Goal: Communication & Community: Answer question/provide support

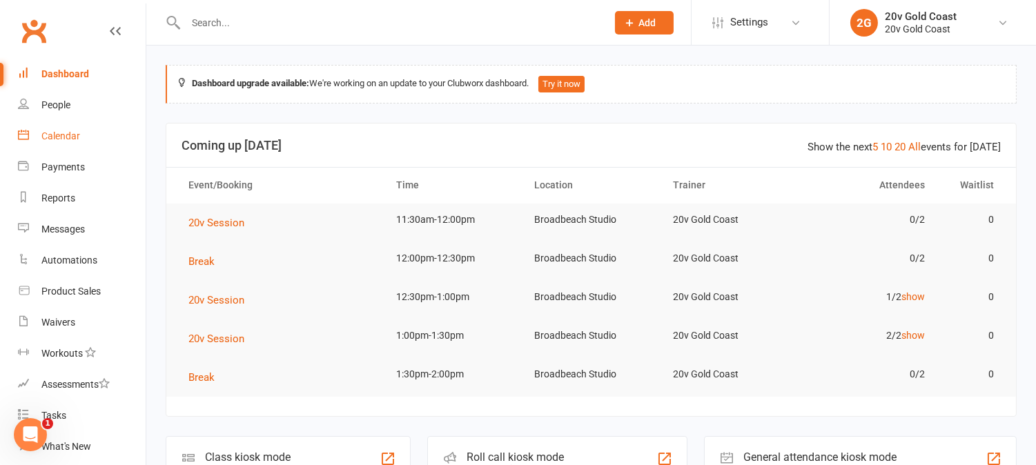
click at [79, 133] on link "Calendar" at bounding box center [82, 136] width 128 height 31
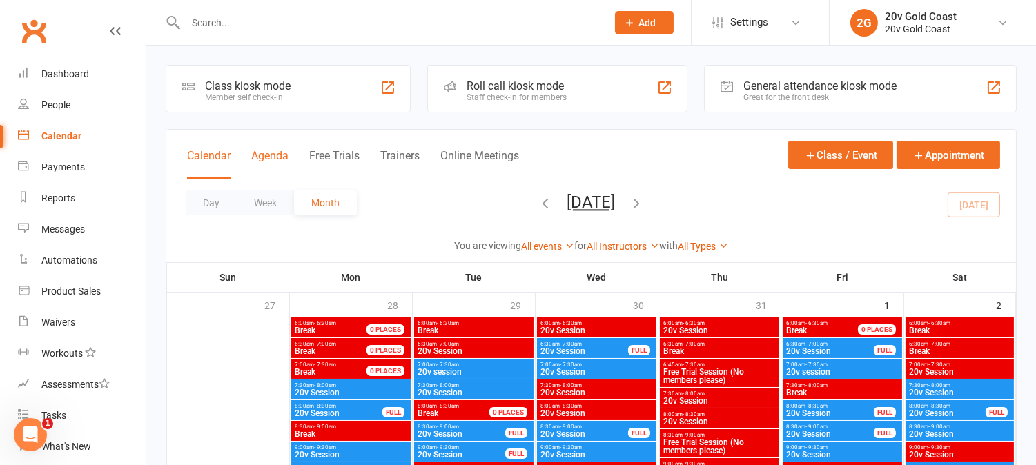
click at [267, 159] on button "Agenda" at bounding box center [269, 164] width 37 height 30
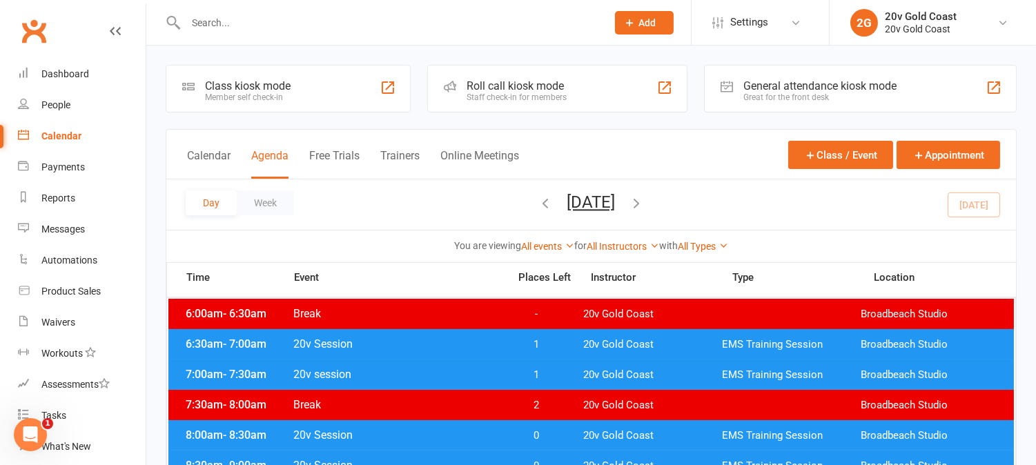
click at [440, 196] on div "Day Week Friday, Aug 15, 2025 August 2025 Sun Mon Tue Wed Thu Fri Sat 27 28 29 …" at bounding box center [591, 205] width 850 height 50
click at [285, 25] on input "text" at bounding box center [390, 22] width 416 height 19
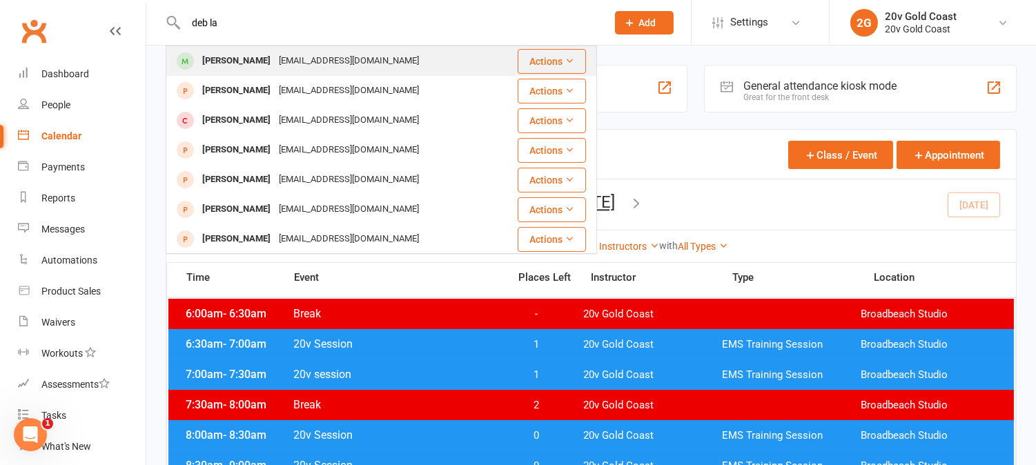
type input "deb la"
click at [275, 69] on div "dlamont1032@gmail.com" at bounding box center [349, 61] width 148 height 20
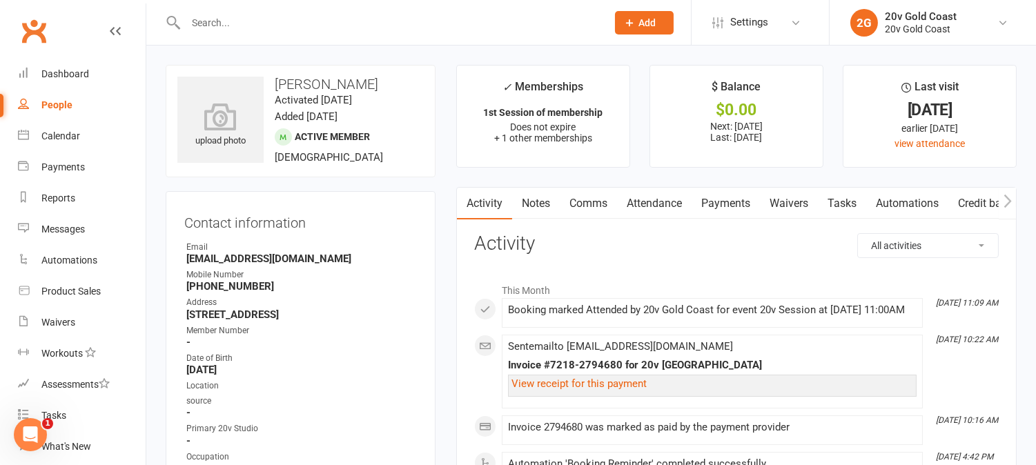
click at [585, 202] on link "Comms" at bounding box center [588, 204] width 57 height 32
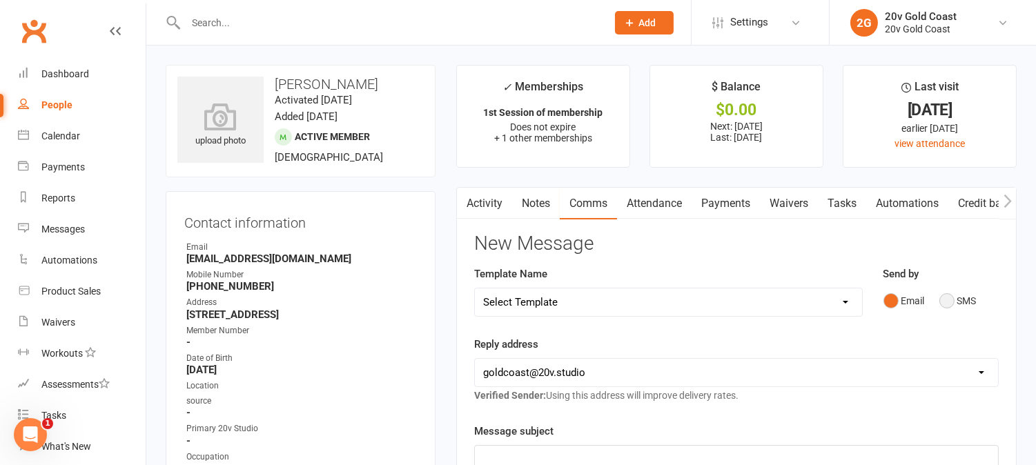
click at [949, 301] on button "SMS" at bounding box center [958, 301] width 37 height 26
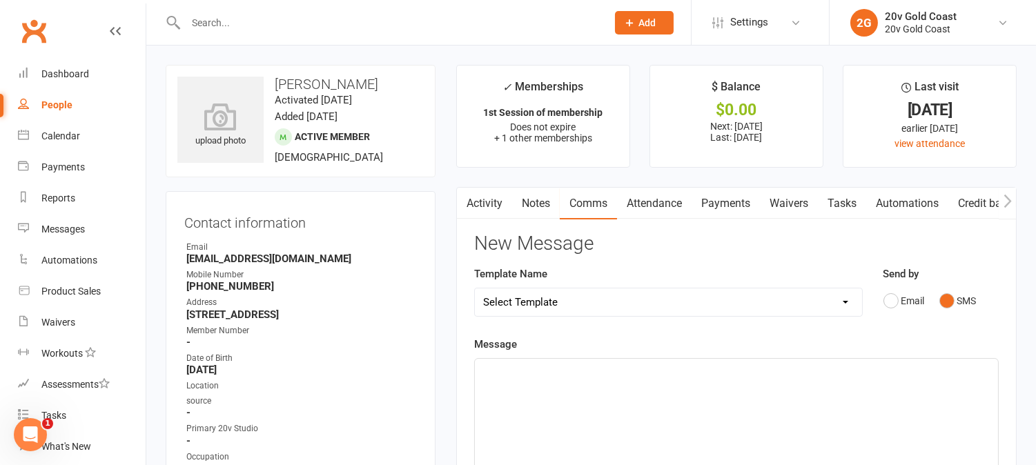
click at [918, 409] on div "﻿" at bounding box center [736, 462] width 523 height 207
click at [632, 390] on span "Just send your friend's details toi this number" at bounding box center [588, 388] width 210 height 12
click at [769, 390] on p "Just send your friend's details to this number" at bounding box center [736, 388] width 507 height 17
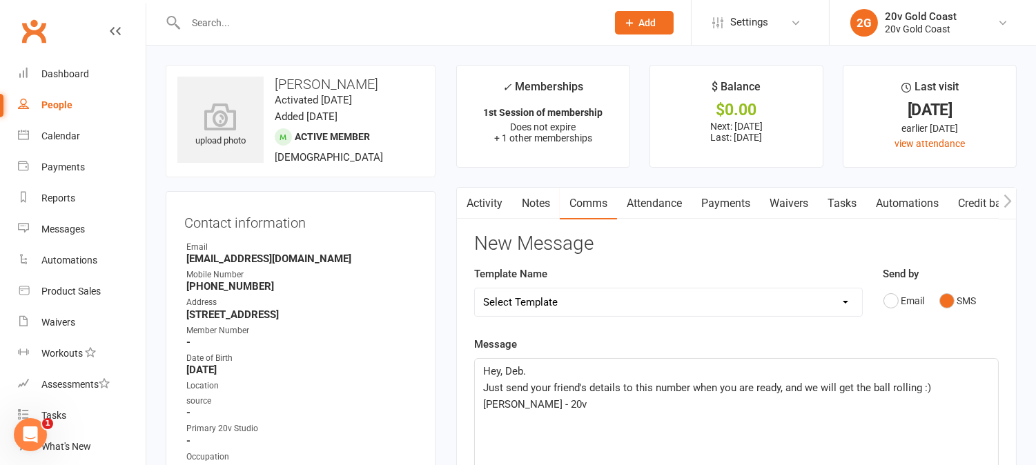
click at [953, 389] on p "Just send your friend's details to this number when you are ready, and we will …" at bounding box center [736, 388] width 507 height 17
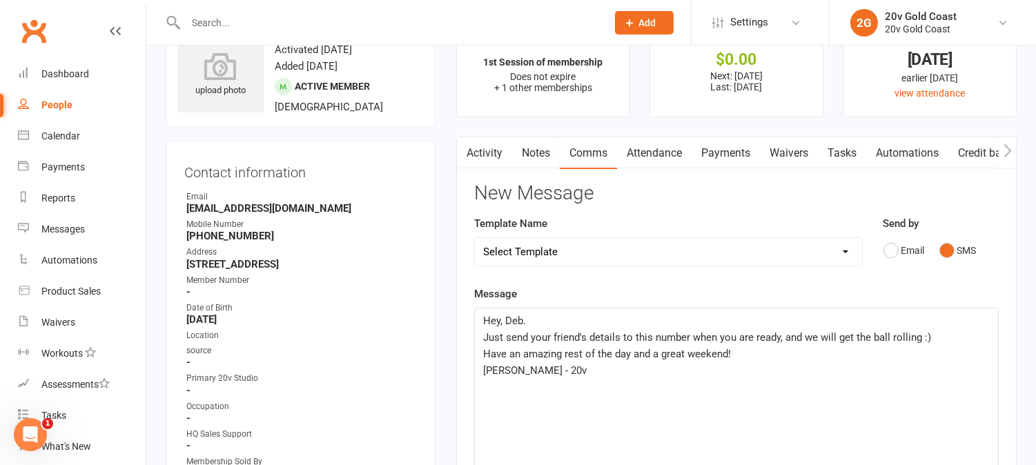
scroll to position [77, 0]
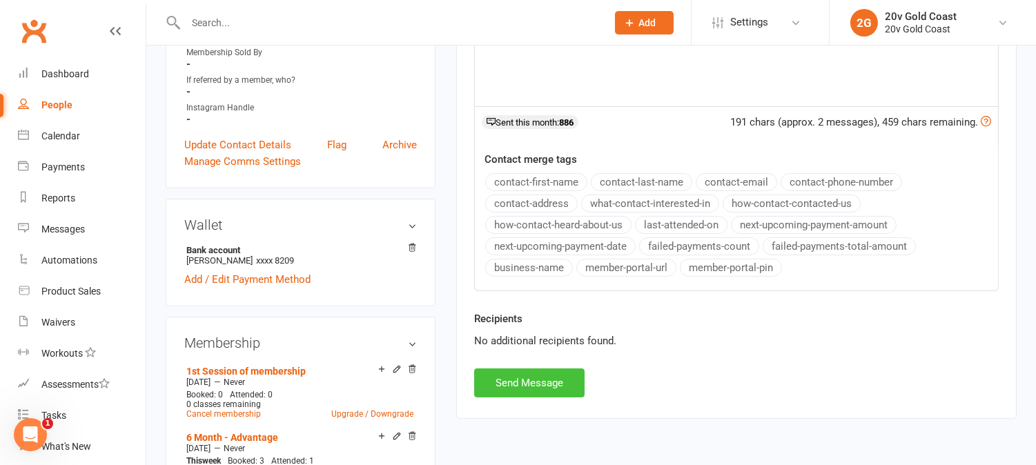
click at [552, 377] on button "Send Message" at bounding box center [529, 383] width 110 height 29
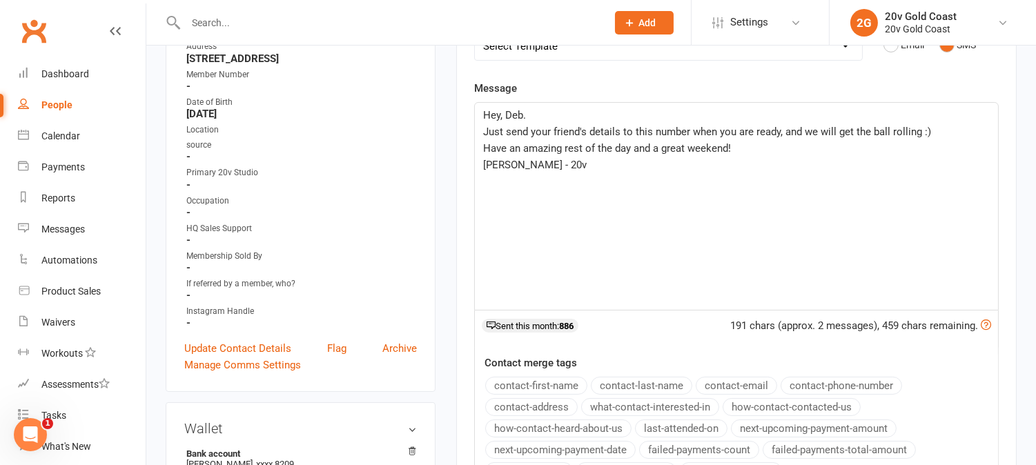
scroll to position [0, 0]
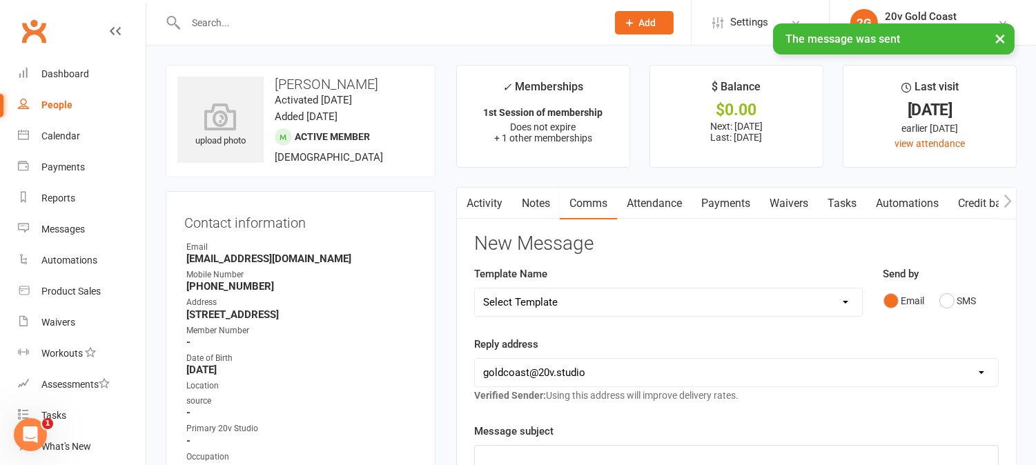
click at [496, 199] on link "Activity" at bounding box center [484, 204] width 55 height 32
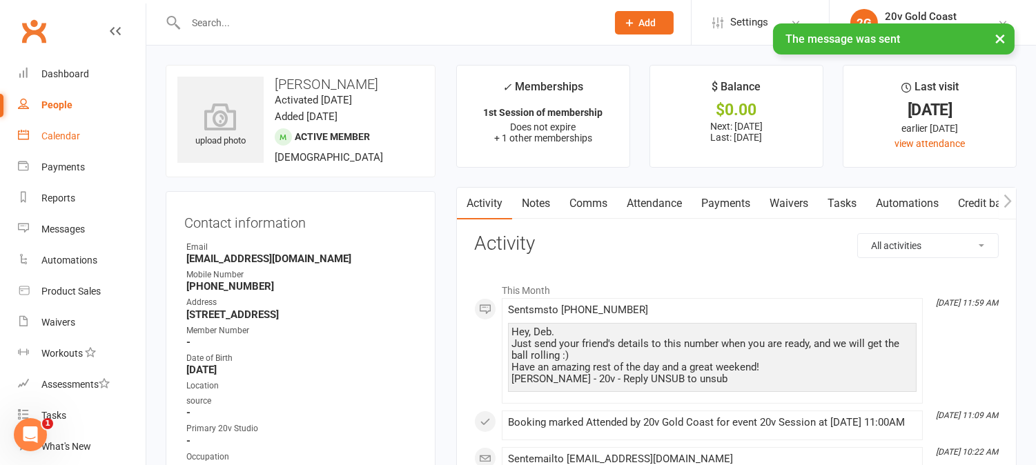
click at [78, 127] on link "Calendar" at bounding box center [82, 136] width 128 height 31
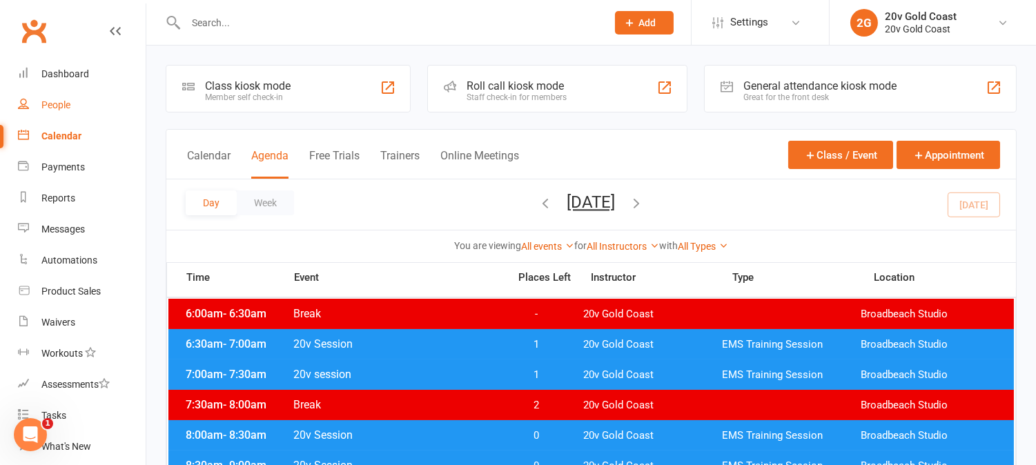
click at [77, 101] on link "People" at bounding box center [82, 105] width 128 height 31
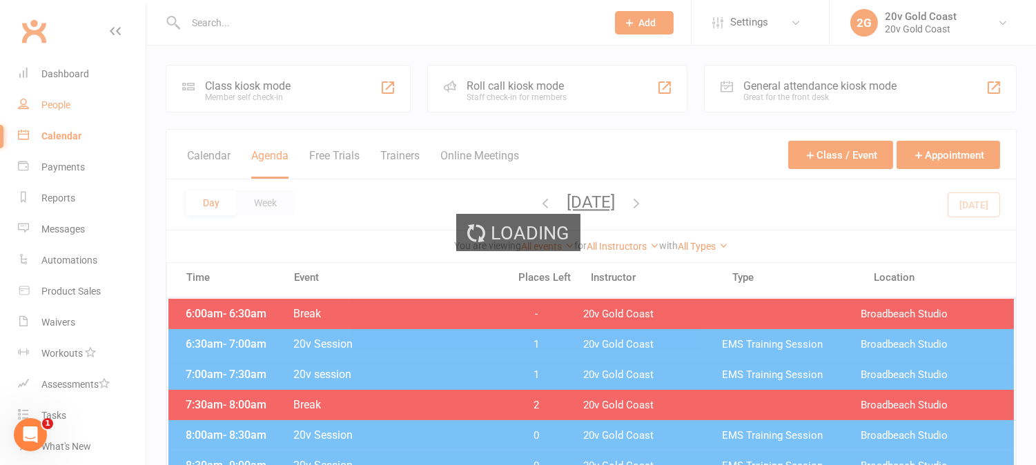
select select "100"
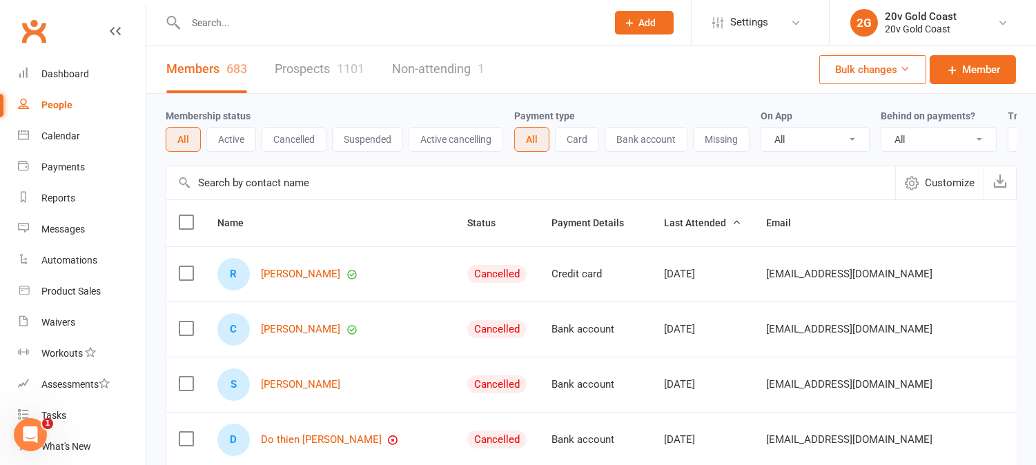
click at [315, 71] on link "Prospects 1101" at bounding box center [320, 70] width 90 height 48
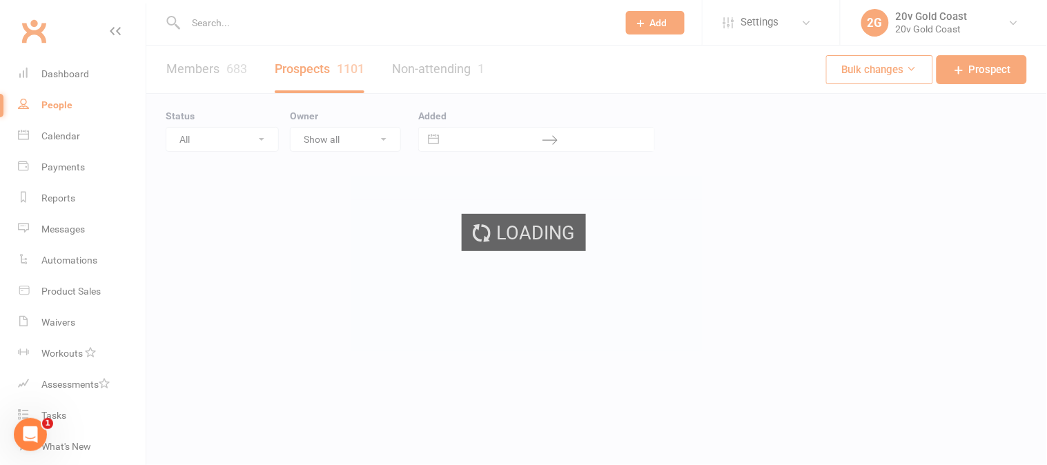
select select "100"
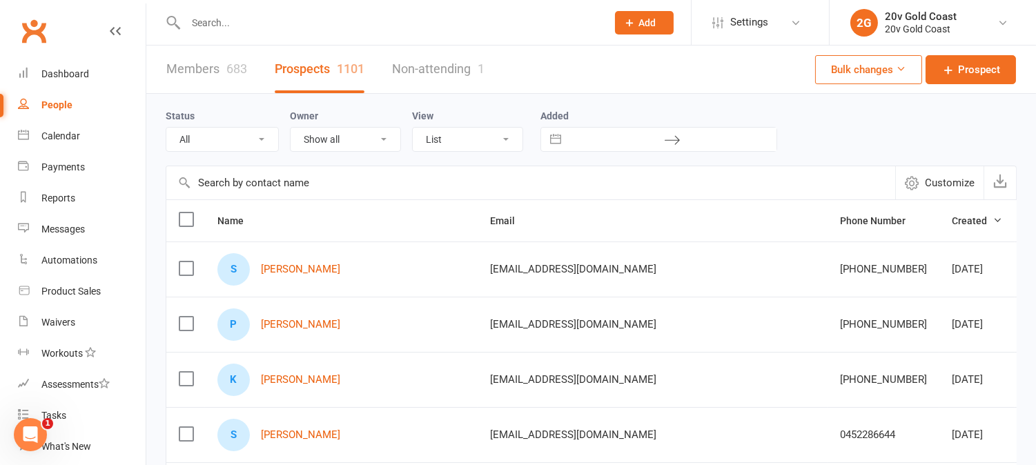
click at [260, 128] on select "All (No status set) (Invalid status) Parachute Referrals In Communication Call …" at bounding box center [222, 139] width 112 height 23
select select "[DATE]"
click at [166, 128] on select "All (No status set) (Invalid status) Parachute Referrals In Communication Call …" at bounding box center [222, 139] width 112 height 23
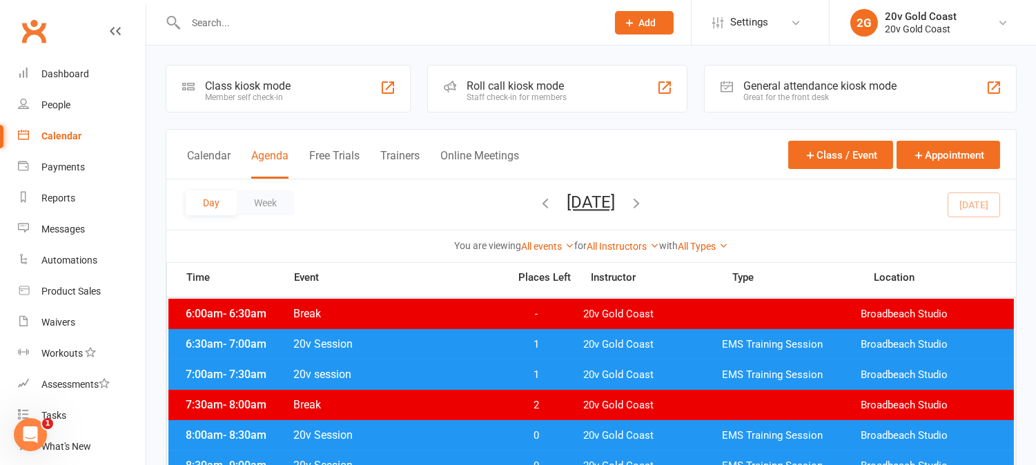
click at [64, 132] on div "Calendar" at bounding box center [61, 135] width 40 height 11
click at [546, 338] on span "1" at bounding box center [537, 344] width 72 height 13
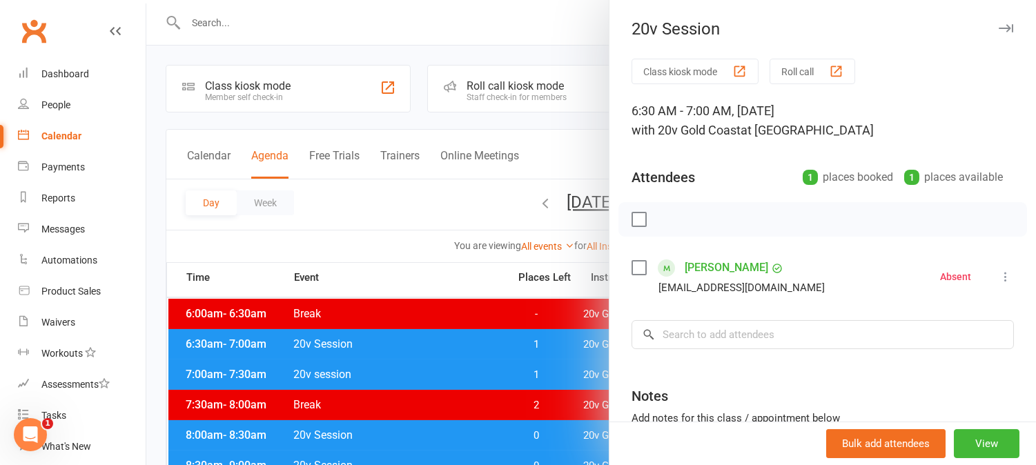
click at [555, 340] on div at bounding box center [591, 232] width 890 height 465
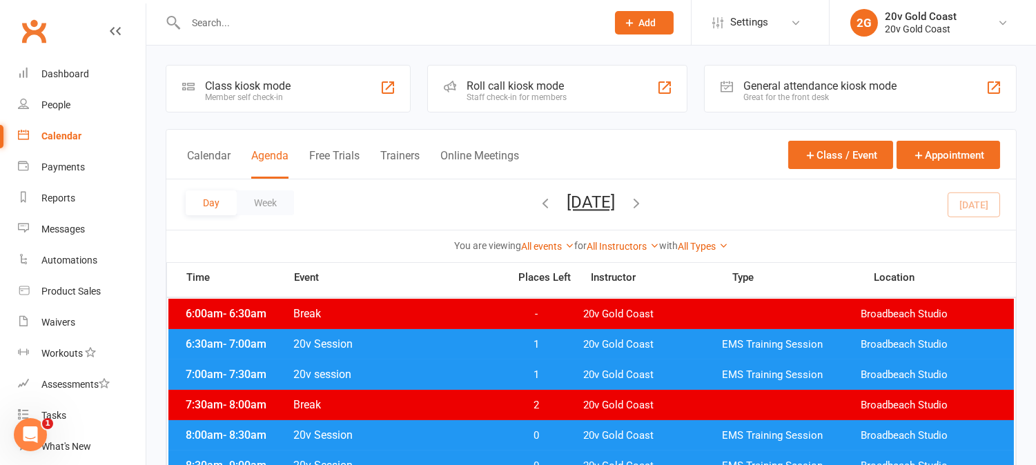
scroll to position [77, 0]
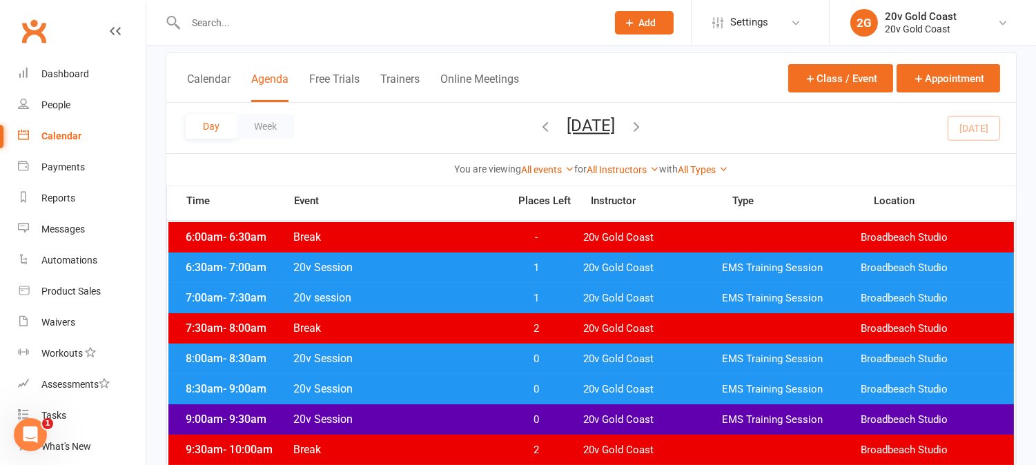
click at [560, 300] on span "1" at bounding box center [537, 298] width 72 height 13
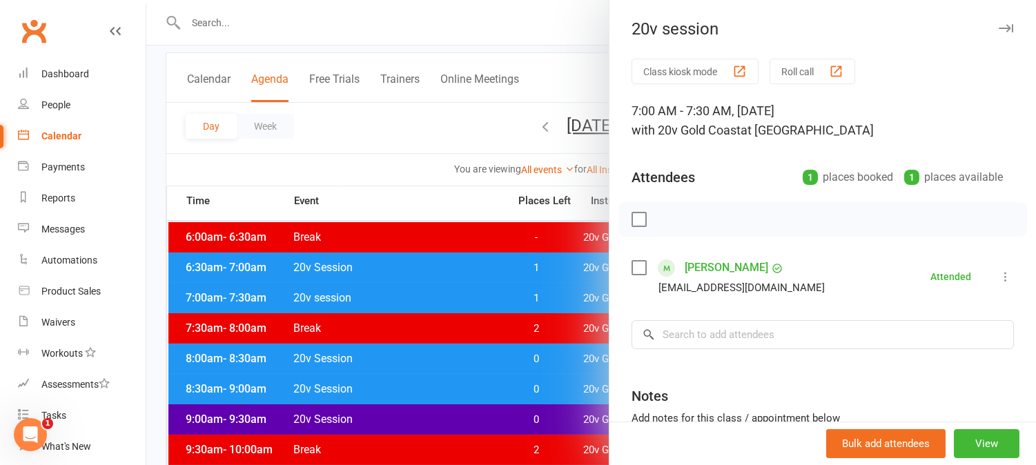
click at [560, 300] on div at bounding box center [591, 232] width 890 height 465
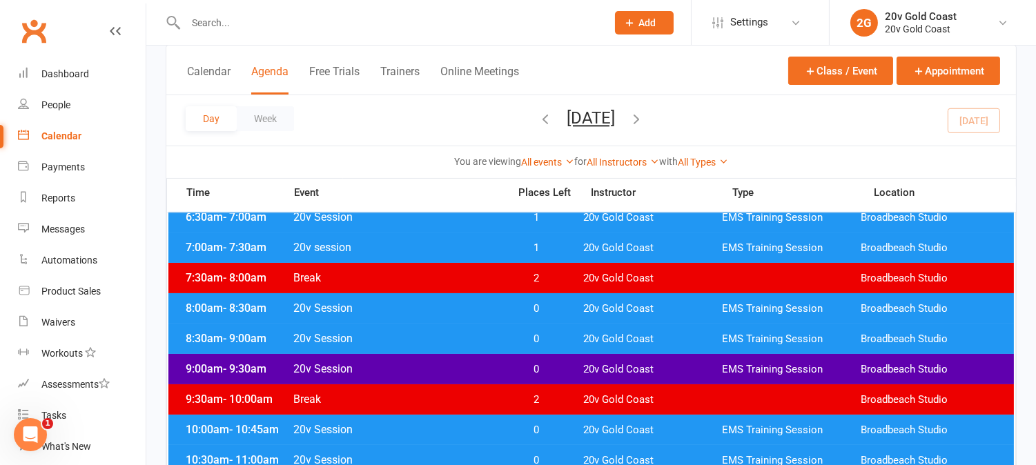
scroll to position [153, 0]
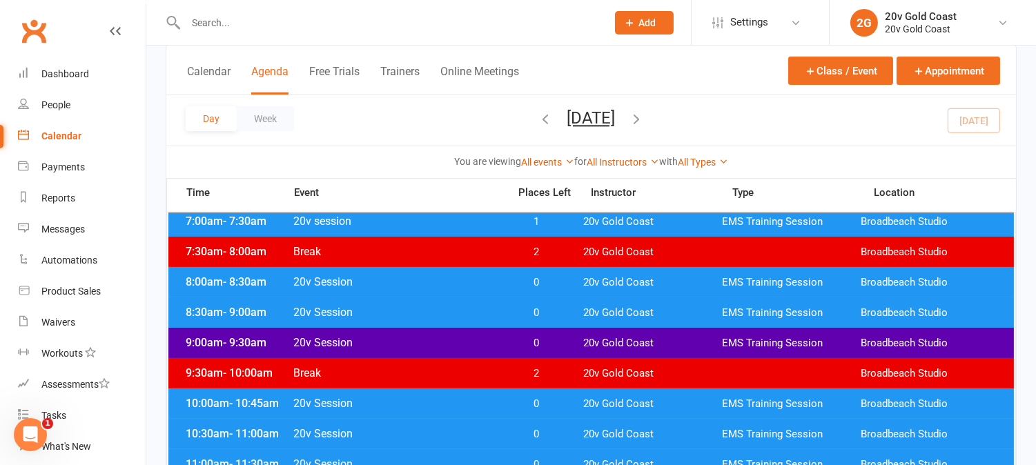
click at [561, 278] on span "0" at bounding box center [537, 282] width 72 height 13
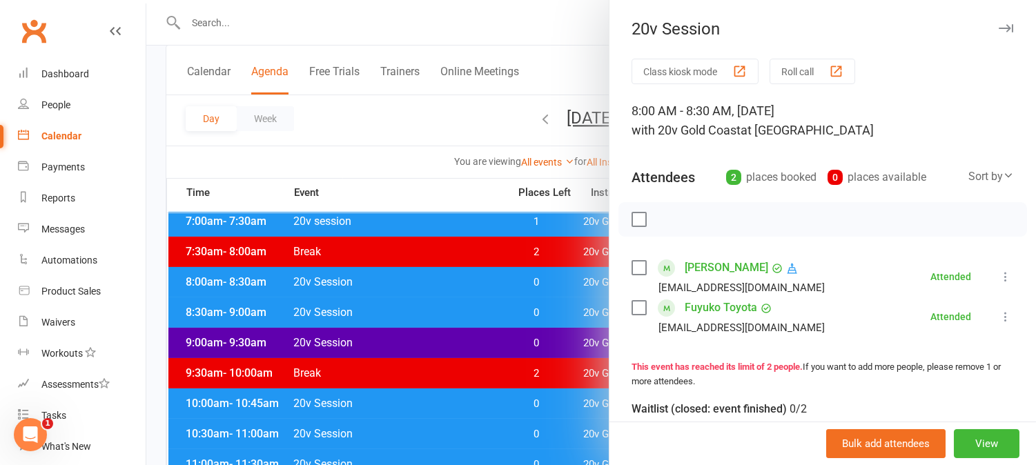
click at [563, 279] on div at bounding box center [591, 232] width 890 height 465
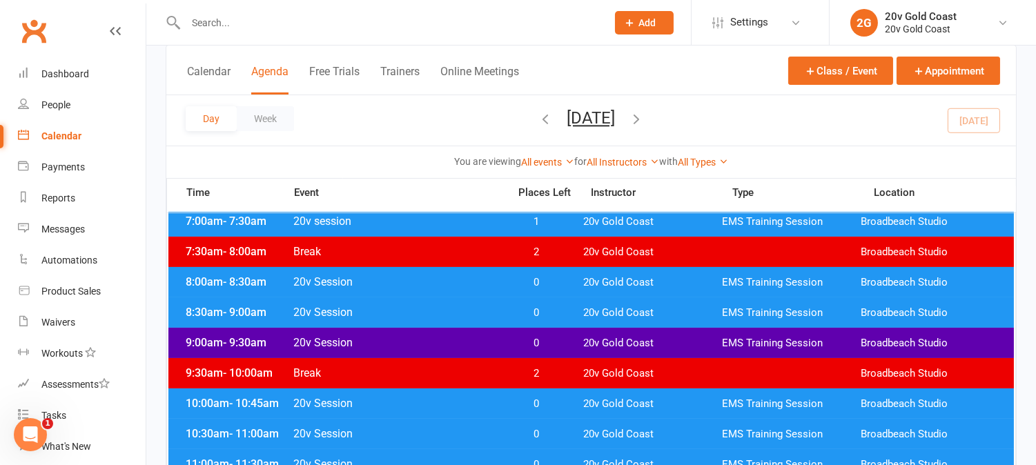
click at [558, 312] on span "0" at bounding box center [537, 313] width 72 height 13
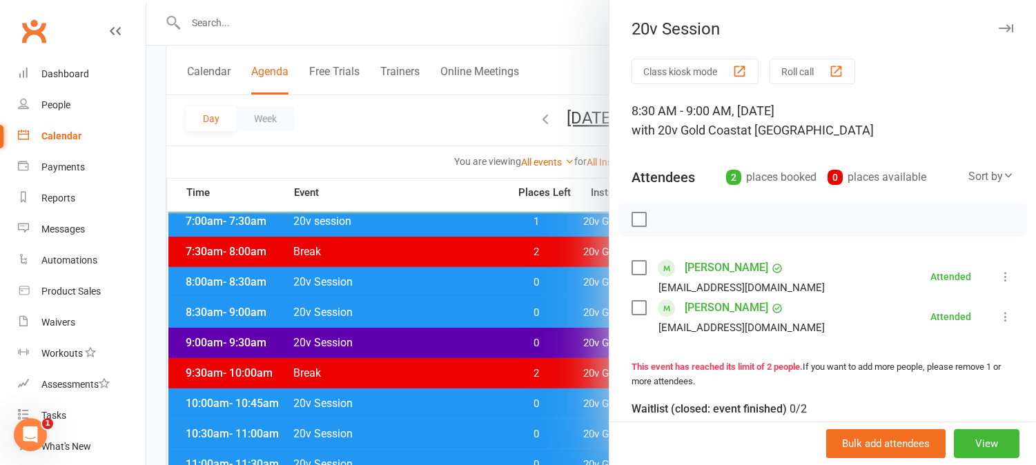
click at [558, 312] on div at bounding box center [591, 232] width 890 height 465
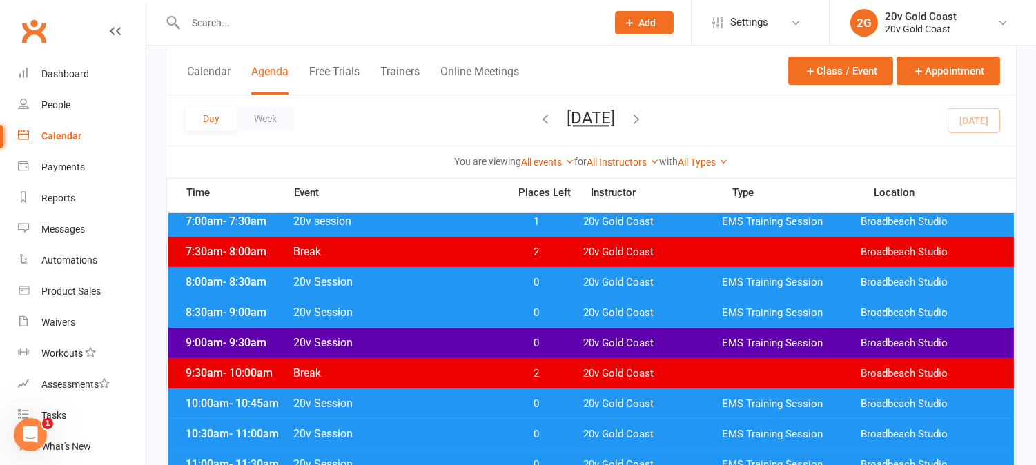
click at [563, 342] on span "0" at bounding box center [537, 343] width 72 height 13
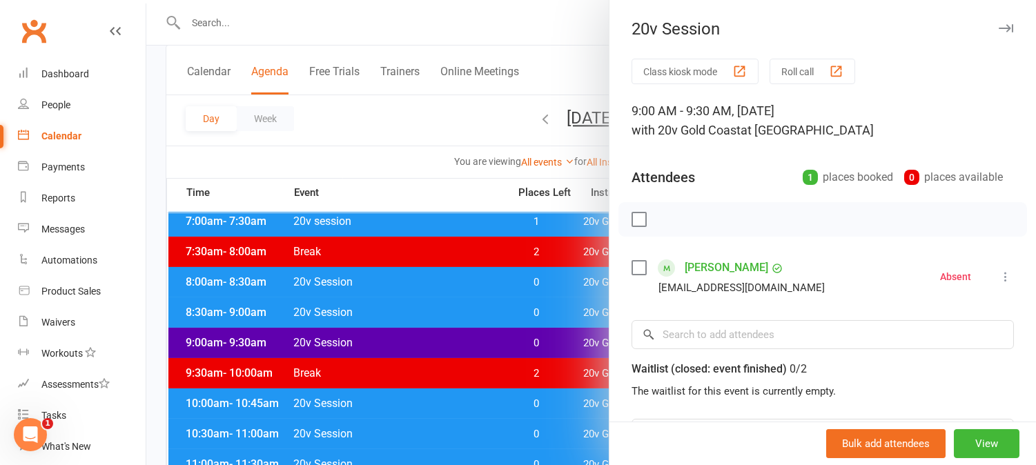
click at [563, 342] on div at bounding box center [591, 232] width 890 height 465
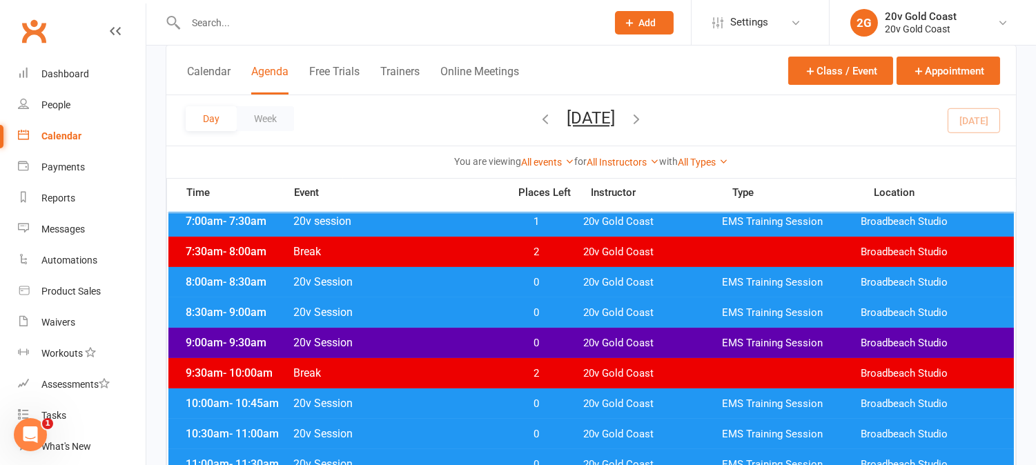
scroll to position [230, 0]
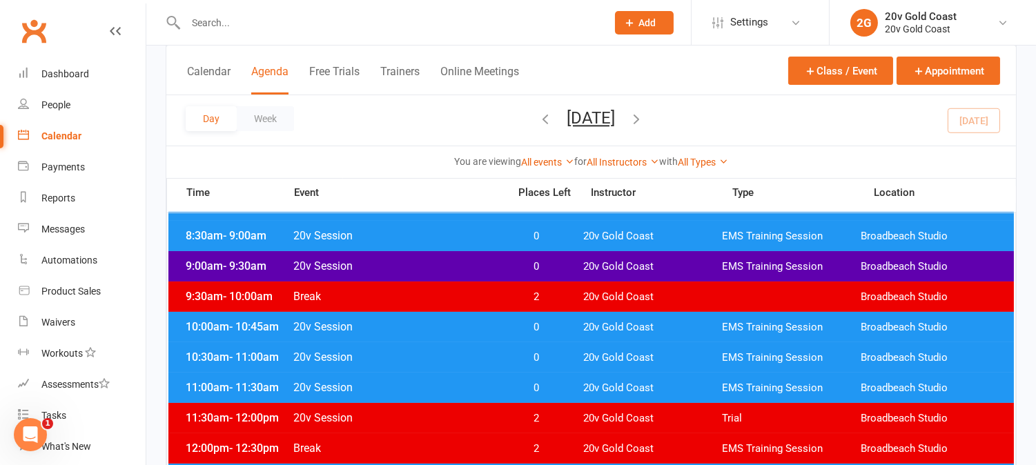
click at [560, 329] on span "0" at bounding box center [537, 327] width 72 height 13
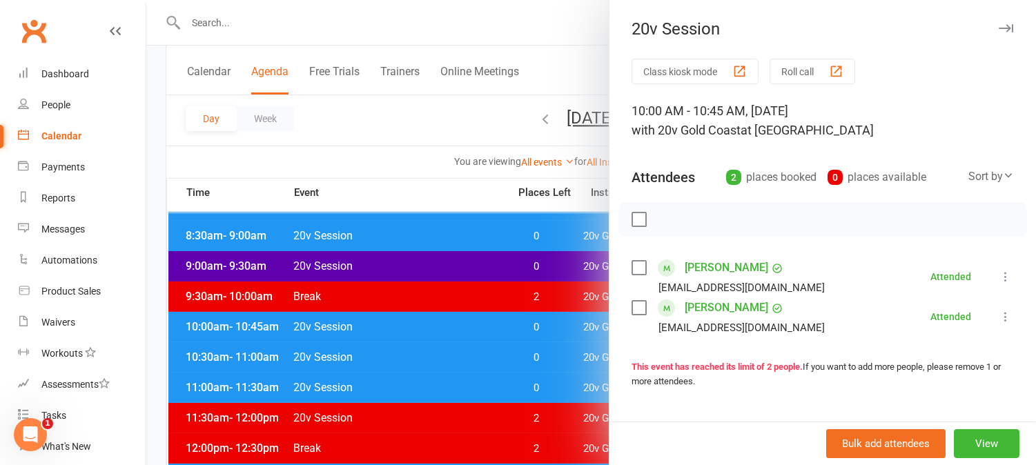
click at [561, 329] on div at bounding box center [591, 232] width 890 height 465
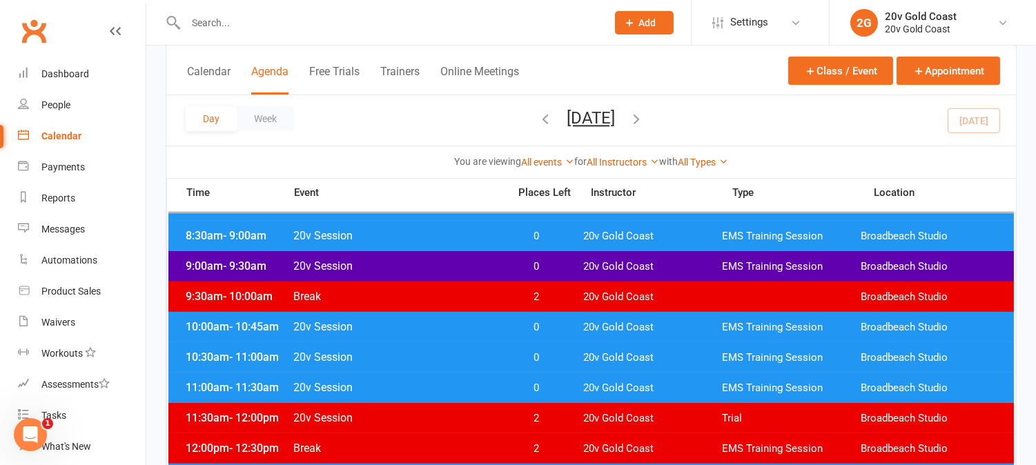
click at [567, 358] on span "0" at bounding box center [537, 357] width 72 height 13
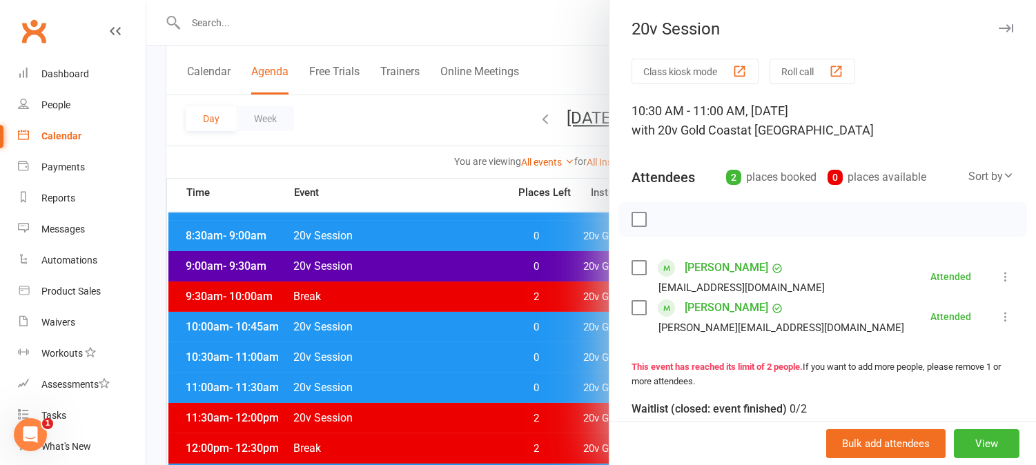
click at [567, 358] on div at bounding box center [591, 232] width 890 height 465
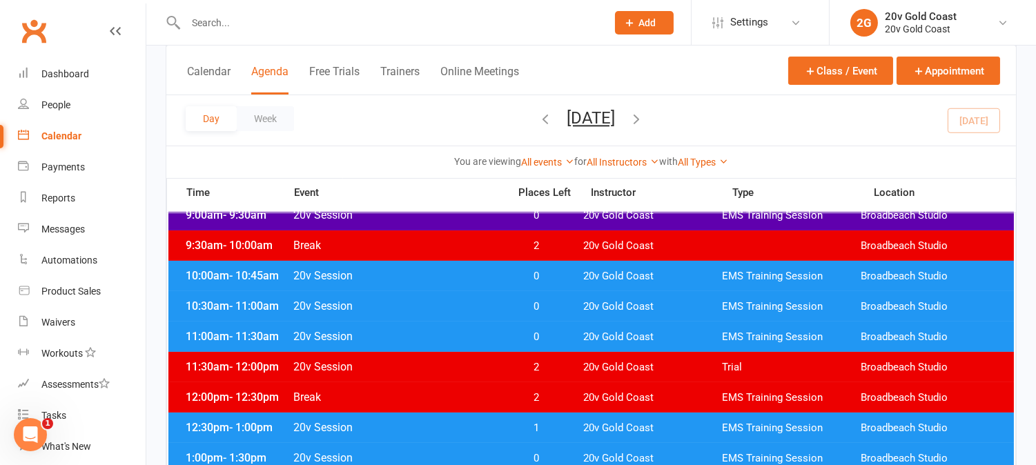
scroll to position [307, 0]
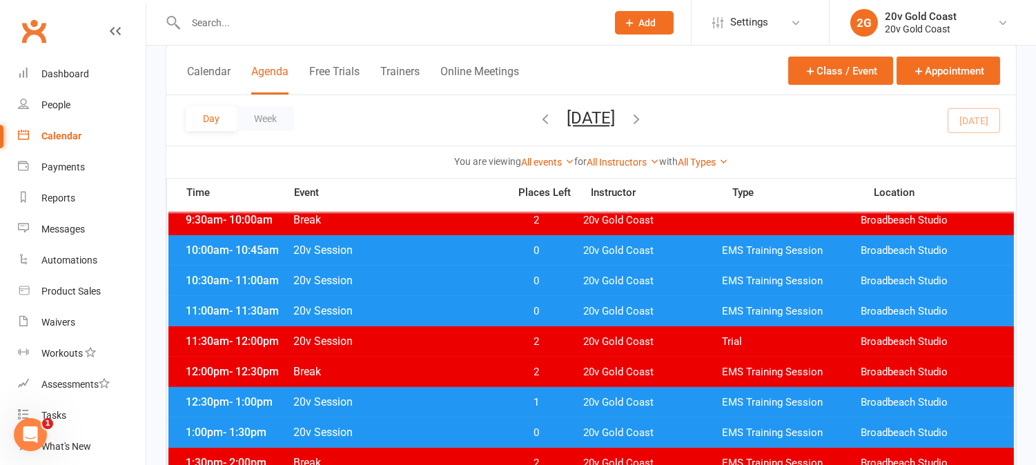
click at [564, 311] on span "0" at bounding box center [537, 311] width 72 height 13
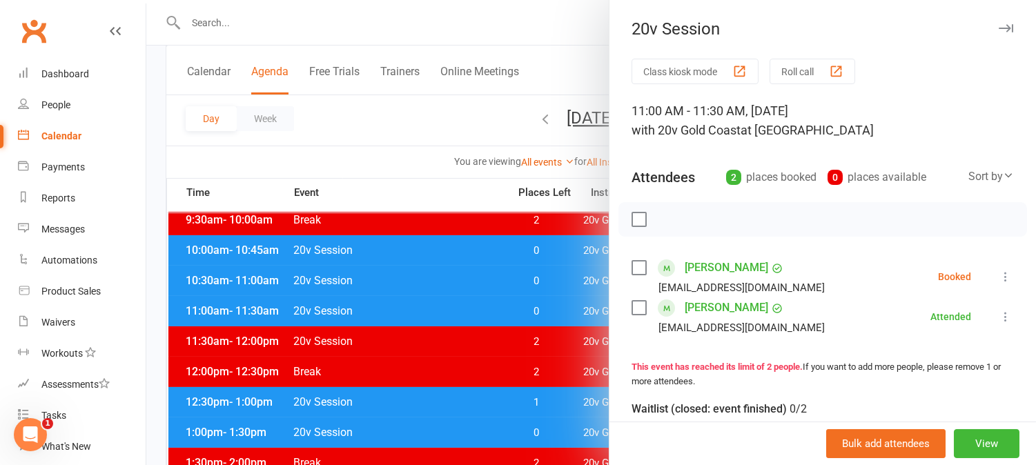
click at [999, 280] on icon at bounding box center [1006, 277] width 14 height 14
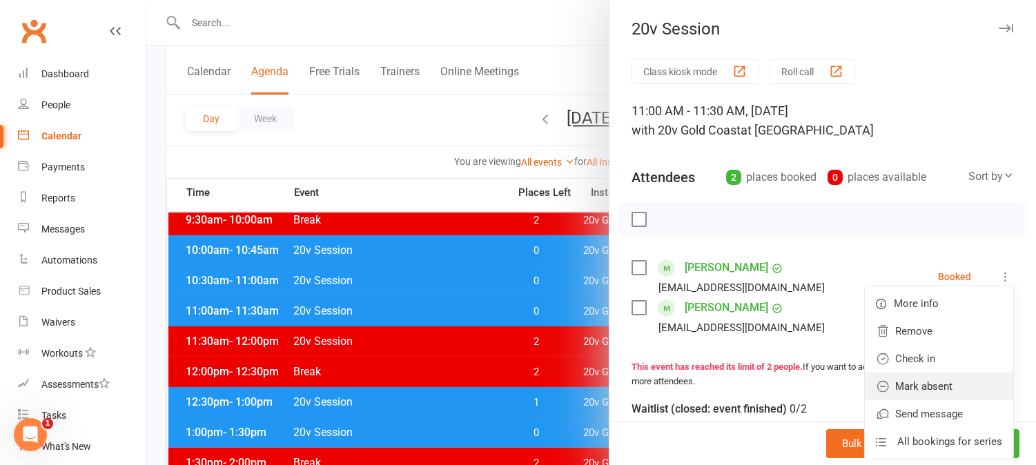
click at [909, 384] on link "Mark absent" at bounding box center [939, 387] width 148 height 28
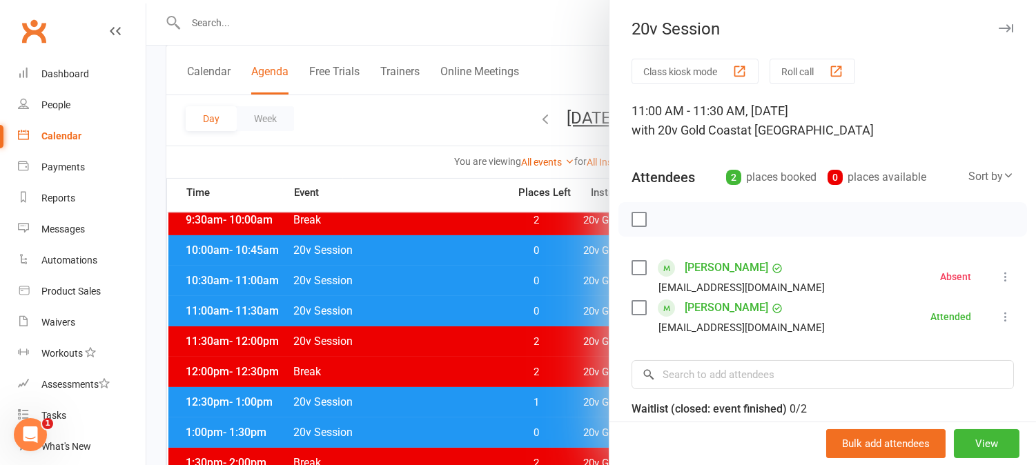
click at [503, 291] on div at bounding box center [591, 232] width 890 height 465
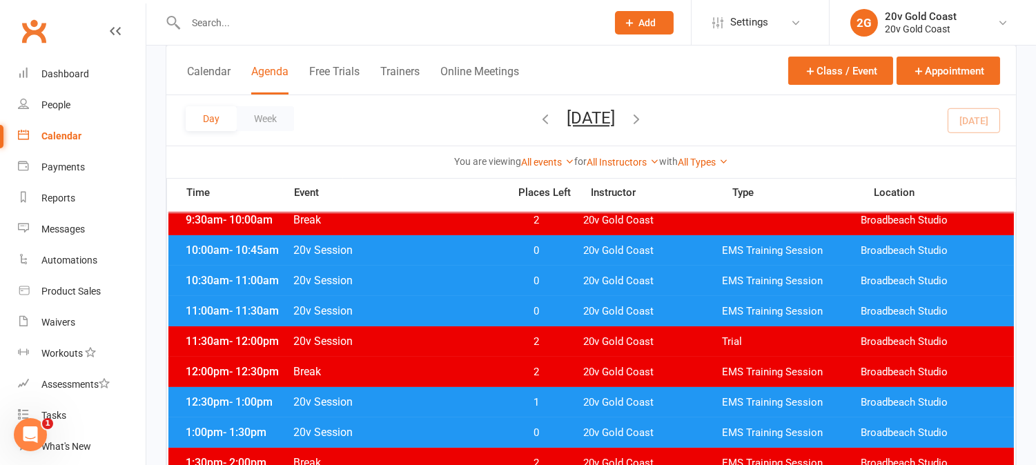
click at [542, 277] on span "0" at bounding box center [537, 281] width 72 height 13
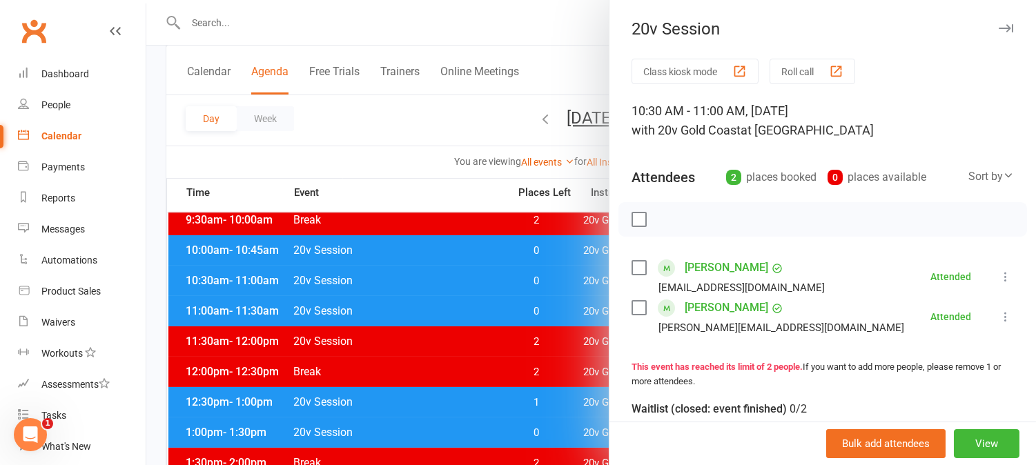
click at [545, 281] on div at bounding box center [591, 232] width 890 height 465
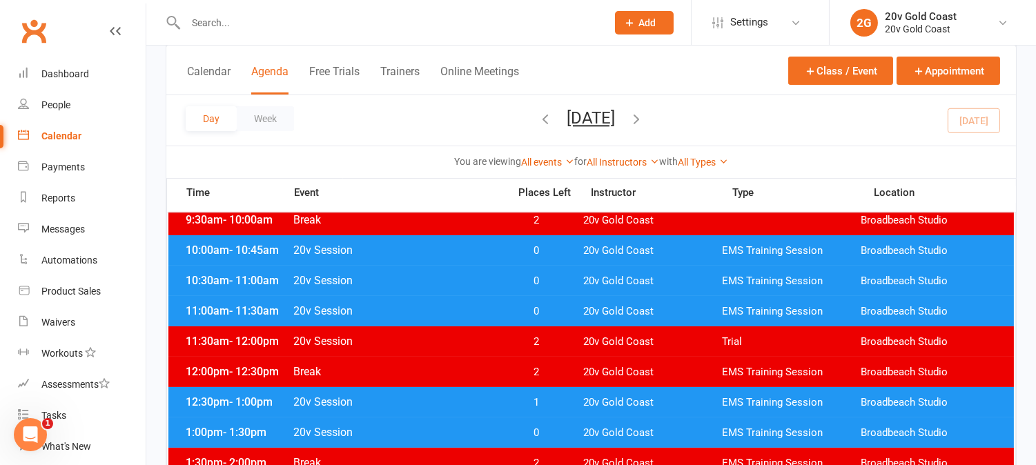
click at [547, 311] on span "0" at bounding box center [537, 311] width 72 height 13
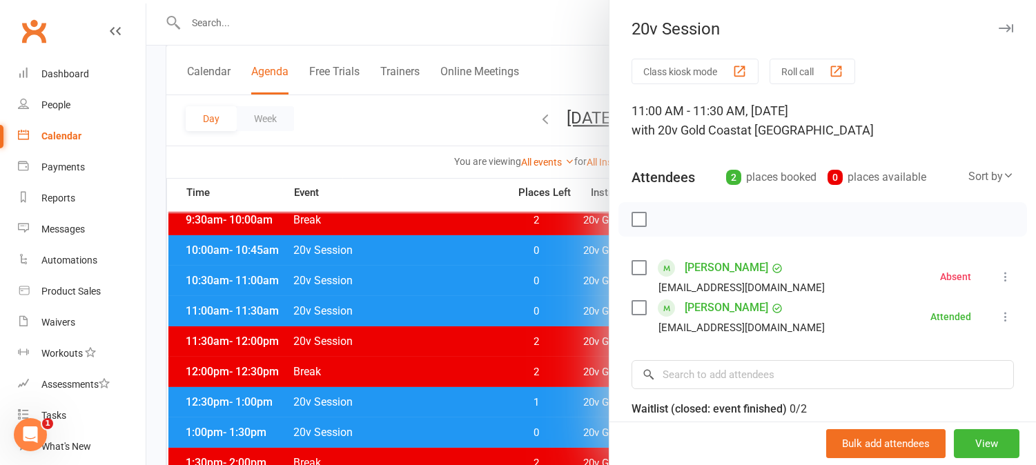
click at [458, 191] on div at bounding box center [591, 232] width 890 height 465
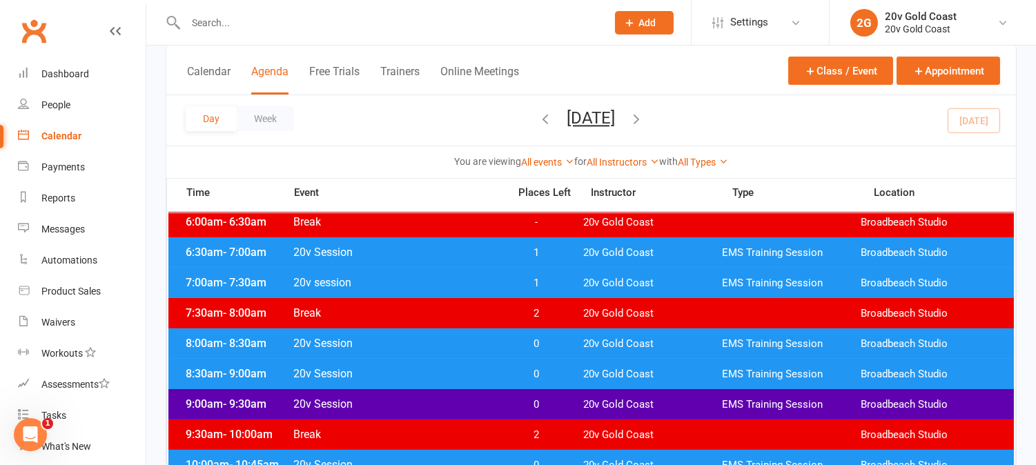
scroll to position [0, 0]
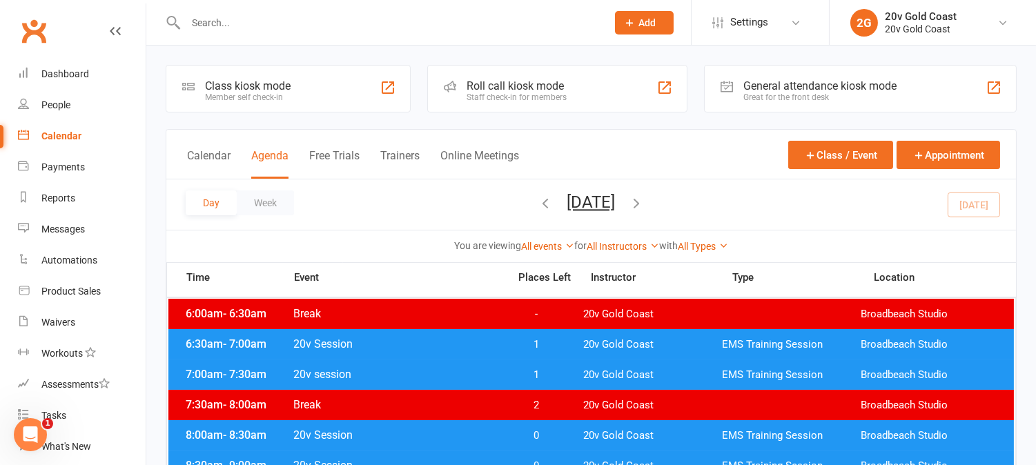
click at [544, 343] on span "1" at bounding box center [537, 344] width 72 height 13
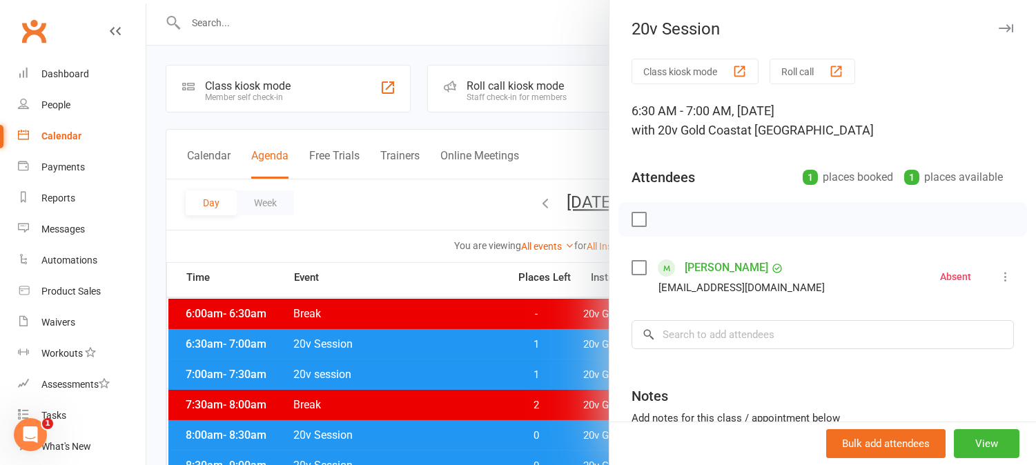
click at [552, 346] on div at bounding box center [591, 232] width 890 height 465
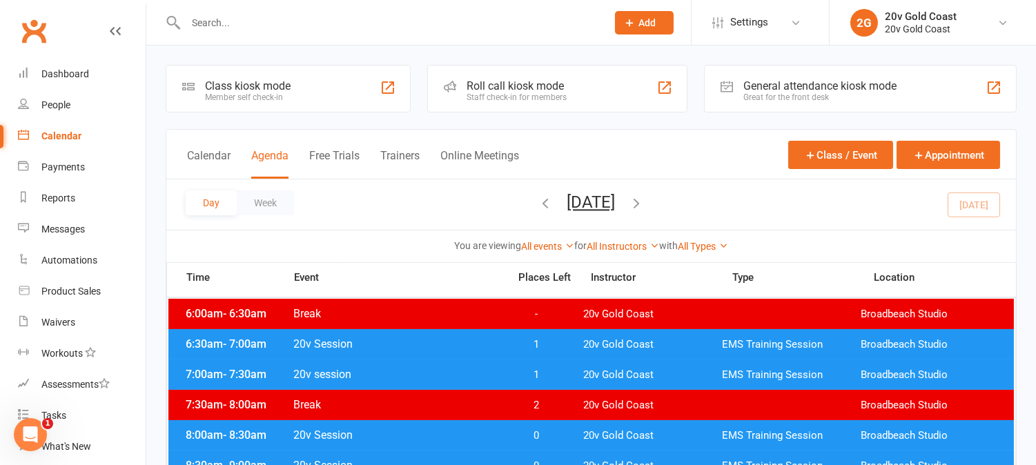
click at [560, 374] on span "1" at bounding box center [537, 375] width 72 height 13
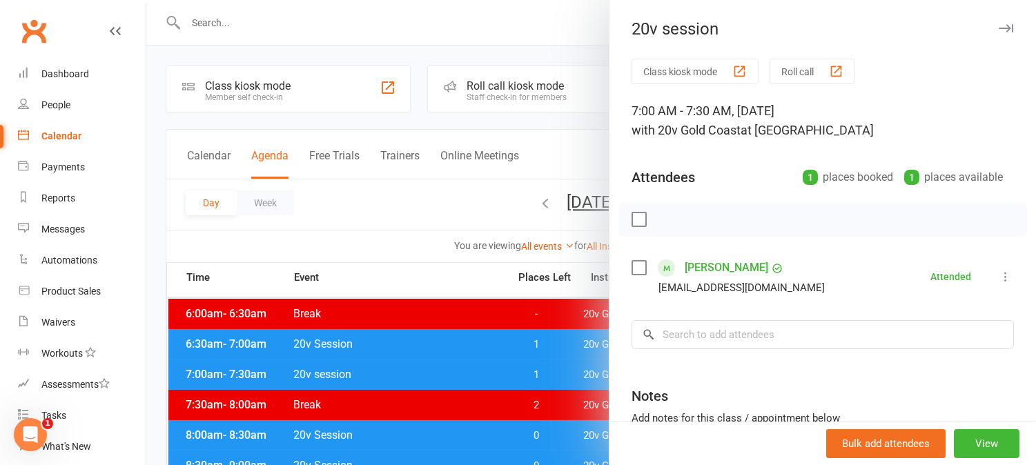
click at [560, 374] on div at bounding box center [591, 232] width 890 height 465
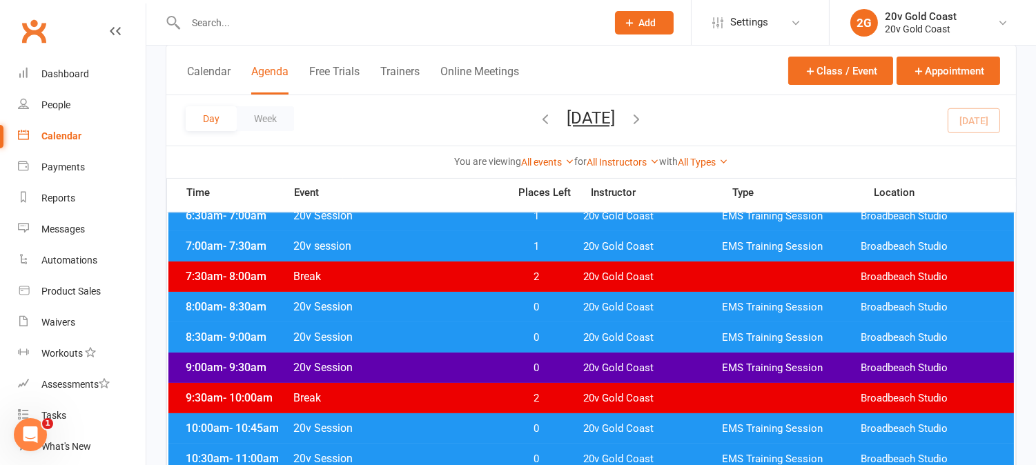
scroll to position [153, 0]
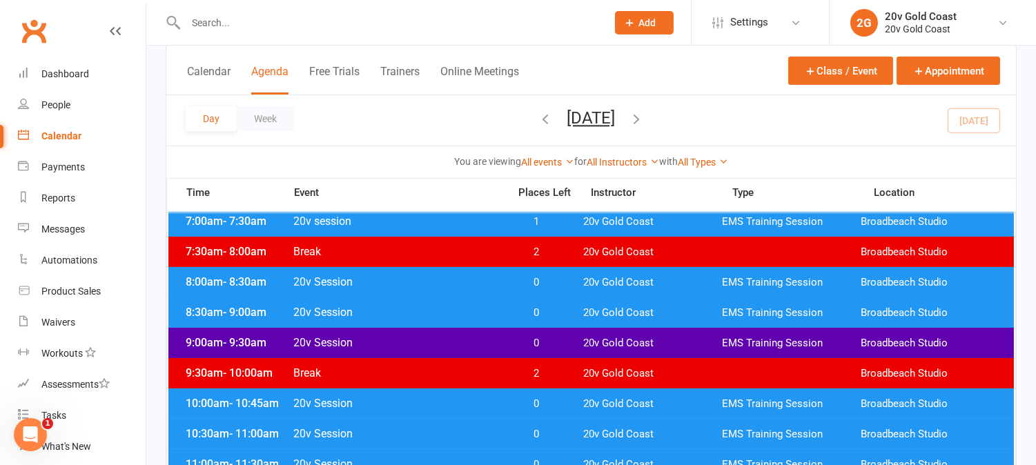
click at [568, 282] on span "0" at bounding box center [537, 282] width 72 height 13
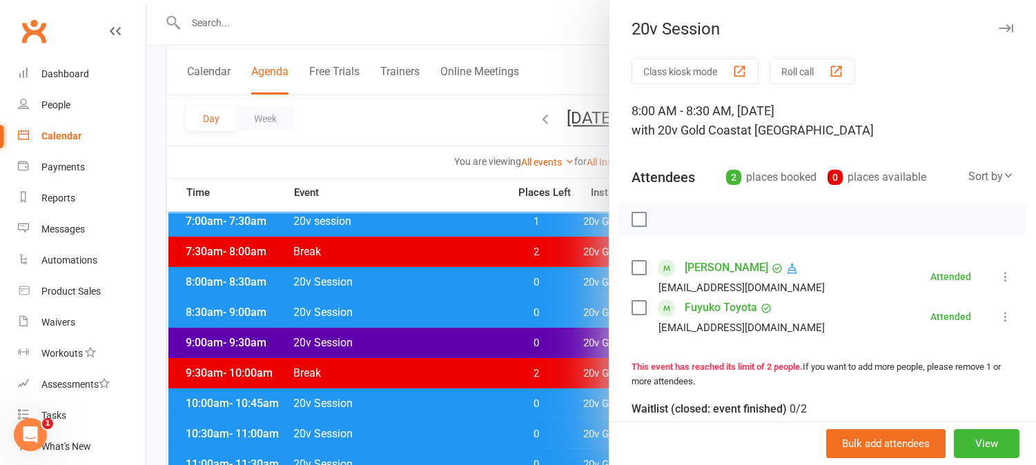
click at [568, 282] on div at bounding box center [591, 232] width 890 height 465
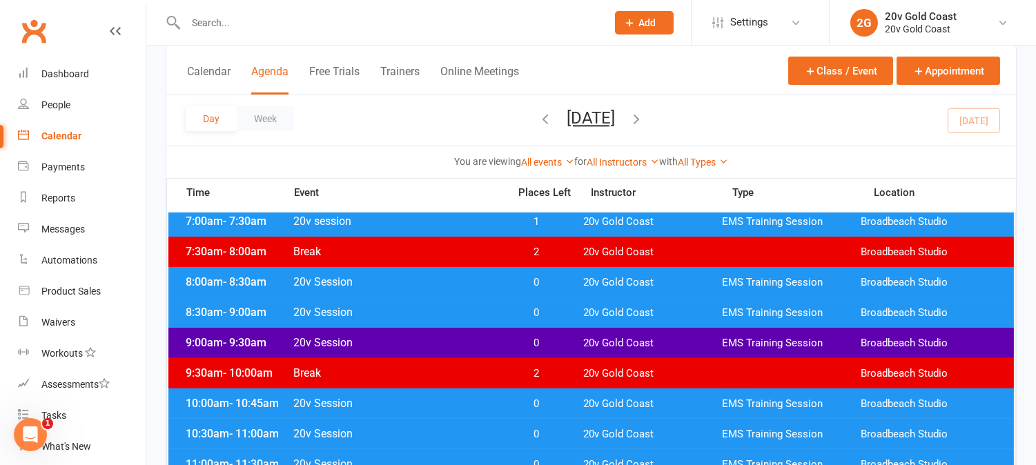
click at [561, 313] on span "0" at bounding box center [537, 313] width 72 height 13
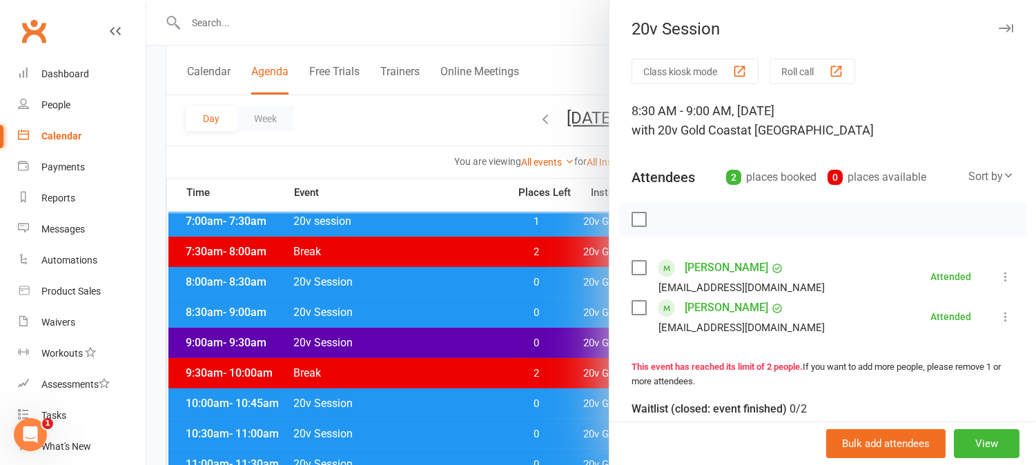
click at [561, 313] on div at bounding box center [591, 232] width 890 height 465
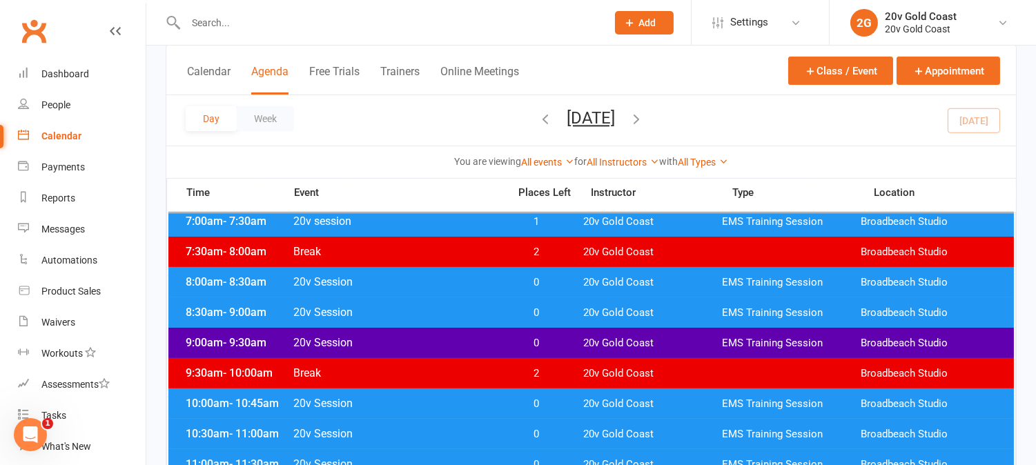
click at [556, 340] on span "0" at bounding box center [537, 343] width 72 height 13
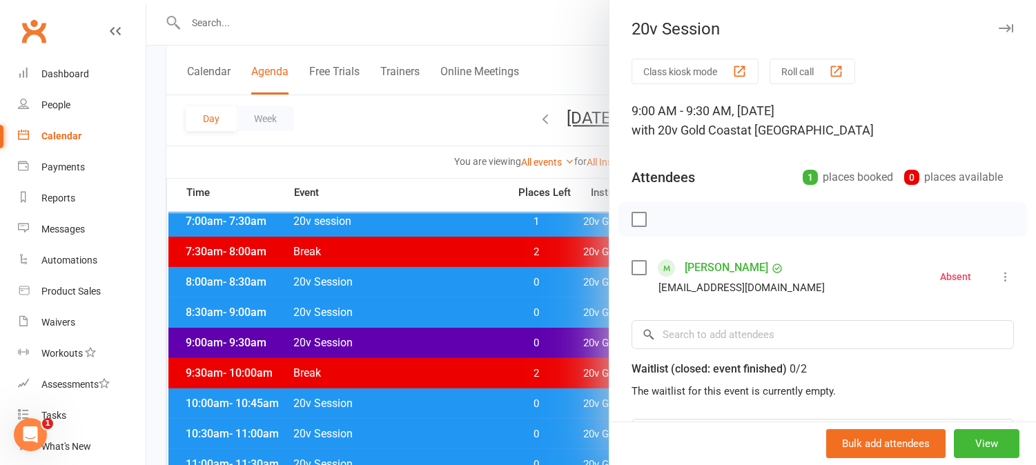
click at [463, 318] on div at bounding box center [591, 232] width 890 height 465
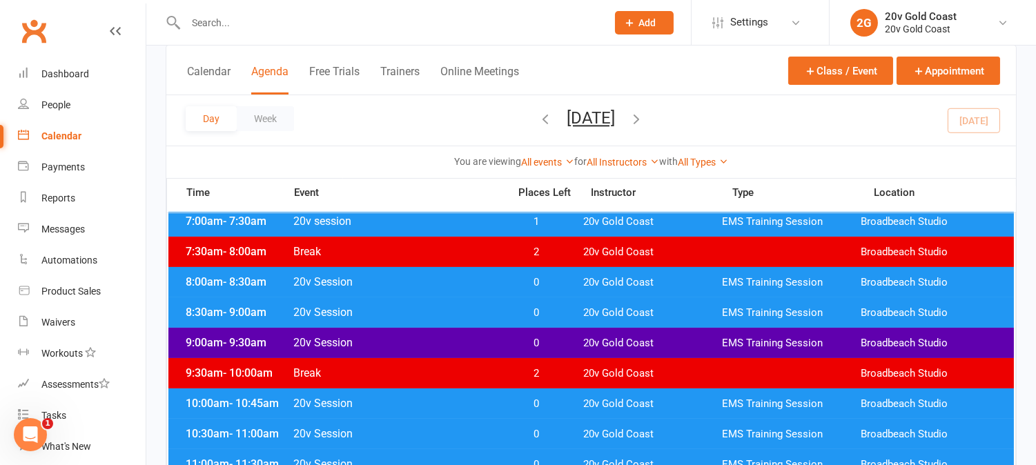
click at [598, 122] on button "Friday, Aug 15, 2025" at bounding box center [592, 117] width 48 height 19
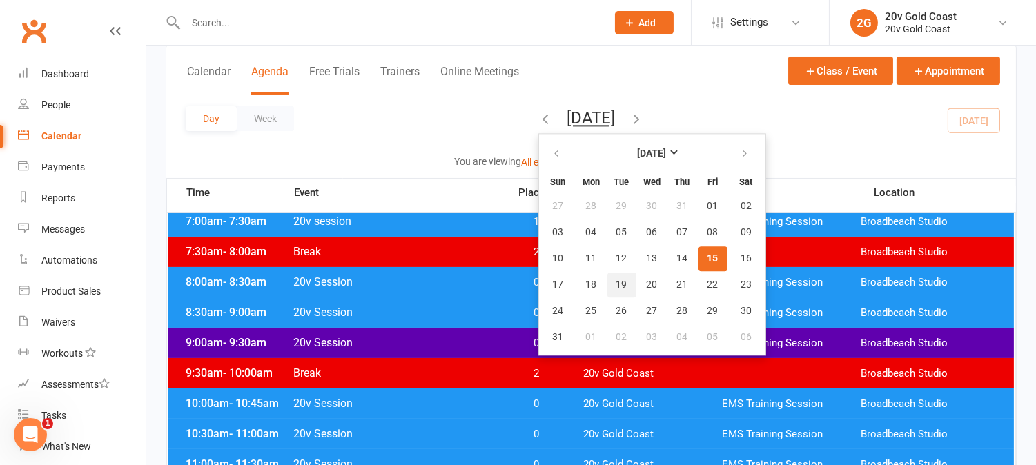
click at [617, 280] on span "19" at bounding box center [622, 285] width 11 height 11
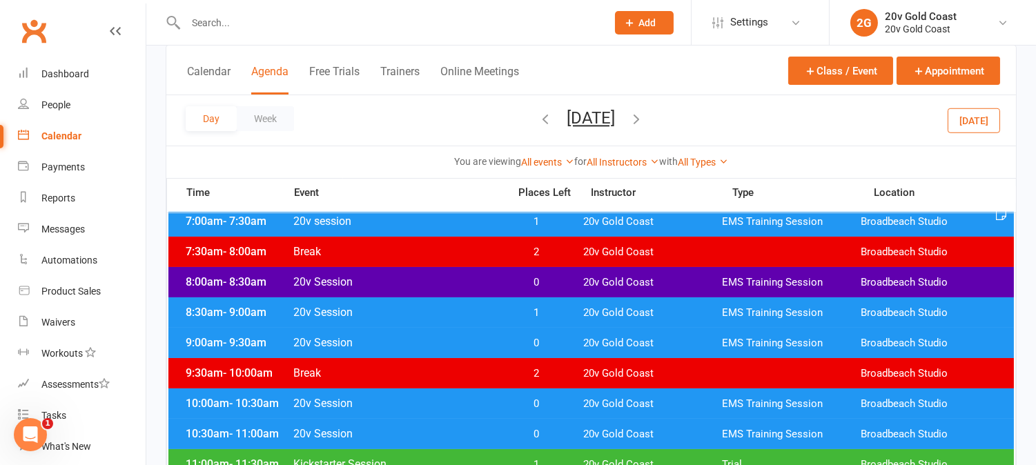
click at [542, 277] on span "0" at bounding box center [537, 282] width 72 height 13
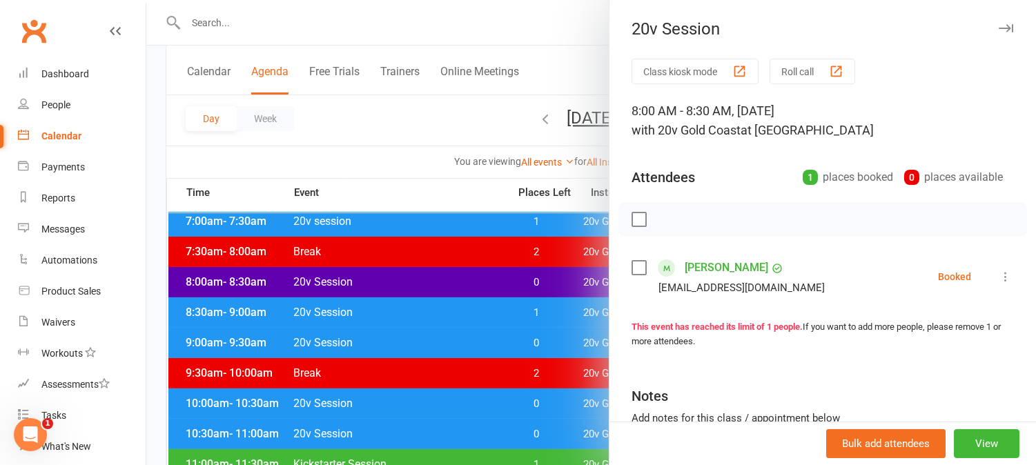
click at [543, 277] on div at bounding box center [591, 232] width 890 height 465
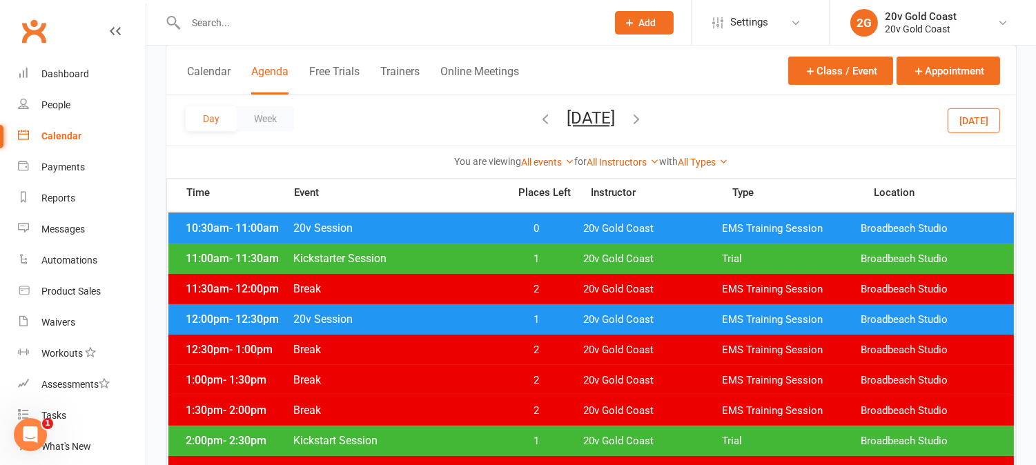
scroll to position [383, 0]
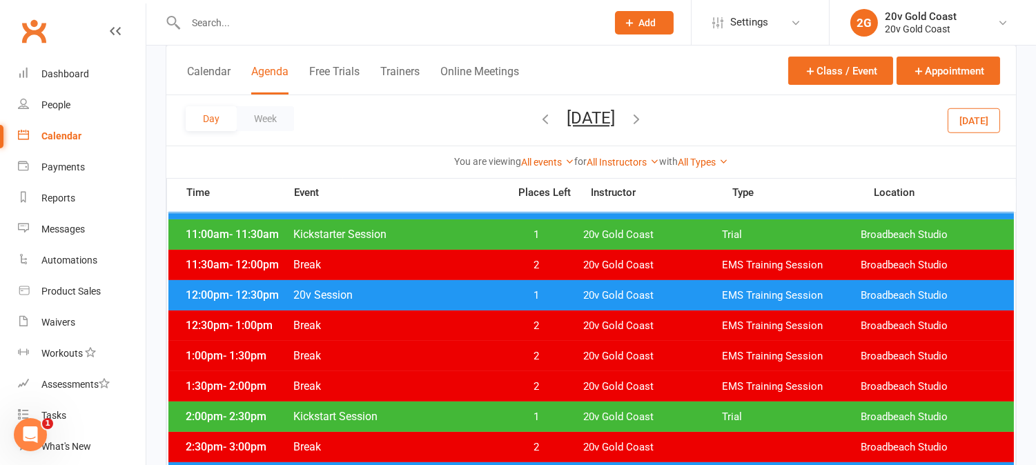
click at [546, 291] on span "1" at bounding box center [537, 295] width 72 height 13
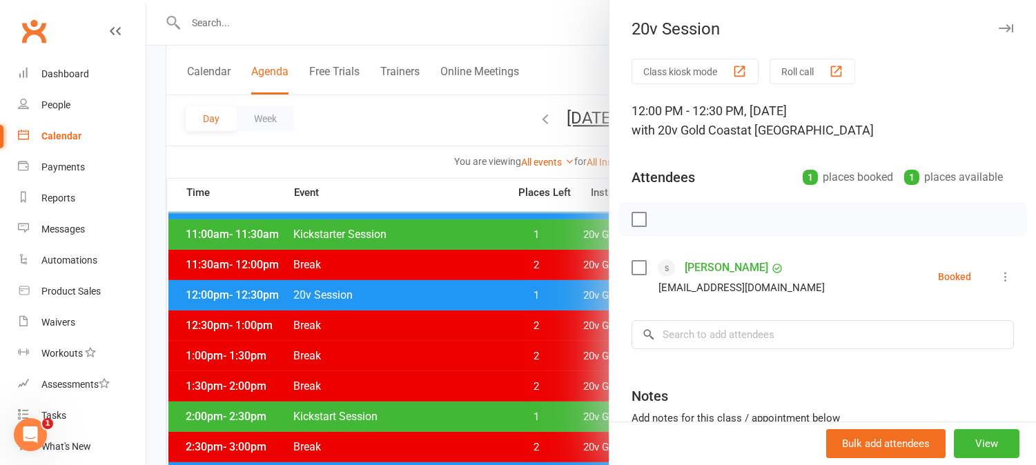
click at [551, 295] on div at bounding box center [591, 232] width 890 height 465
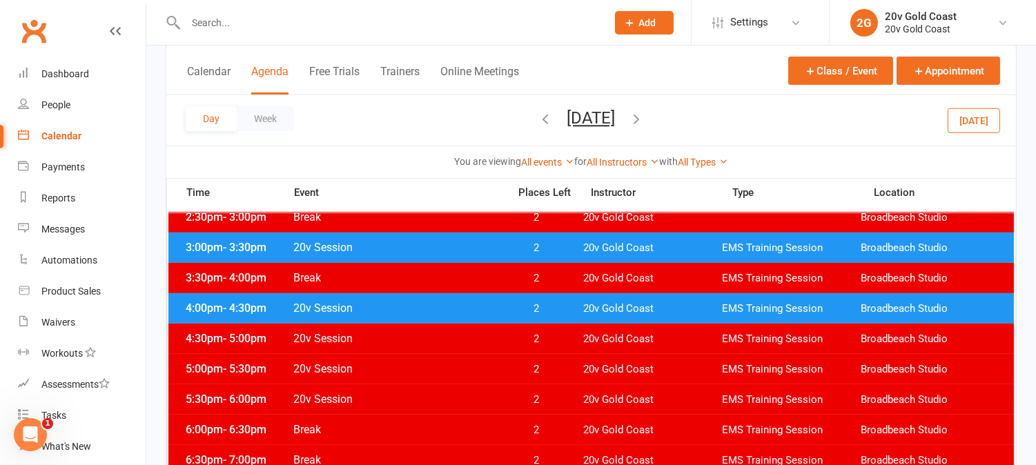
scroll to position [536, 0]
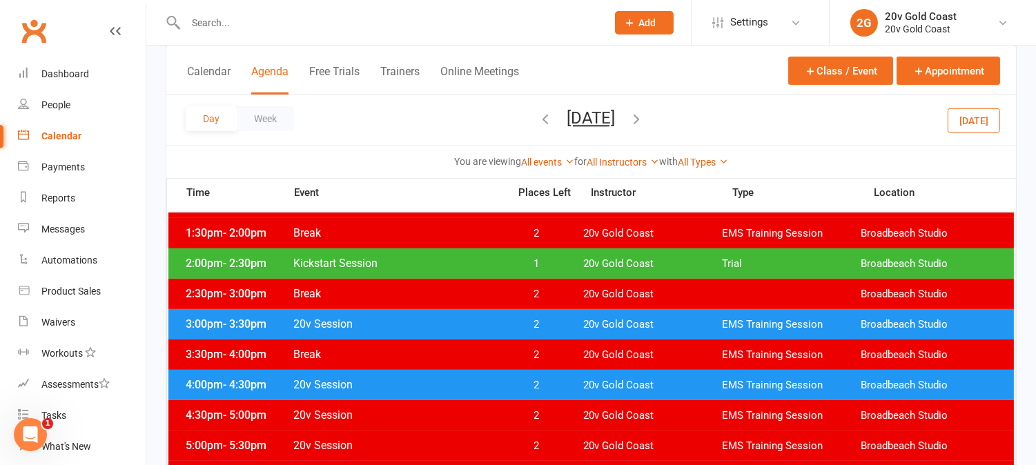
click at [984, 121] on button "Today" at bounding box center [974, 120] width 52 height 25
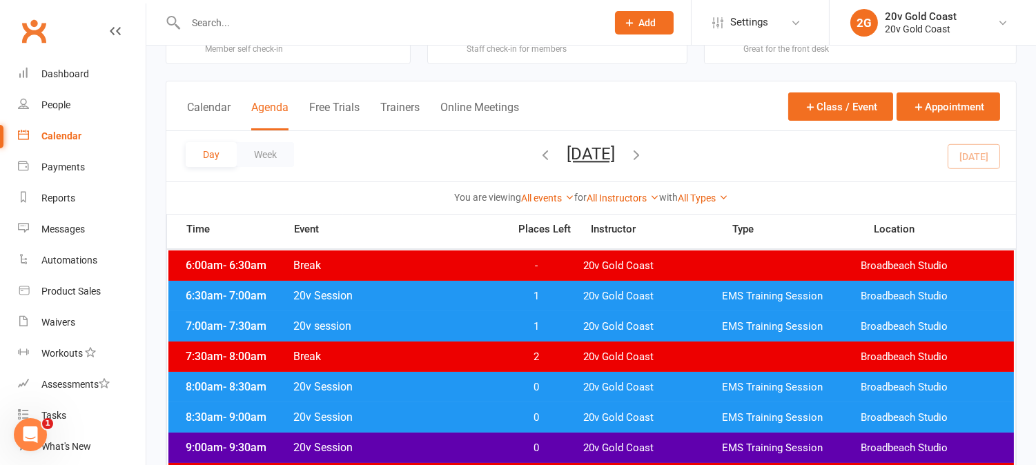
scroll to position [230, 0]
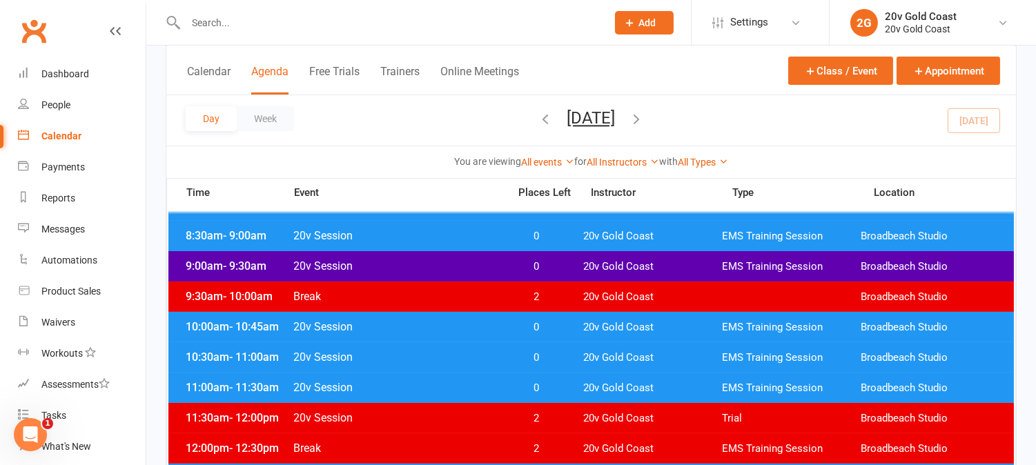
click at [556, 321] on span "0" at bounding box center [537, 327] width 72 height 13
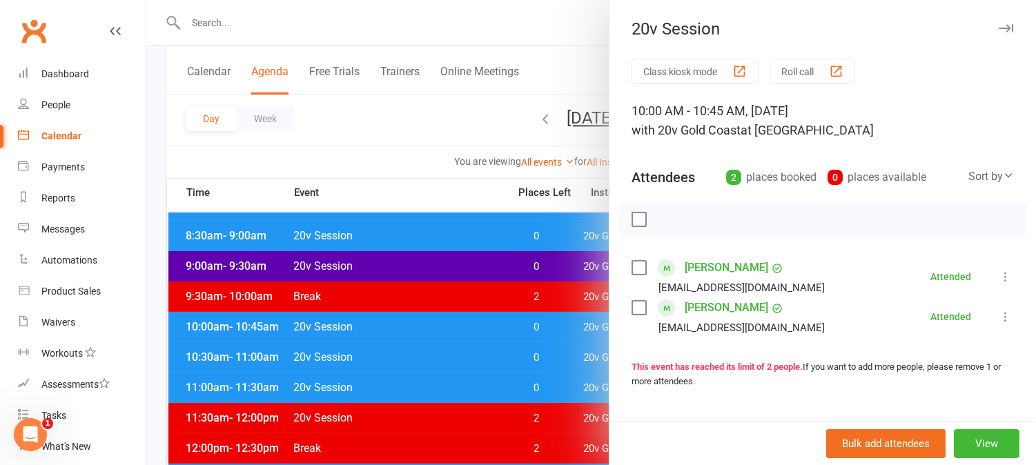
click at [556, 320] on div at bounding box center [591, 232] width 890 height 465
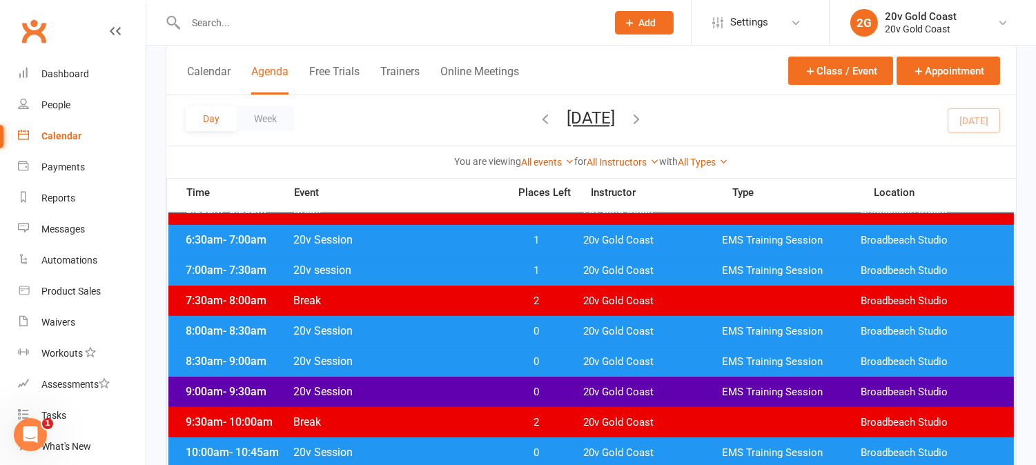
scroll to position [77, 0]
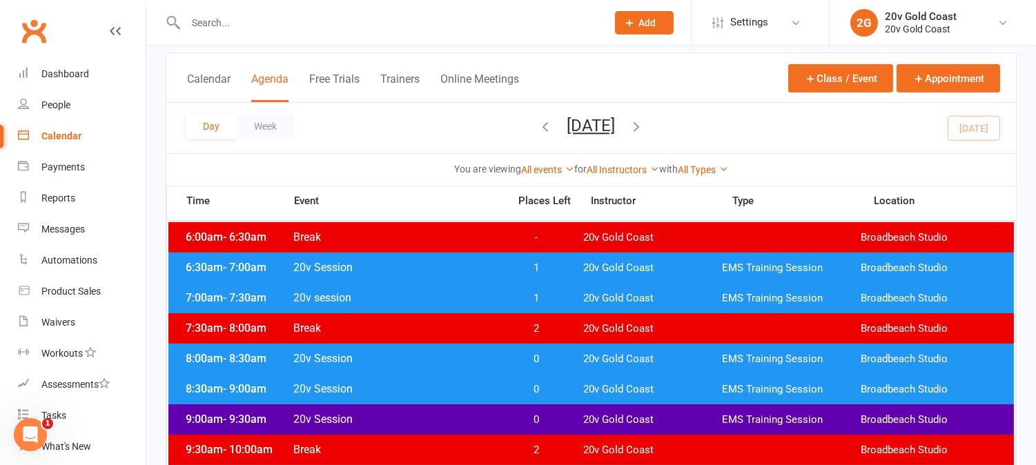
click at [553, 268] on span "1" at bounding box center [537, 268] width 72 height 13
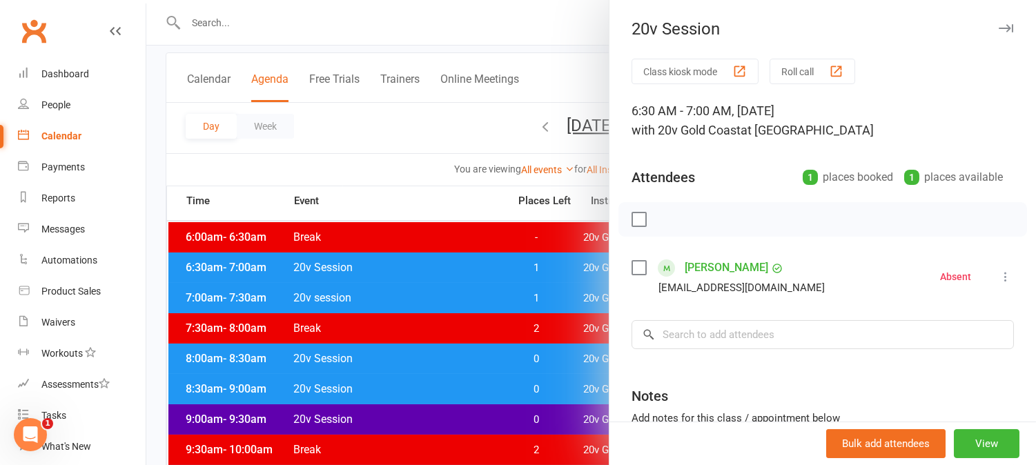
click at [553, 268] on div at bounding box center [591, 232] width 890 height 465
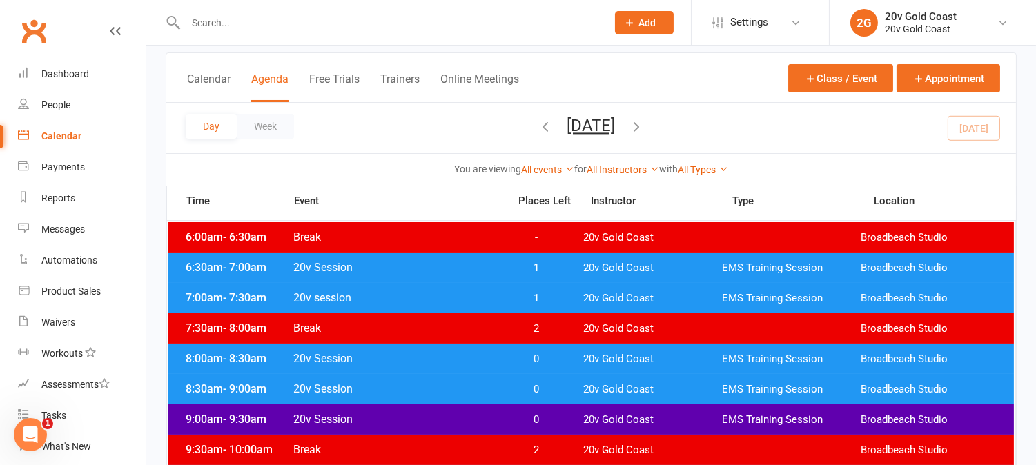
click at [555, 298] on span "1" at bounding box center [537, 298] width 72 height 13
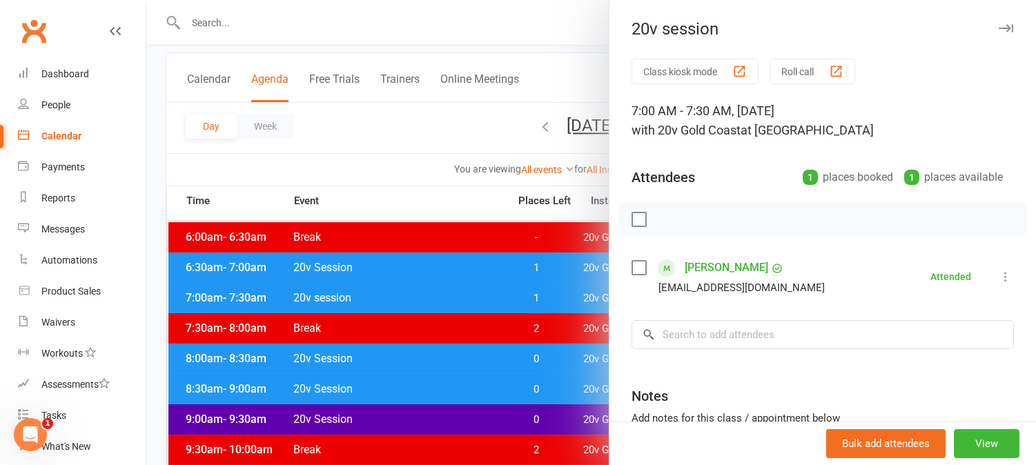
click at [555, 298] on div at bounding box center [591, 232] width 890 height 465
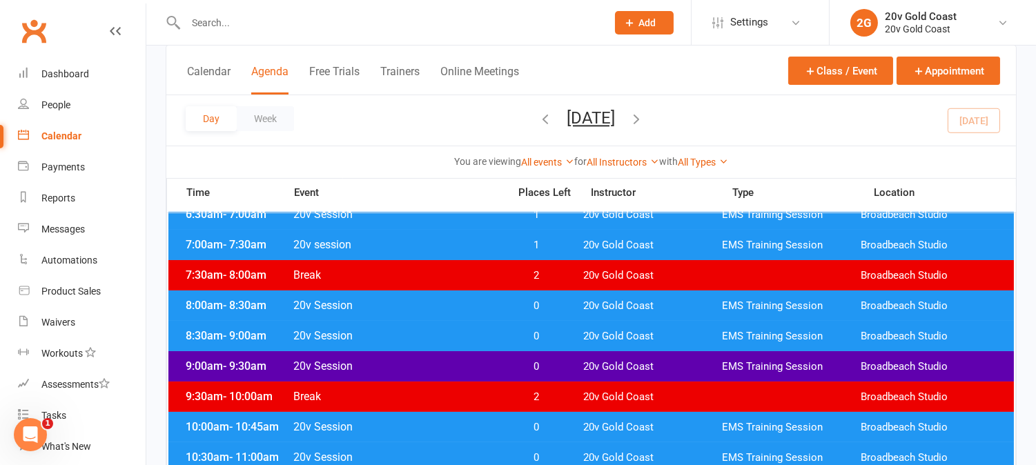
scroll to position [153, 0]
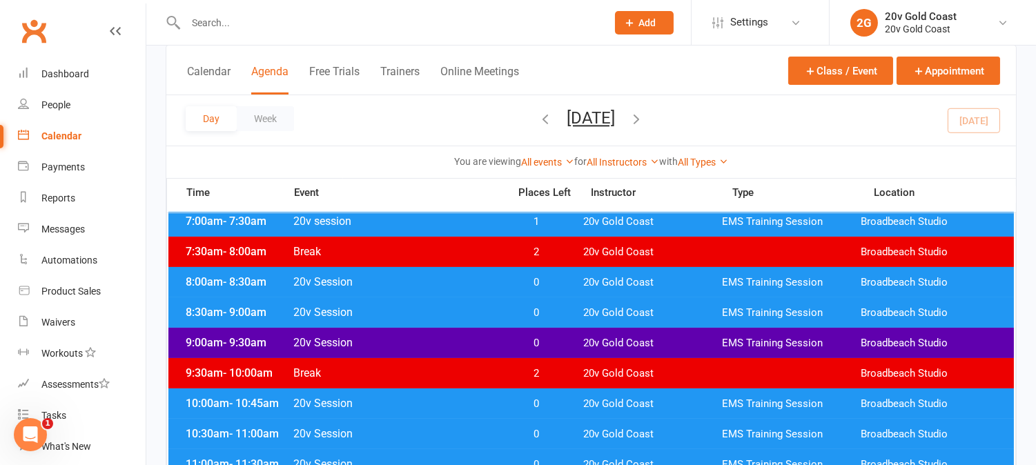
click at [556, 280] on span "0" at bounding box center [537, 282] width 72 height 13
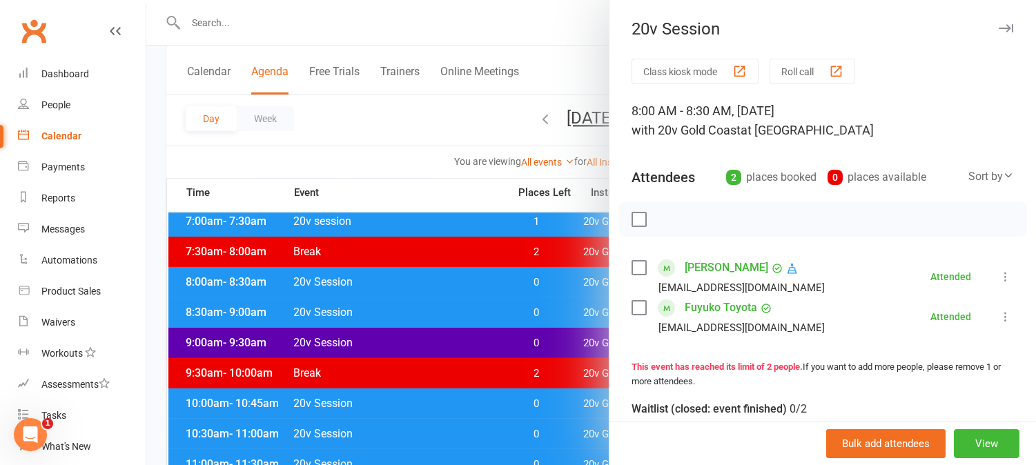
click at [556, 280] on div at bounding box center [591, 232] width 890 height 465
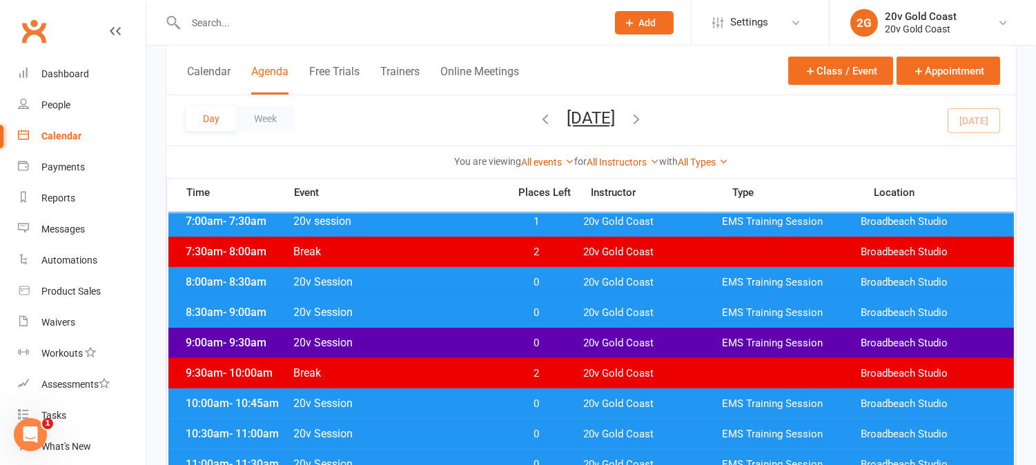
click at [554, 311] on span "0" at bounding box center [537, 313] width 72 height 13
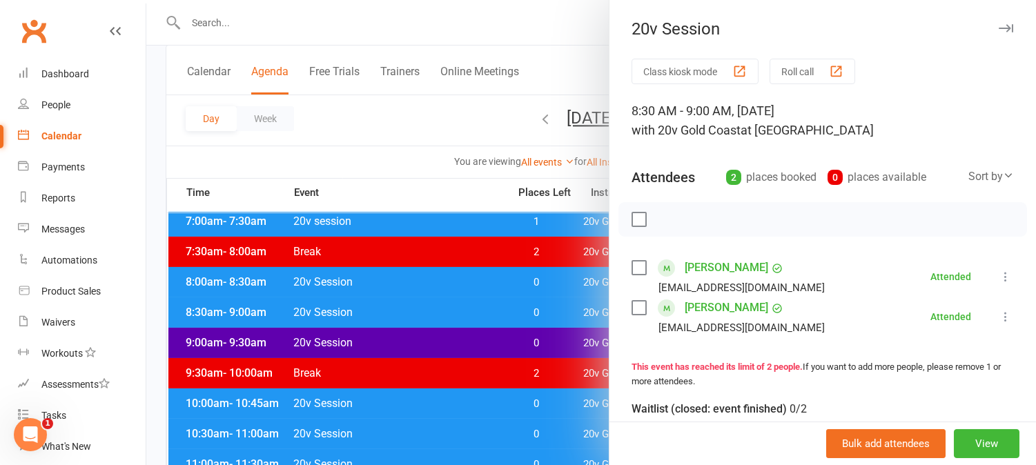
click at [554, 311] on div at bounding box center [591, 232] width 890 height 465
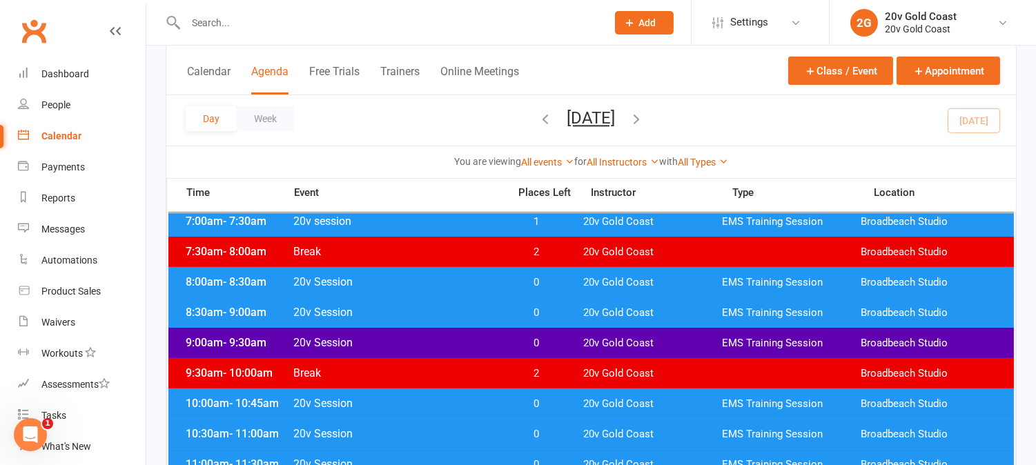
click at [553, 335] on div "9:00am - 9:30am 20v Session 0 20v Gold Coast EMS Training Session Broadbeach St…" at bounding box center [591, 343] width 846 height 30
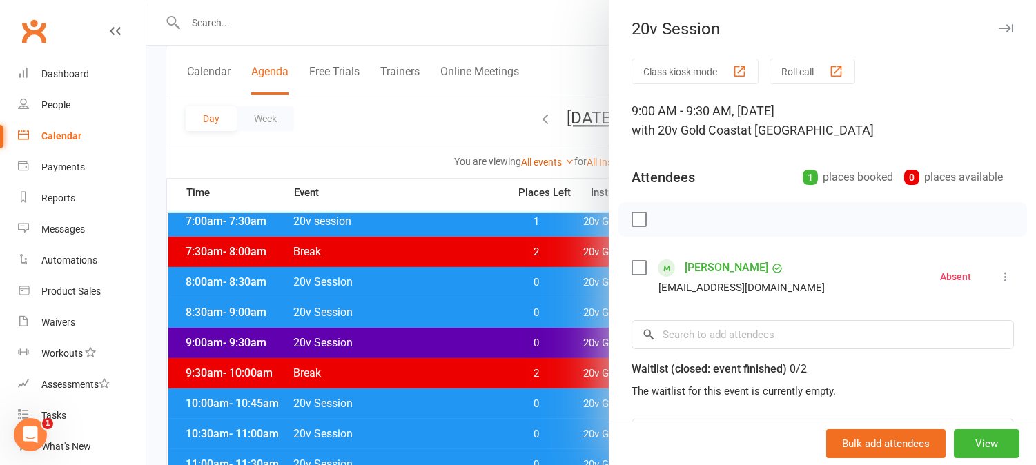
click at [553, 336] on div at bounding box center [591, 232] width 890 height 465
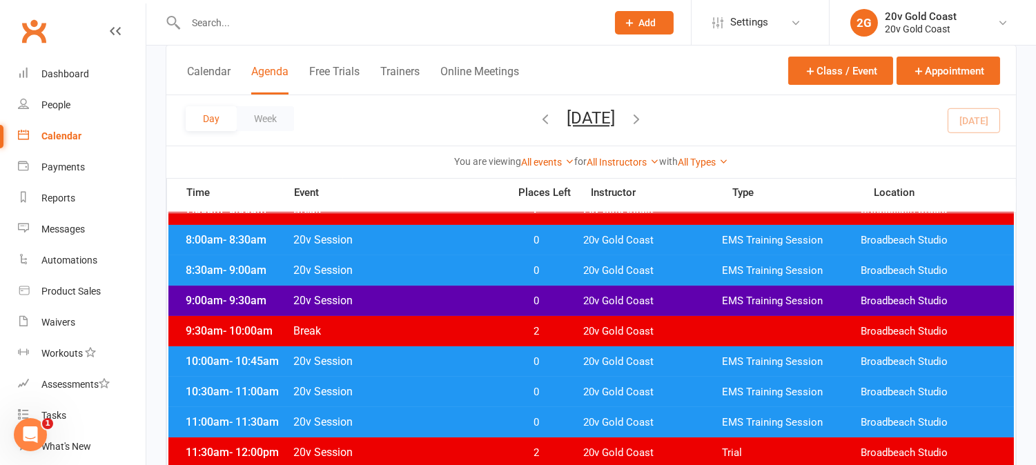
scroll to position [230, 0]
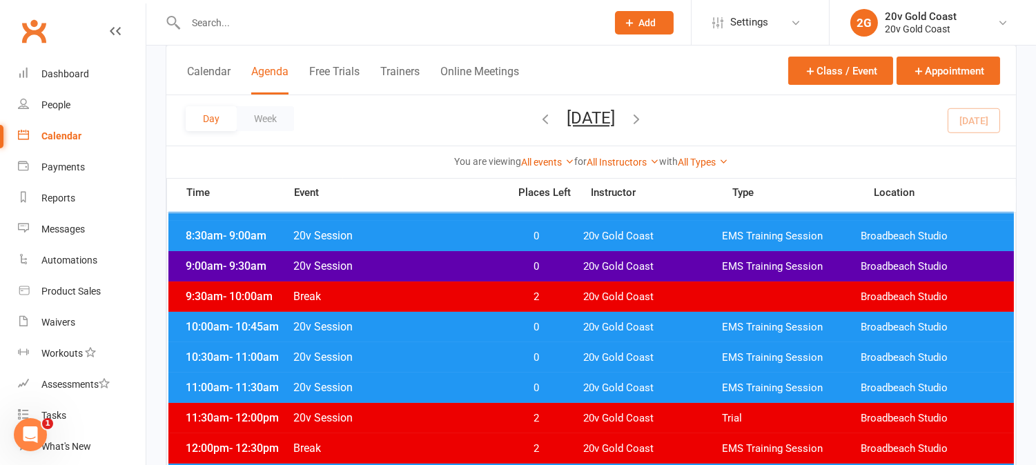
click at [555, 332] on span "0" at bounding box center [537, 327] width 72 height 13
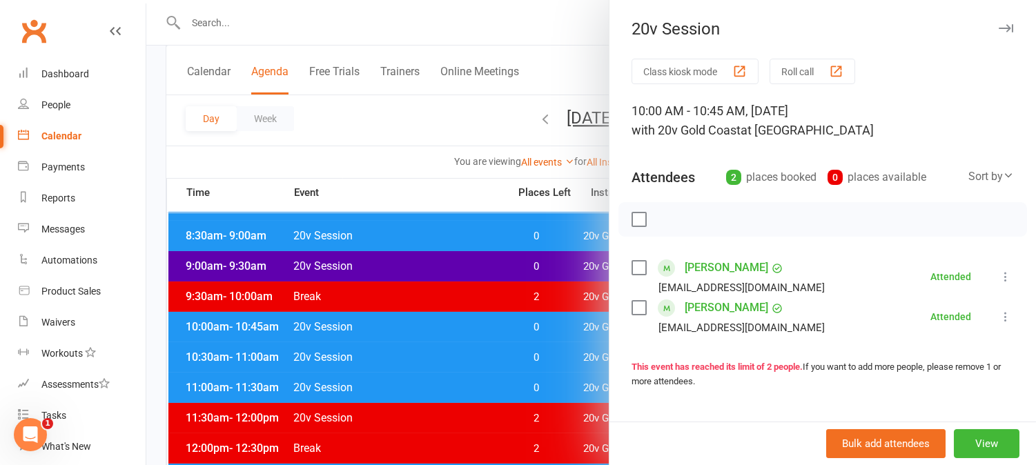
click at [555, 332] on div at bounding box center [591, 232] width 890 height 465
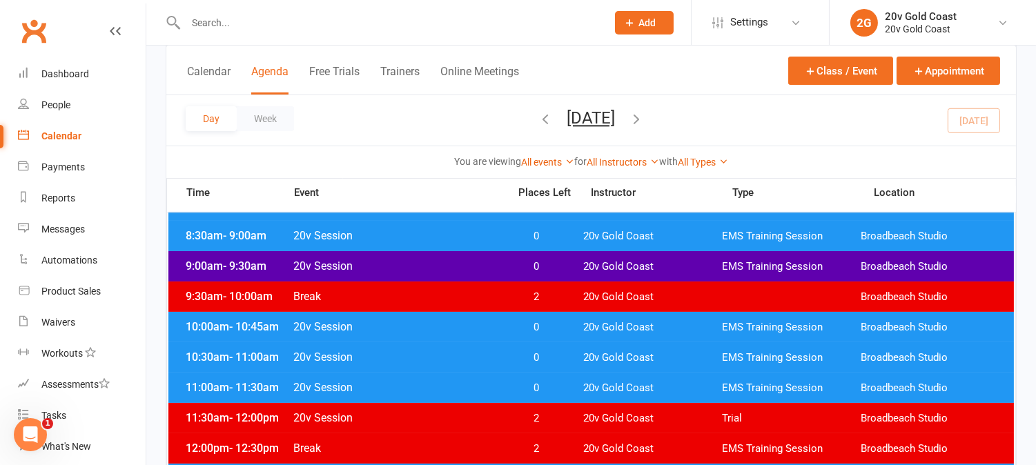
click at [556, 362] on span "0" at bounding box center [537, 357] width 72 height 13
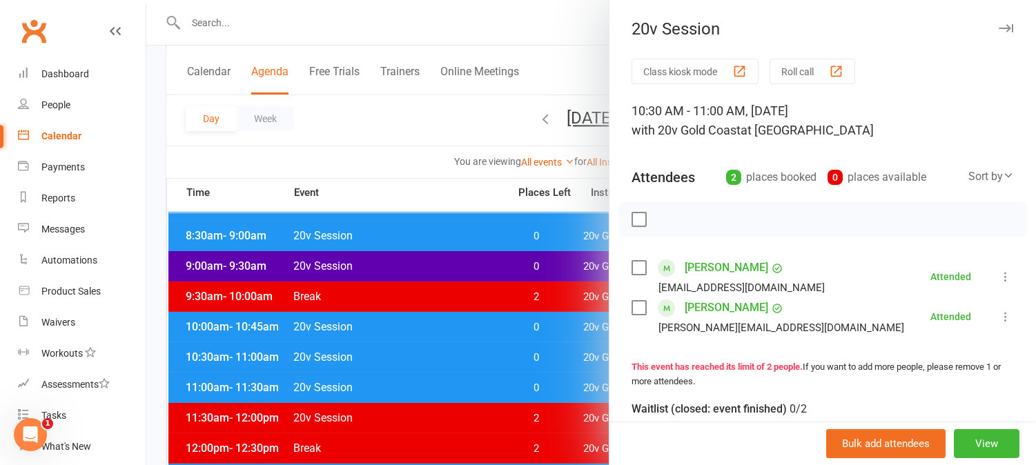
click at [556, 362] on div at bounding box center [591, 232] width 890 height 465
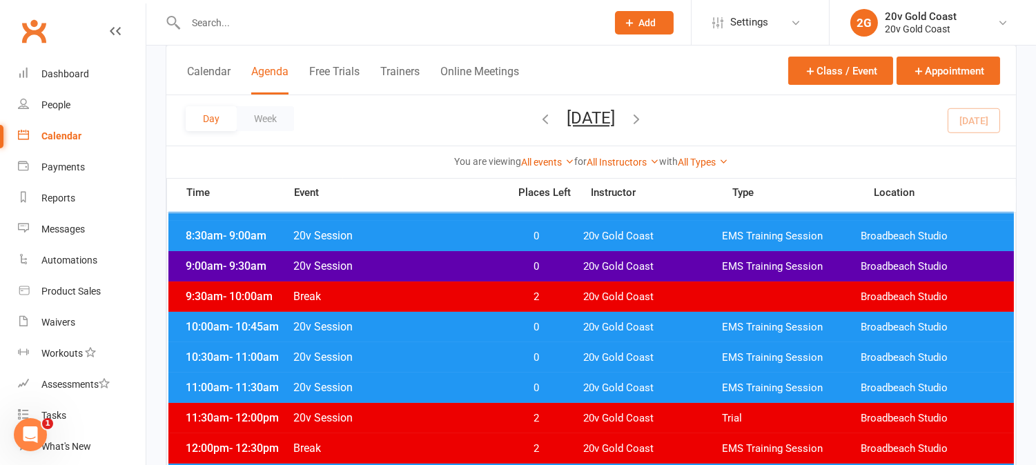
click at [555, 388] on span "0" at bounding box center [537, 388] width 72 height 13
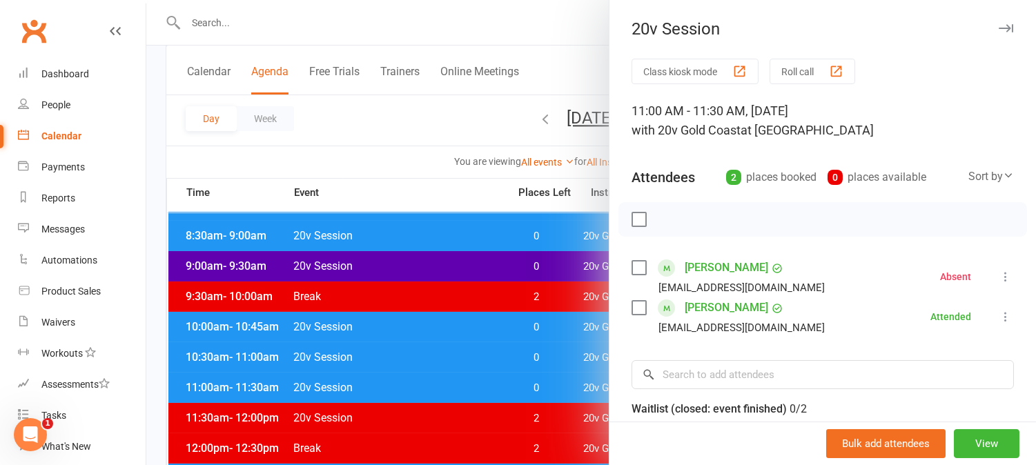
click at [555, 387] on div at bounding box center [591, 232] width 890 height 465
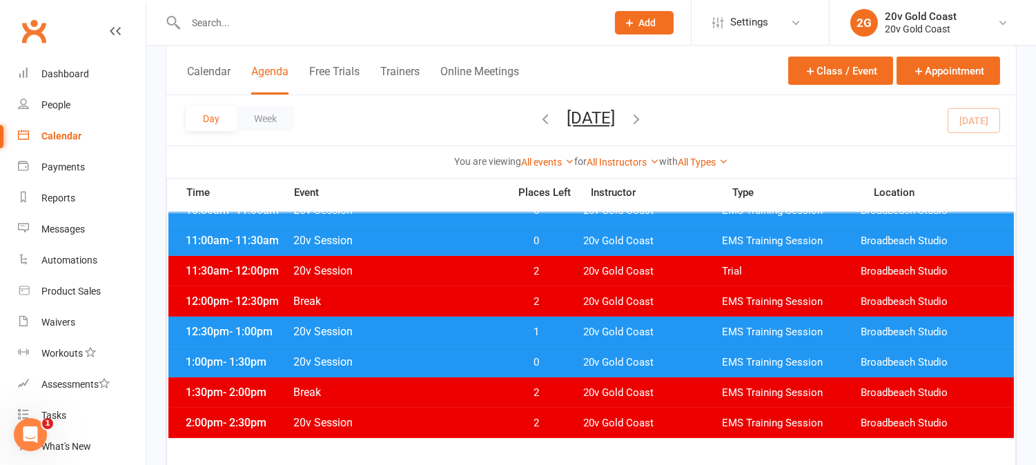
scroll to position [383, 0]
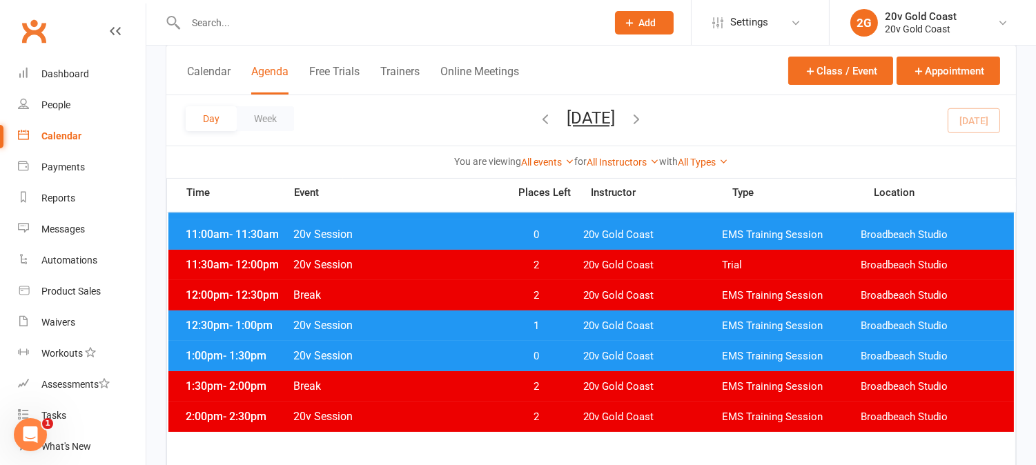
click at [554, 326] on span "1" at bounding box center [537, 326] width 72 height 13
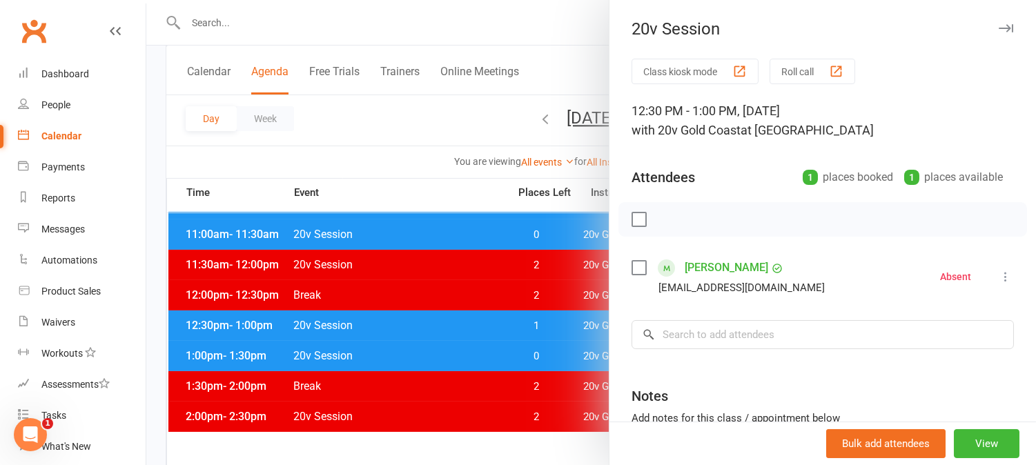
click at [554, 326] on div at bounding box center [591, 232] width 890 height 465
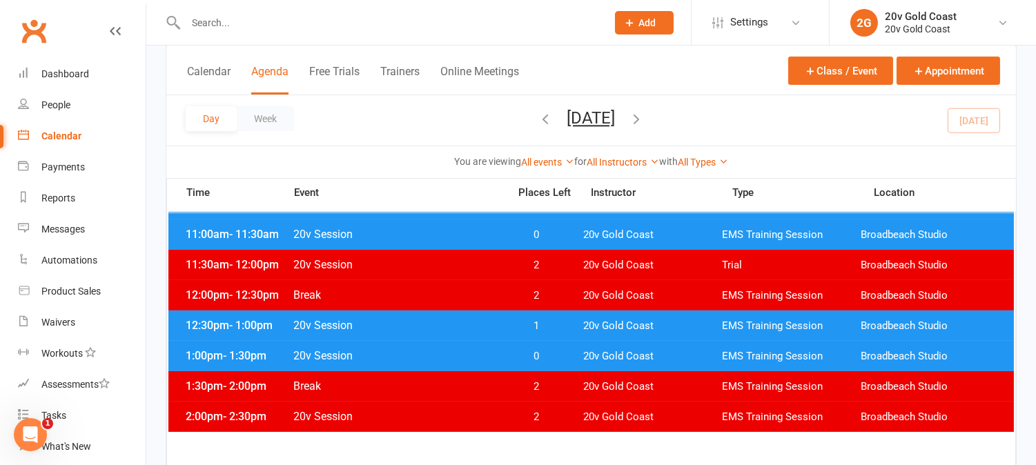
click at [554, 358] on span "0" at bounding box center [537, 356] width 72 height 13
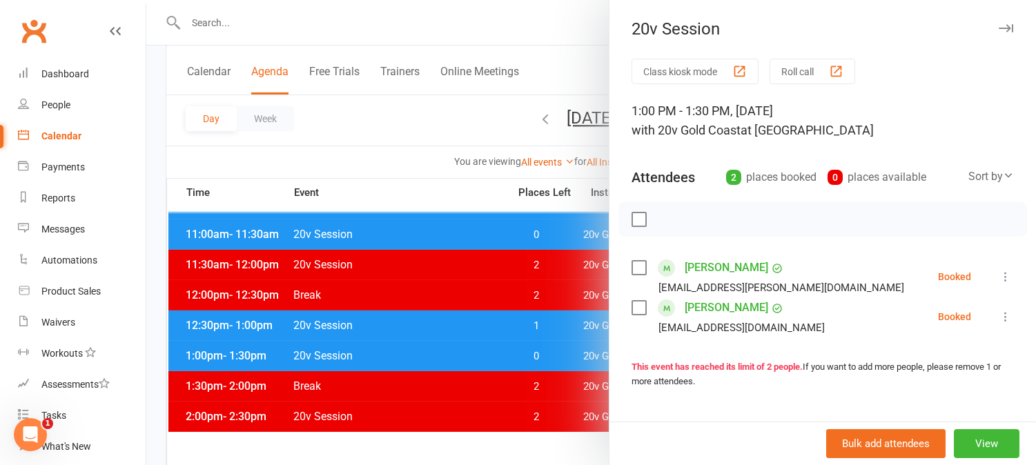
click at [554, 358] on div at bounding box center [591, 232] width 890 height 465
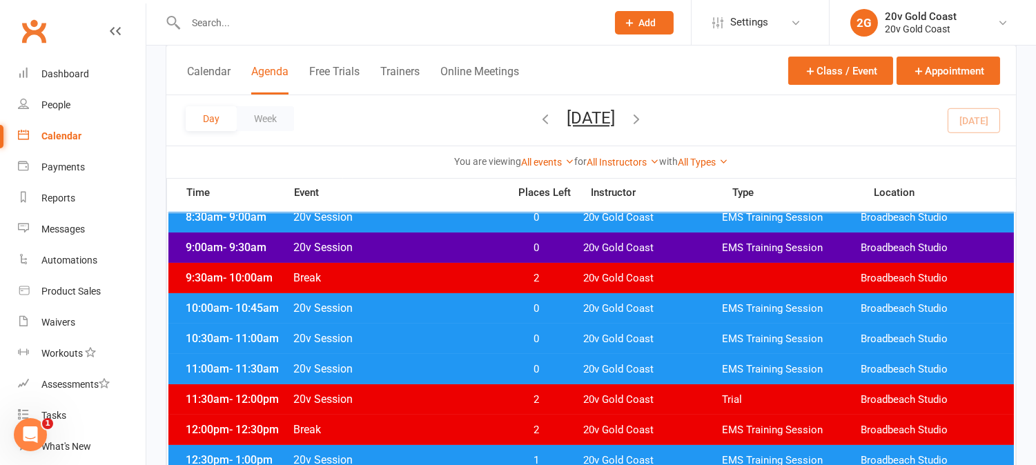
scroll to position [77, 0]
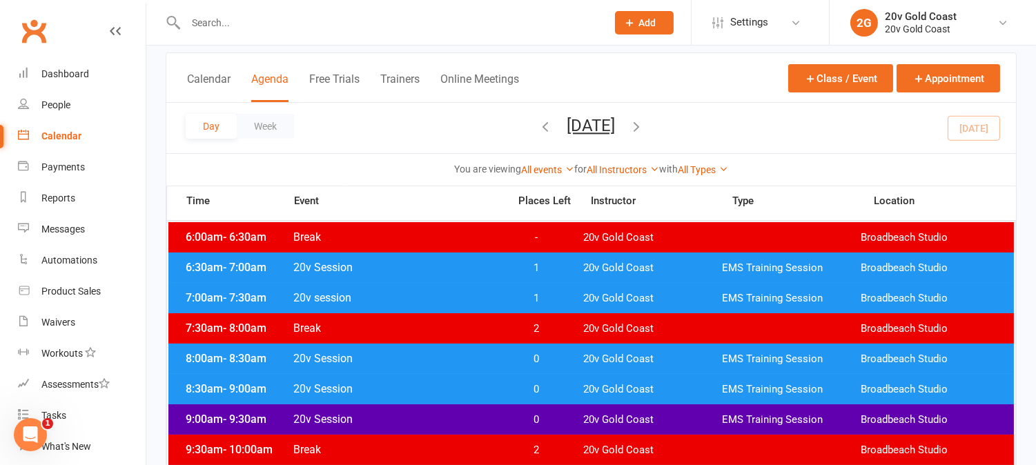
click at [569, 418] on span "0" at bounding box center [537, 420] width 72 height 13
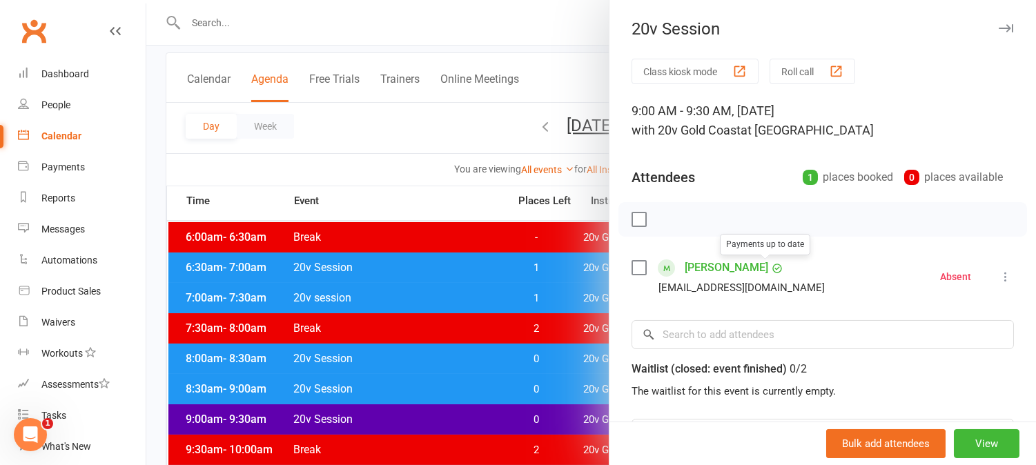
click at [522, 316] on div at bounding box center [591, 232] width 890 height 465
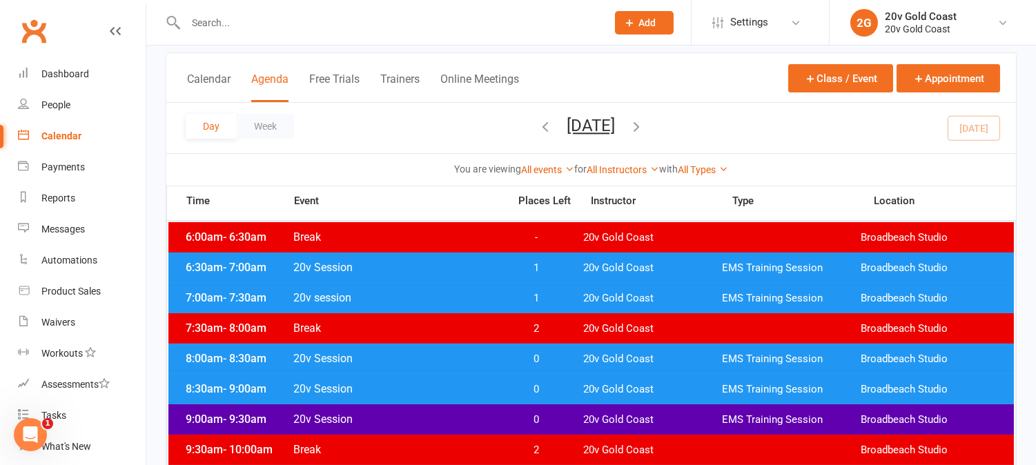
click at [616, 123] on button "Friday, Aug 15, 2025" at bounding box center [592, 125] width 48 height 19
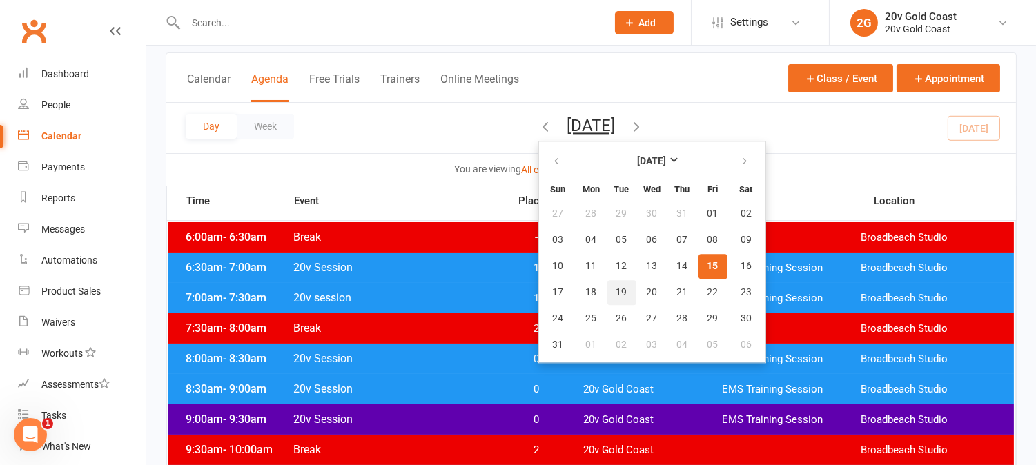
click at [617, 287] on span "19" at bounding box center [622, 292] width 11 height 11
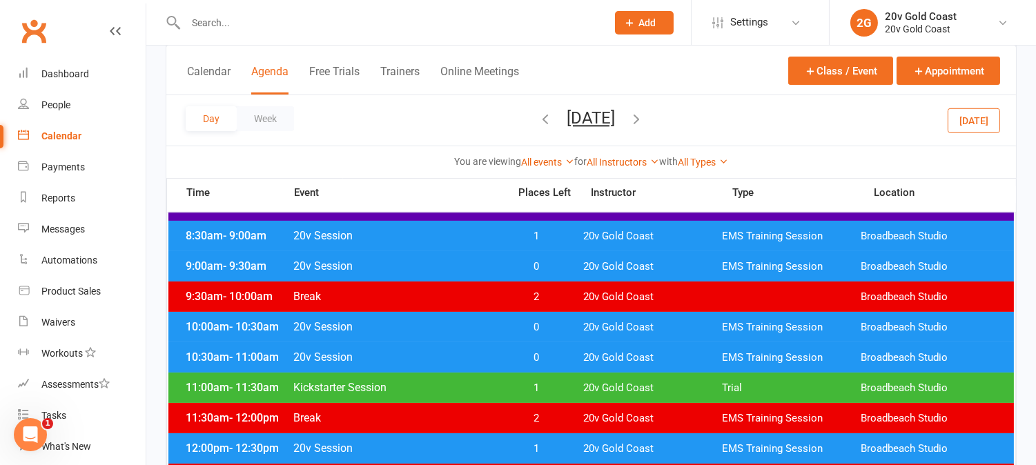
scroll to position [307, 0]
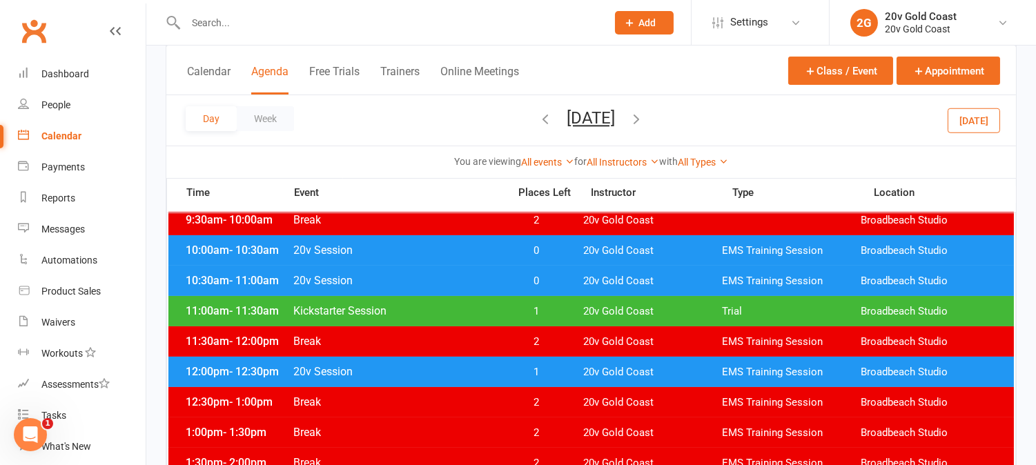
click at [542, 309] on span "1" at bounding box center [537, 311] width 72 height 13
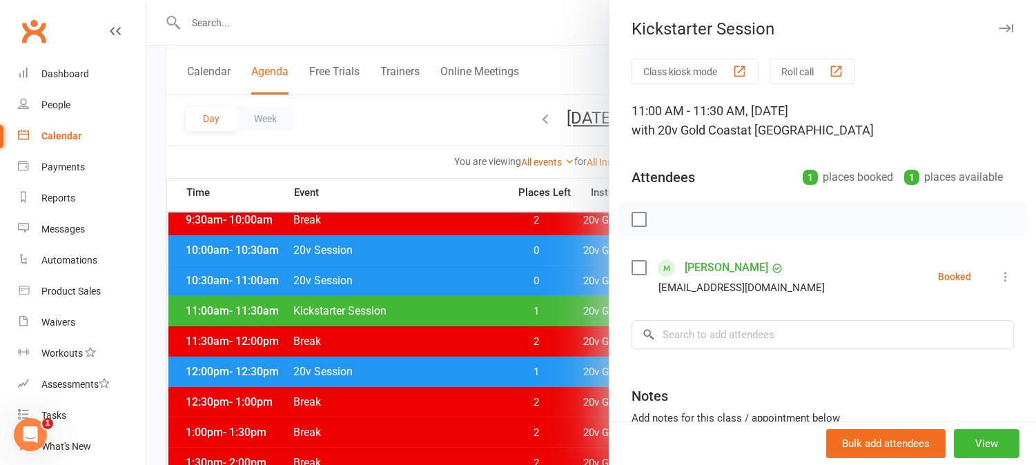
click at [542, 307] on div at bounding box center [591, 232] width 890 height 465
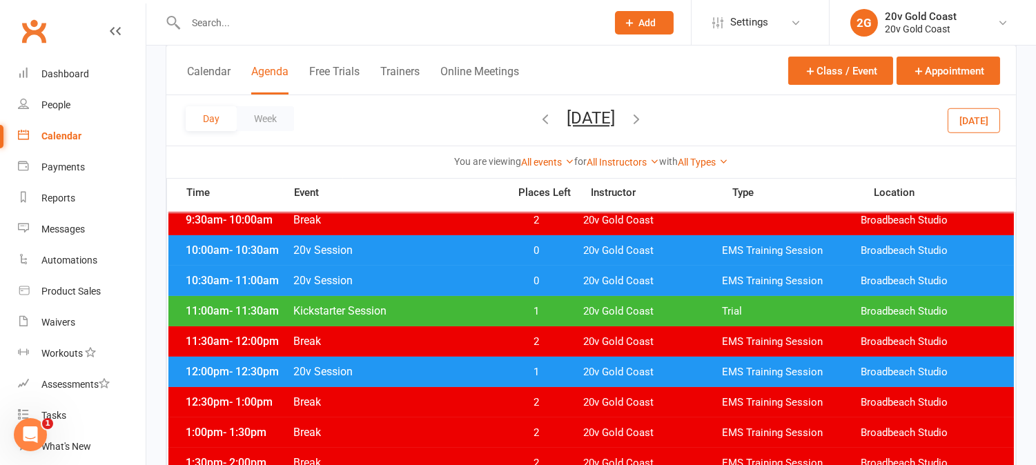
click at [560, 371] on span "1" at bounding box center [537, 372] width 72 height 13
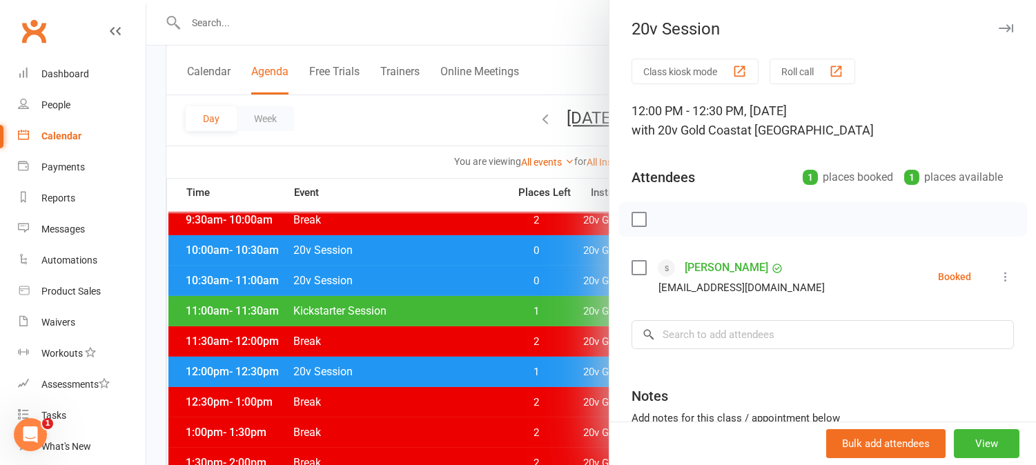
click at [559, 371] on div at bounding box center [591, 232] width 890 height 465
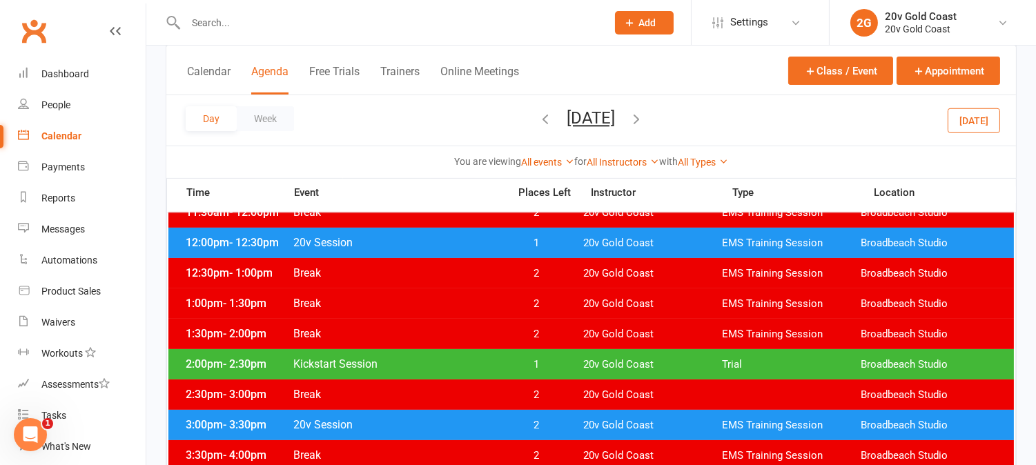
scroll to position [460, 0]
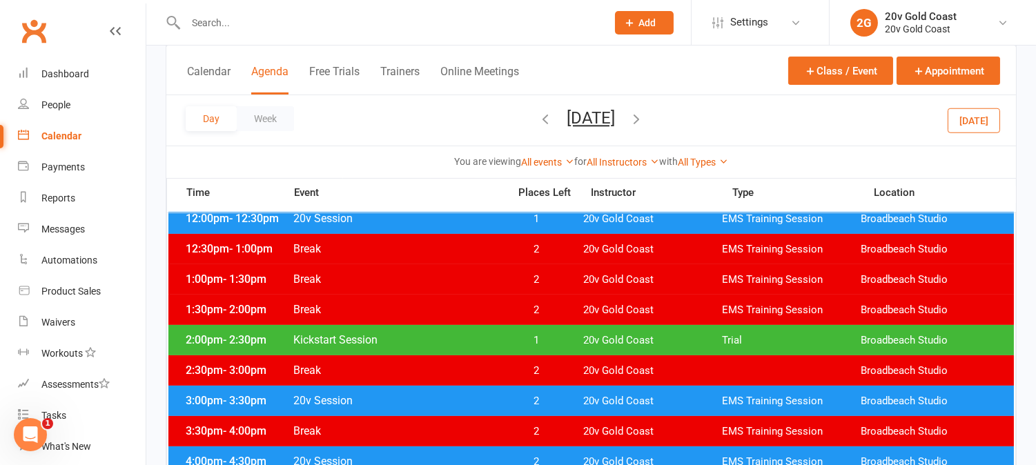
click at [616, 124] on button "Tuesday, Aug 19, 2025" at bounding box center [592, 117] width 48 height 19
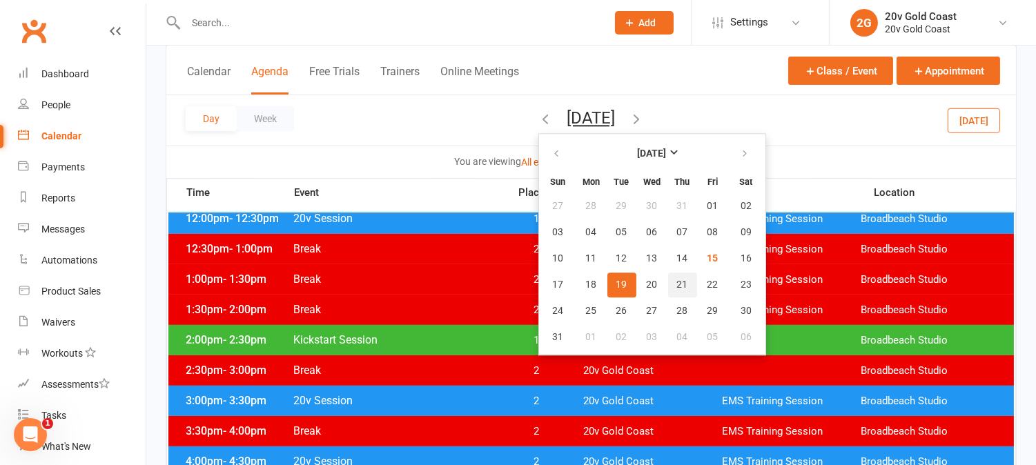
click at [677, 280] on span "21" at bounding box center [682, 285] width 11 height 11
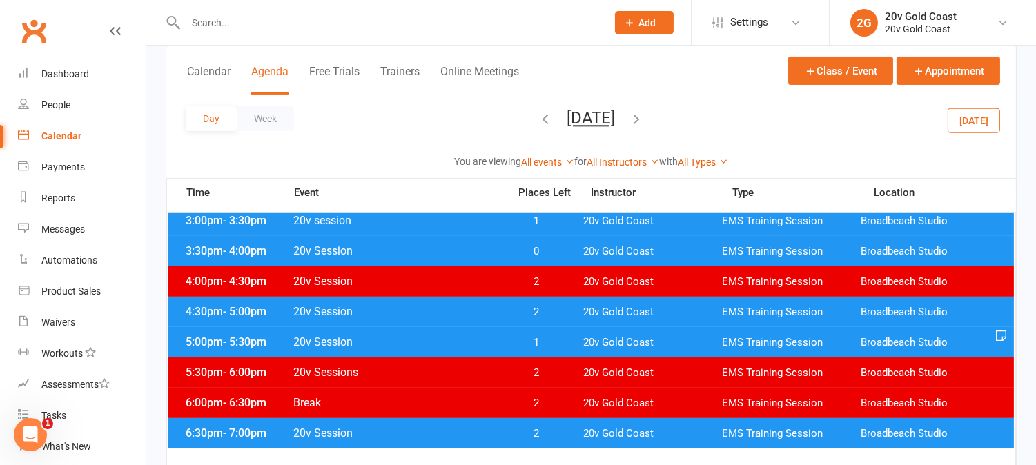
scroll to position [613, 0]
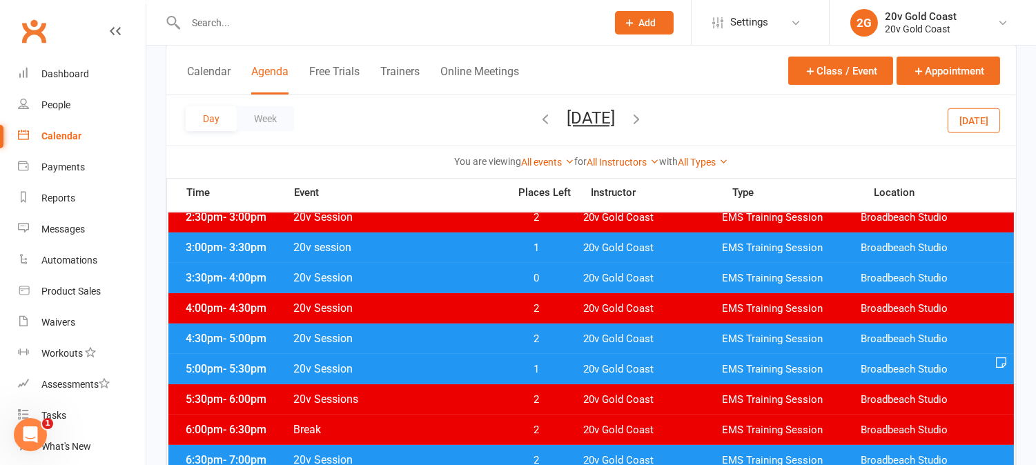
click at [550, 364] on span "1" at bounding box center [537, 369] width 72 height 13
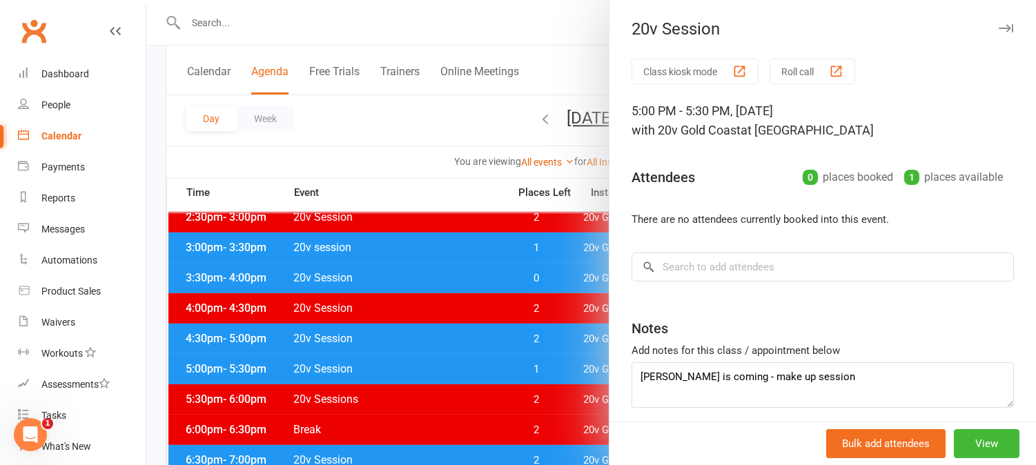
click at [552, 369] on div at bounding box center [591, 232] width 890 height 465
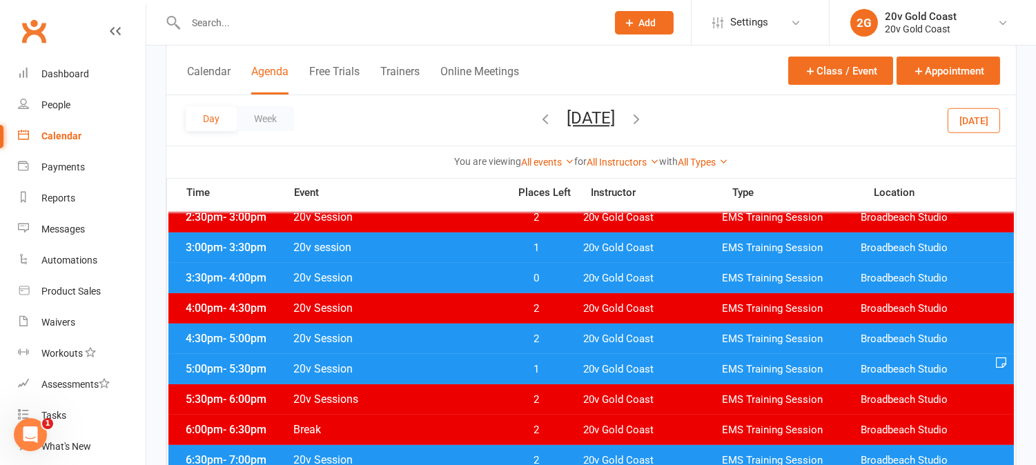
click at [553, 369] on span "1" at bounding box center [537, 369] width 72 height 13
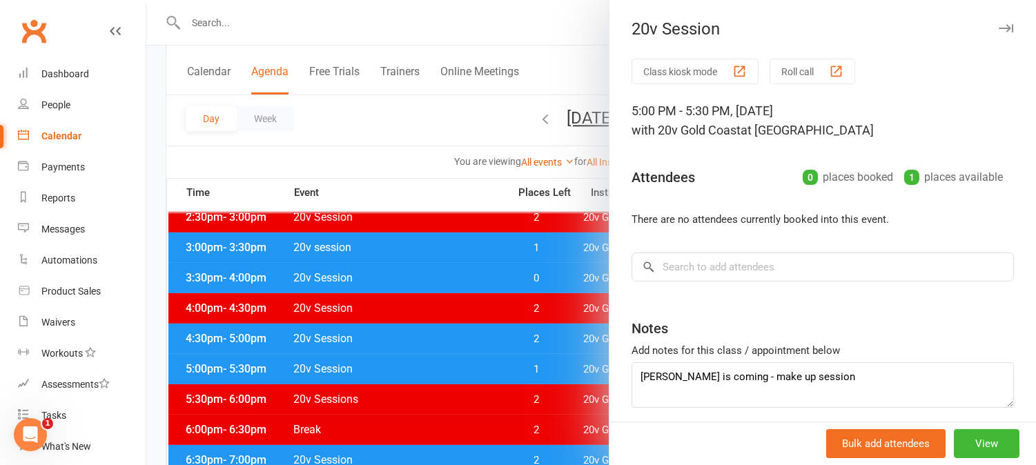
click at [553, 369] on div at bounding box center [591, 232] width 890 height 465
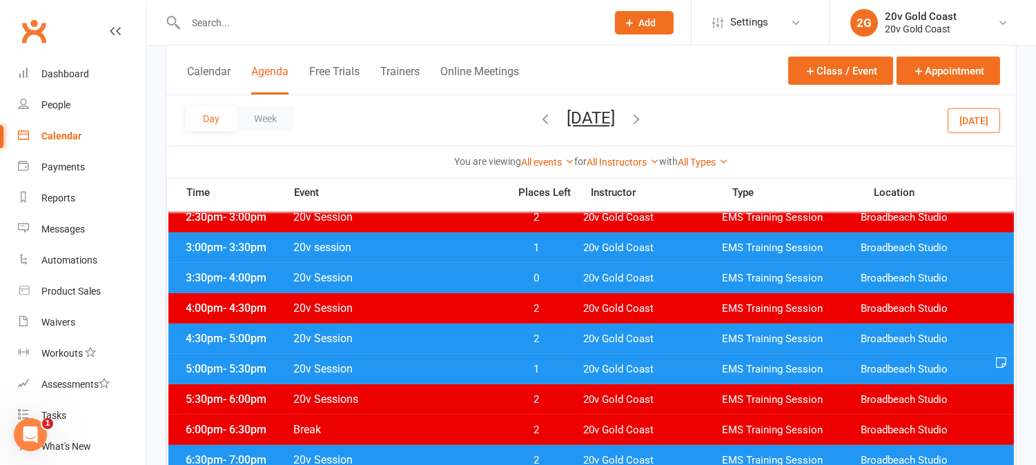
click at [990, 123] on button "[DATE]" at bounding box center [974, 120] width 52 height 25
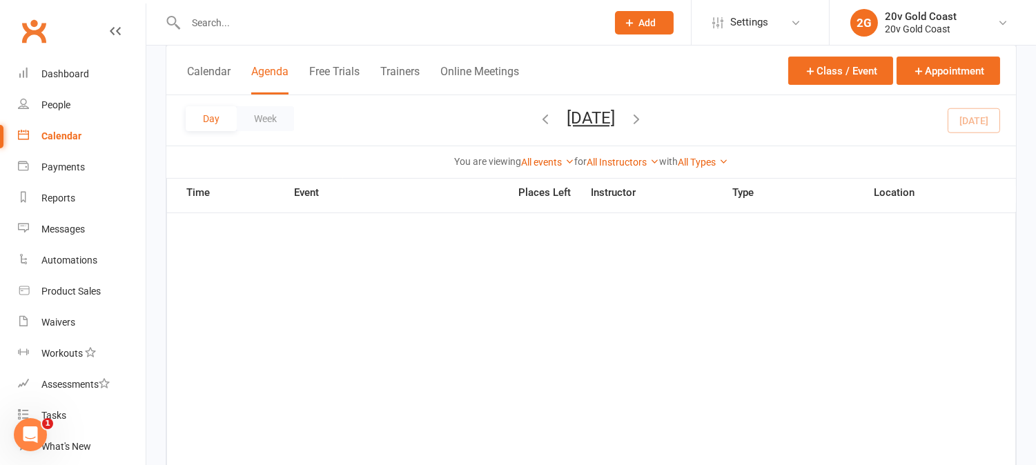
click at [616, 118] on button "Friday, Aug 15, 2025" at bounding box center [592, 117] width 48 height 19
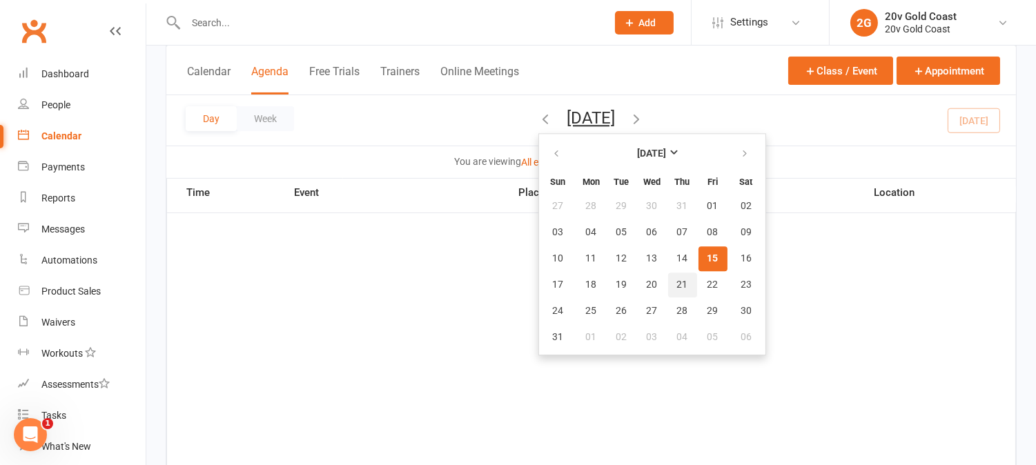
click at [668, 283] on button "21" at bounding box center [682, 285] width 29 height 25
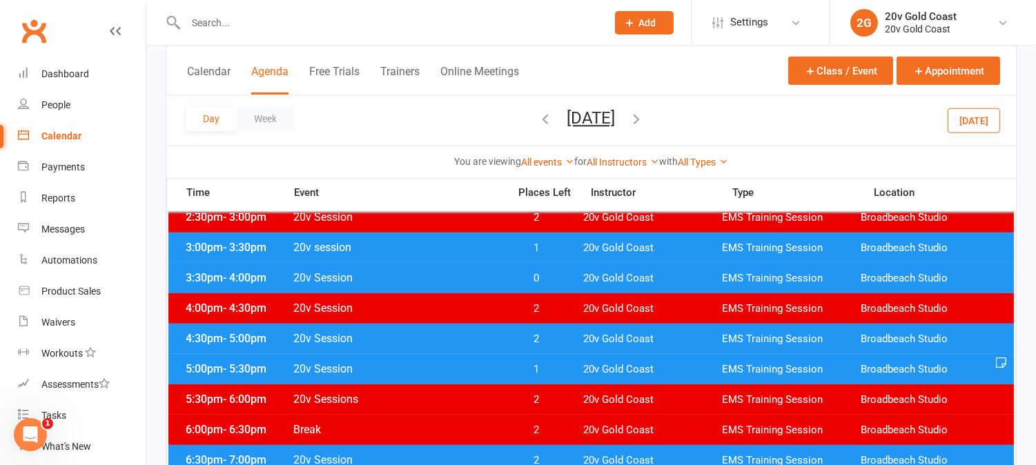
click at [543, 365] on span "1" at bounding box center [537, 369] width 72 height 13
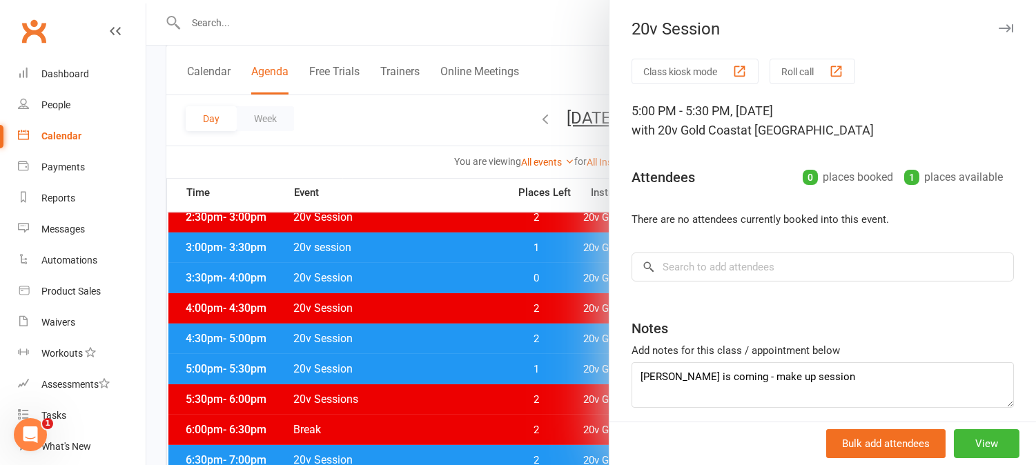
click at [556, 367] on div at bounding box center [591, 232] width 890 height 465
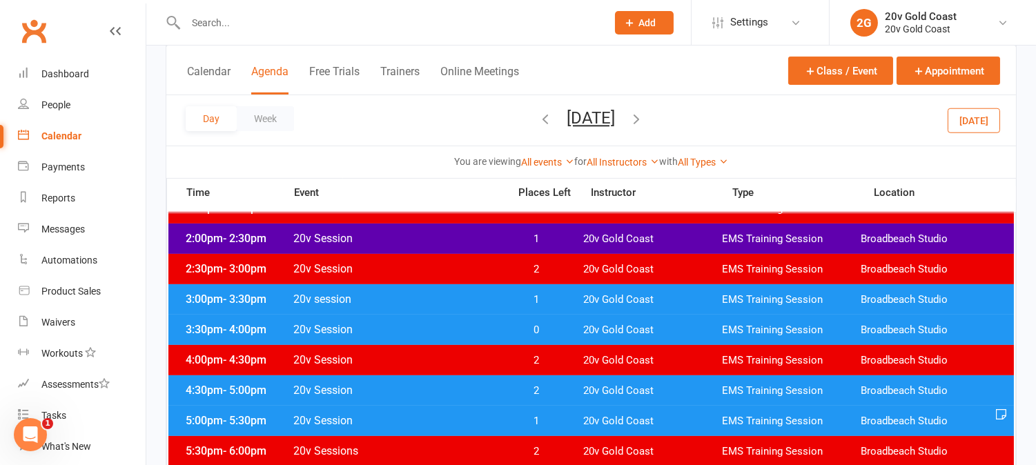
scroll to position [536, 0]
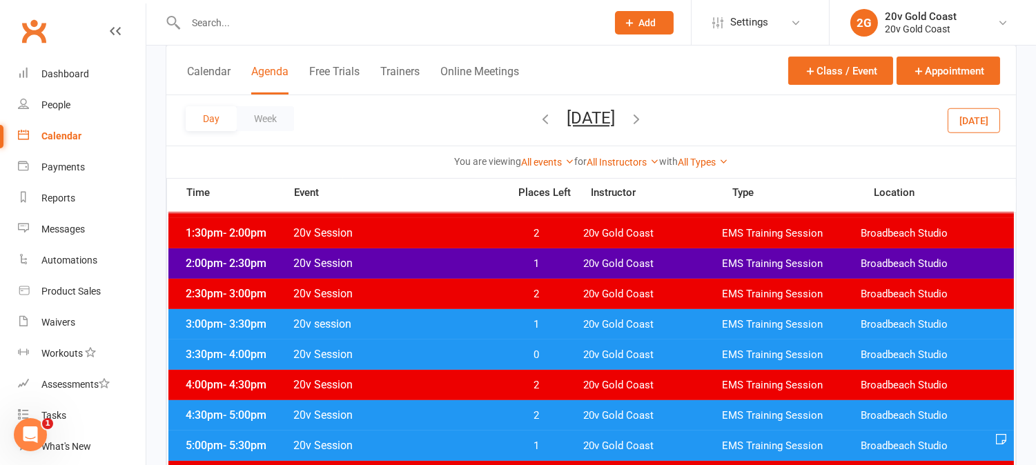
click at [556, 356] on span "0" at bounding box center [537, 355] width 72 height 13
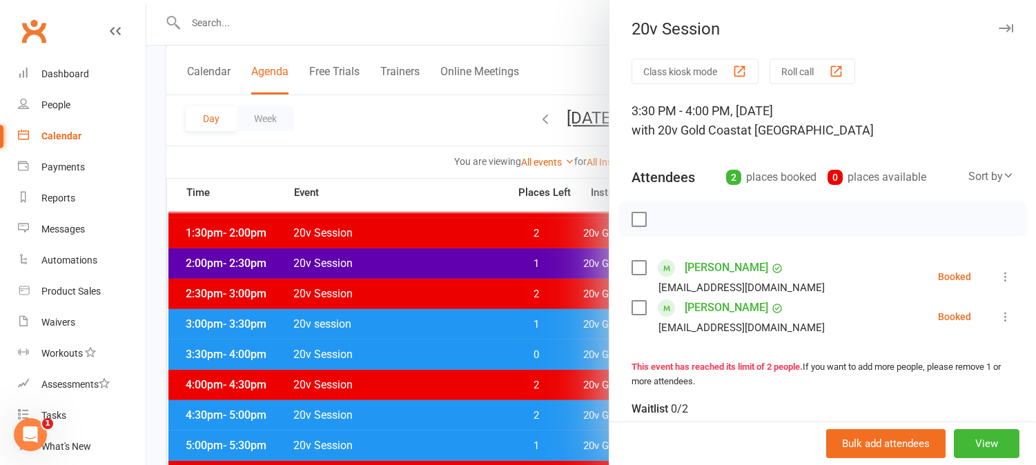
click at [555, 356] on div at bounding box center [591, 232] width 890 height 465
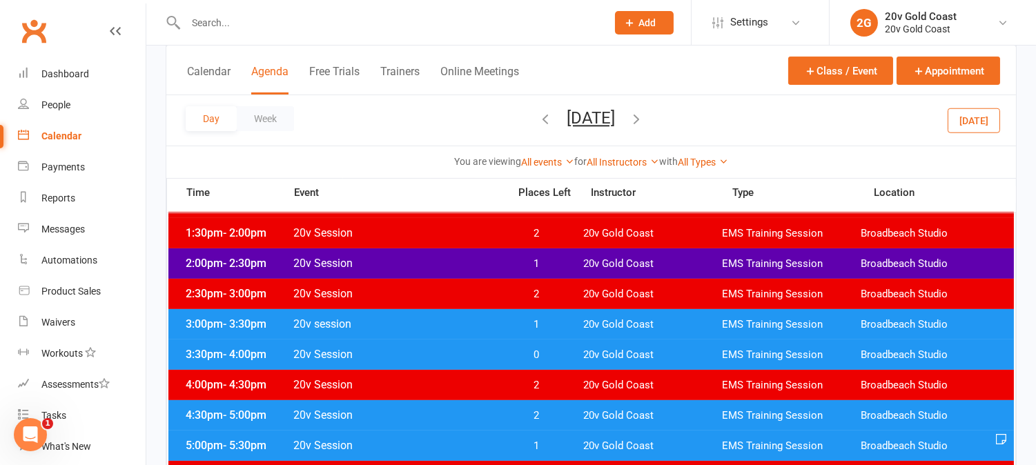
click at [551, 322] on span "1" at bounding box center [537, 324] width 72 height 13
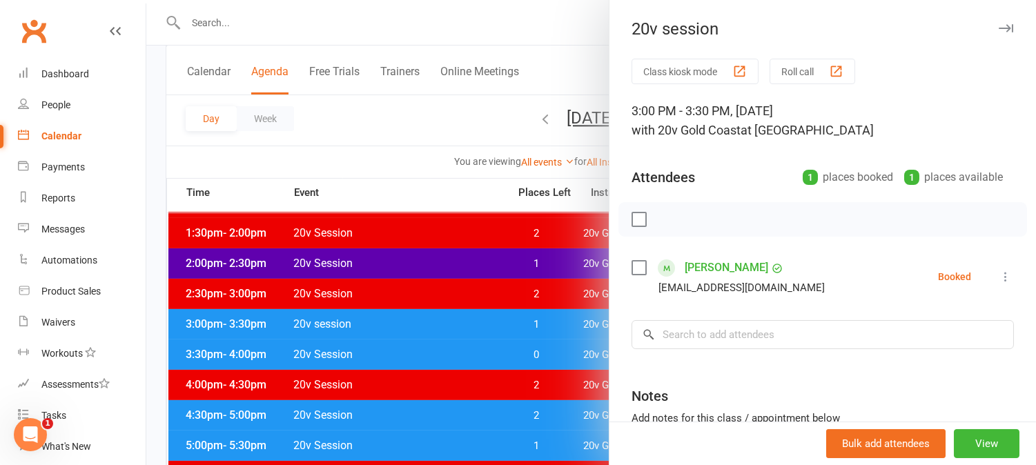
click at [551, 322] on div at bounding box center [591, 232] width 890 height 465
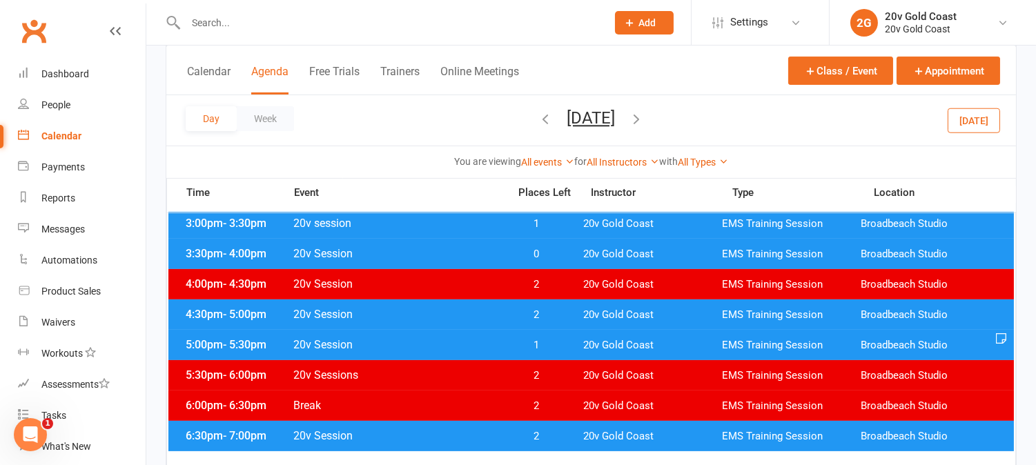
scroll to position [613, 0]
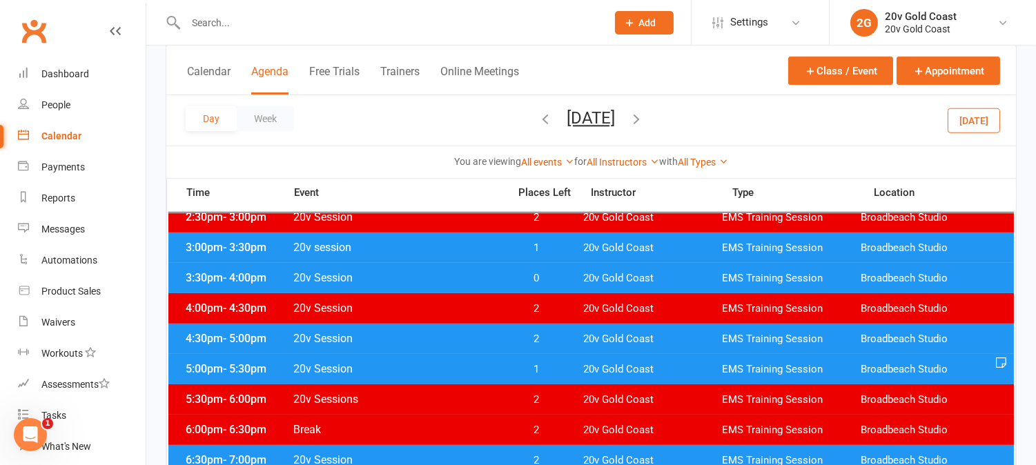
click at [968, 128] on button "[DATE]" at bounding box center [974, 120] width 52 height 25
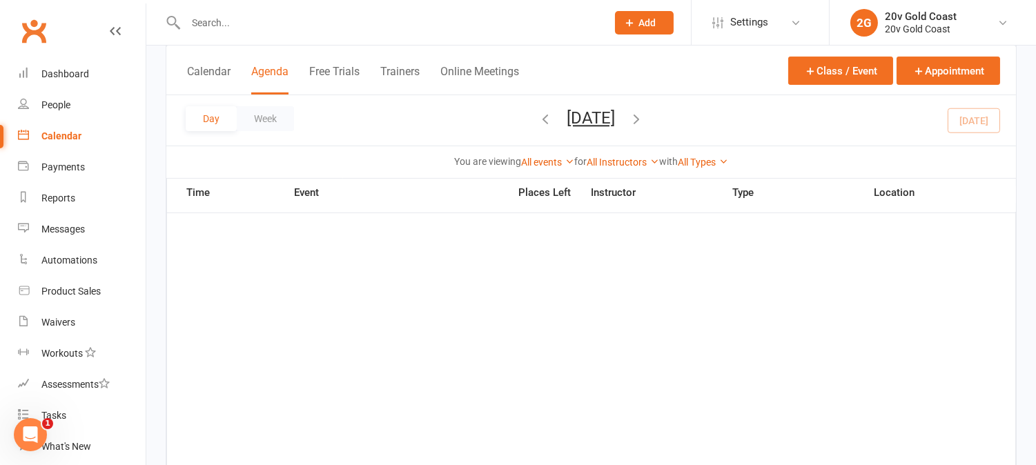
click at [610, 115] on button "Friday, Aug 15, 2025" at bounding box center [592, 117] width 48 height 19
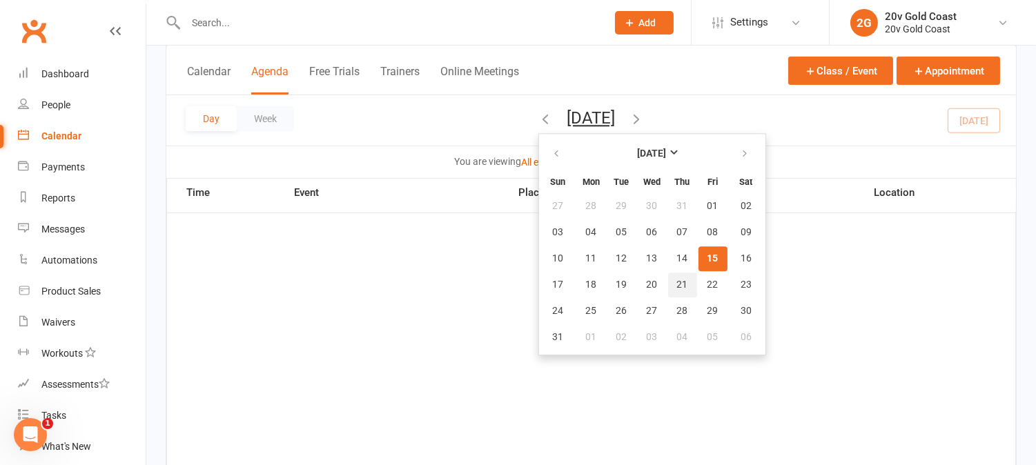
click at [677, 284] on span "21" at bounding box center [682, 285] width 11 height 11
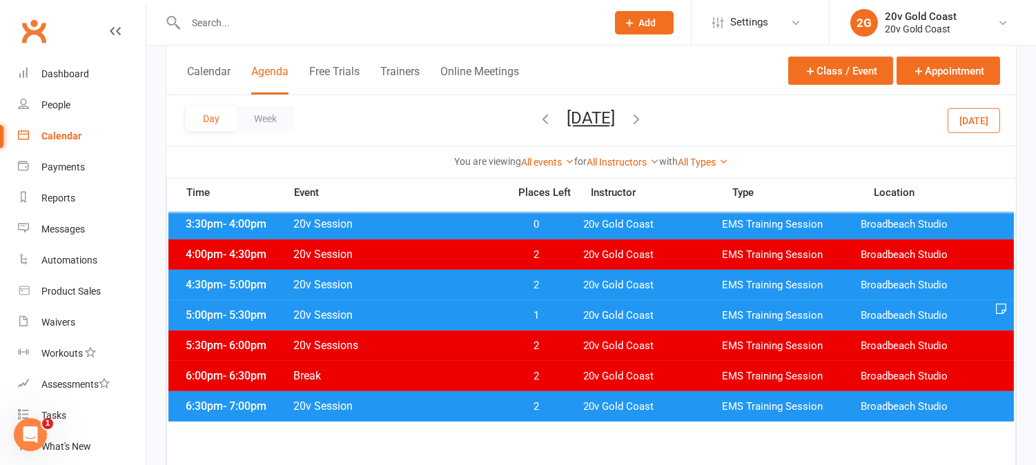
scroll to position [690, 0]
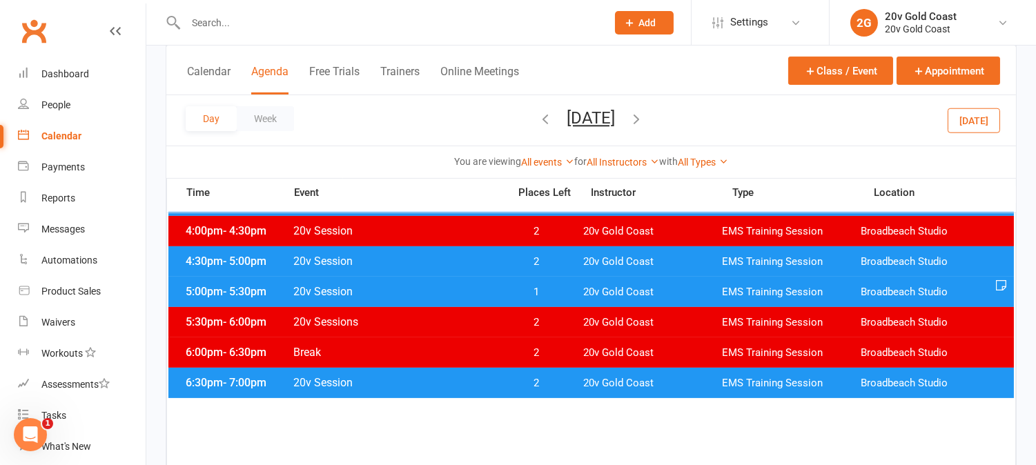
click at [544, 294] on span "1" at bounding box center [537, 292] width 72 height 13
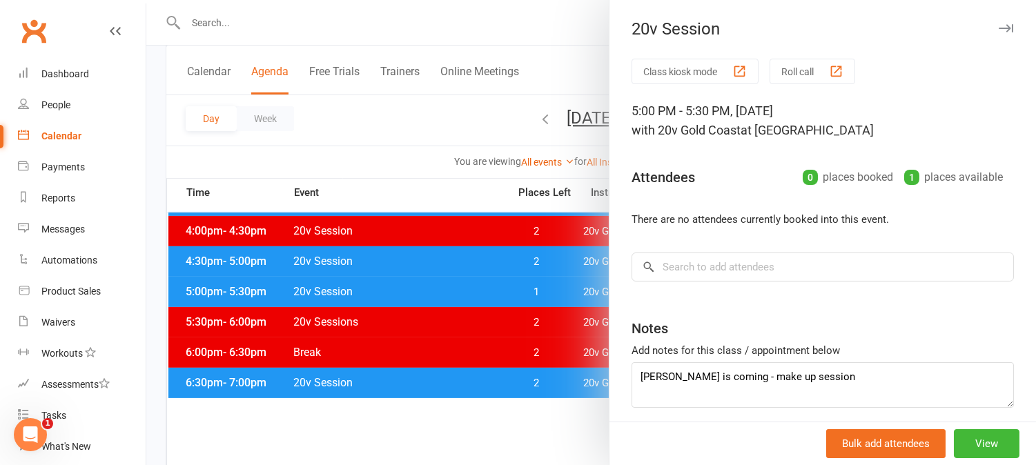
click at [544, 294] on div at bounding box center [591, 232] width 890 height 465
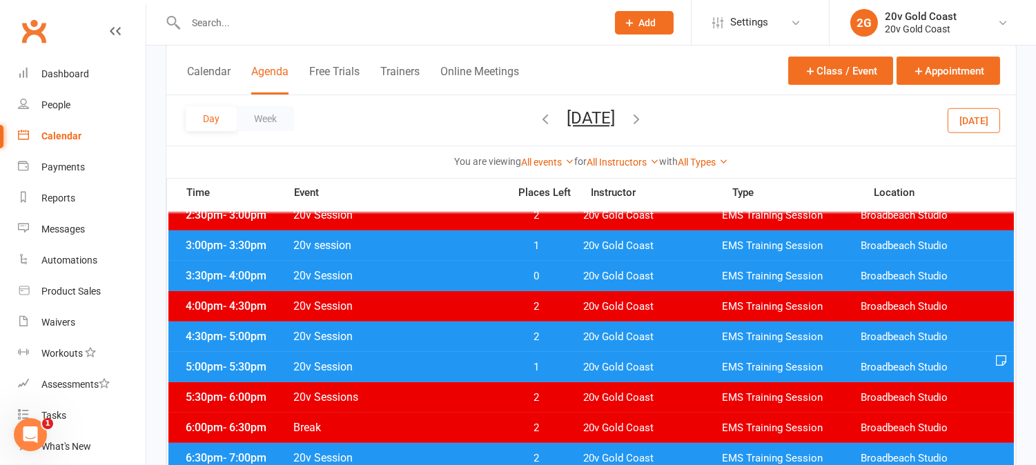
scroll to position [613, 0]
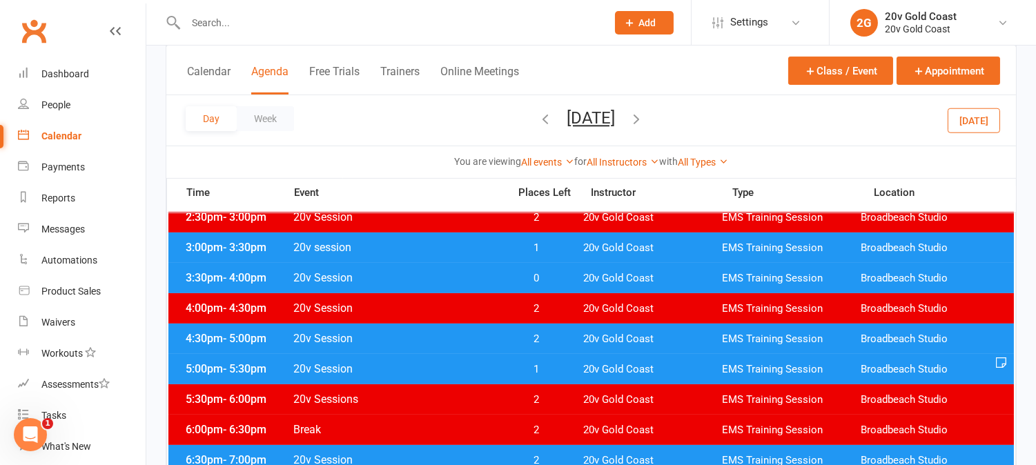
click at [550, 363] on span "1" at bounding box center [537, 369] width 72 height 13
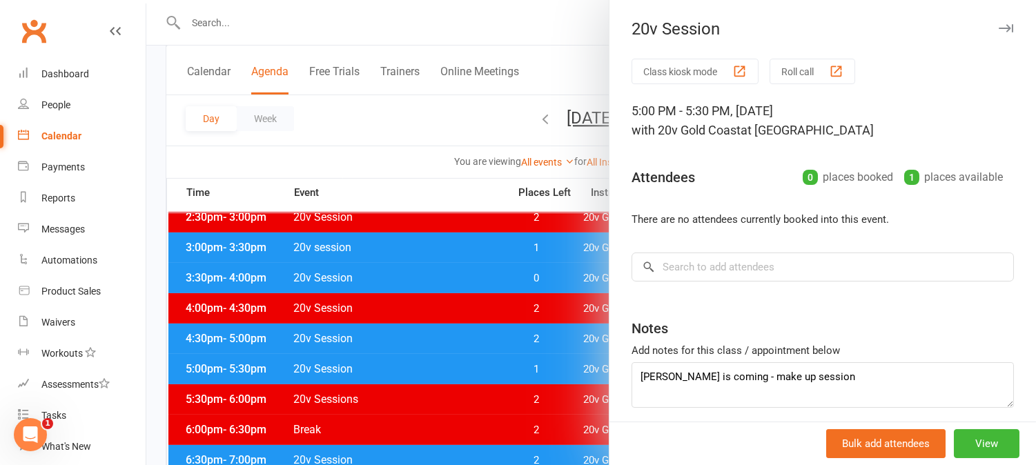
click at [272, 15] on div at bounding box center [591, 232] width 890 height 465
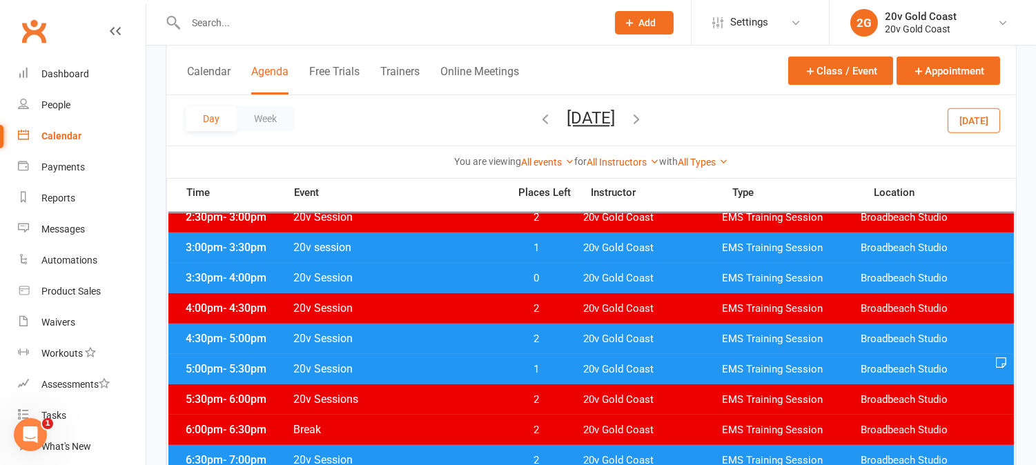
click at [281, 29] on input "text" at bounding box center [390, 22] width 416 height 19
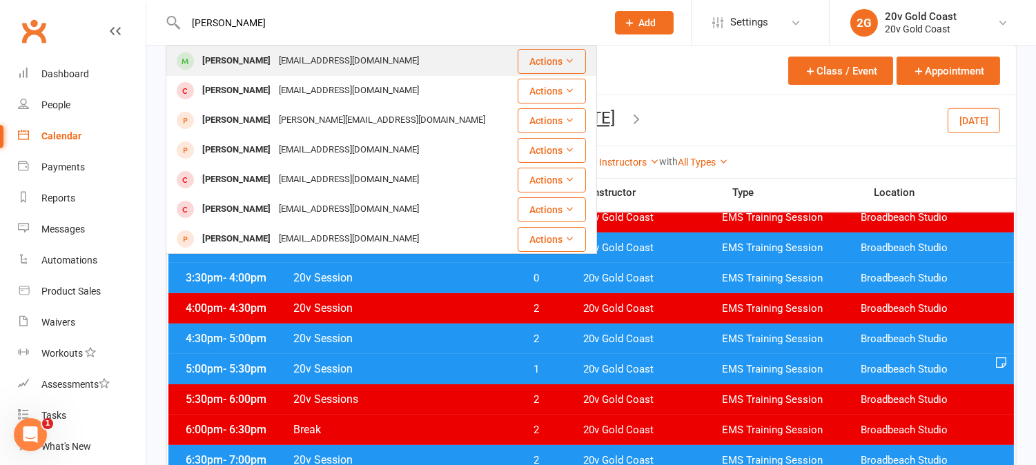
type input "[PERSON_NAME]"
click at [261, 66] on div "[PERSON_NAME]" at bounding box center [236, 61] width 77 height 20
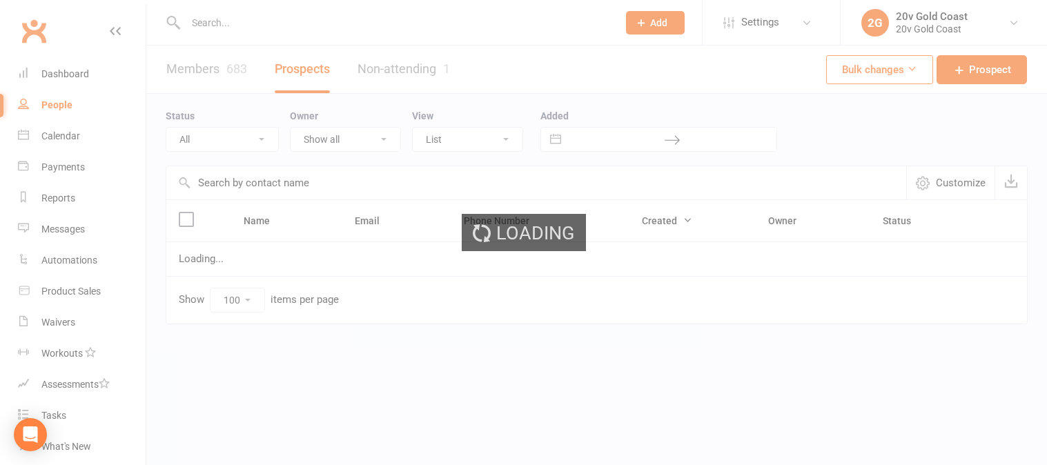
select select "[DATE]"
select select "100"
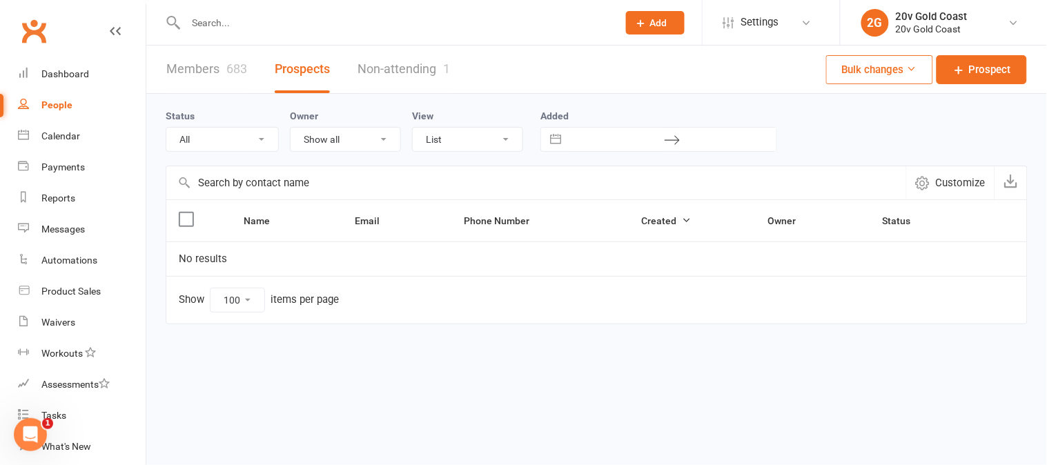
drag, startPoint x: 267, startPoint y: 133, endPoint x: 277, endPoint y: 139, distance: 11.9
click at [270, 133] on select "All (No status set) (Invalid status) Parachute Referrals In Communication Call …" at bounding box center [222, 139] width 112 height 23
click at [166, 128] on select "All (No status set) (Invalid status) Parachute Referrals In Communication Call …" at bounding box center [222, 139] width 112 height 23
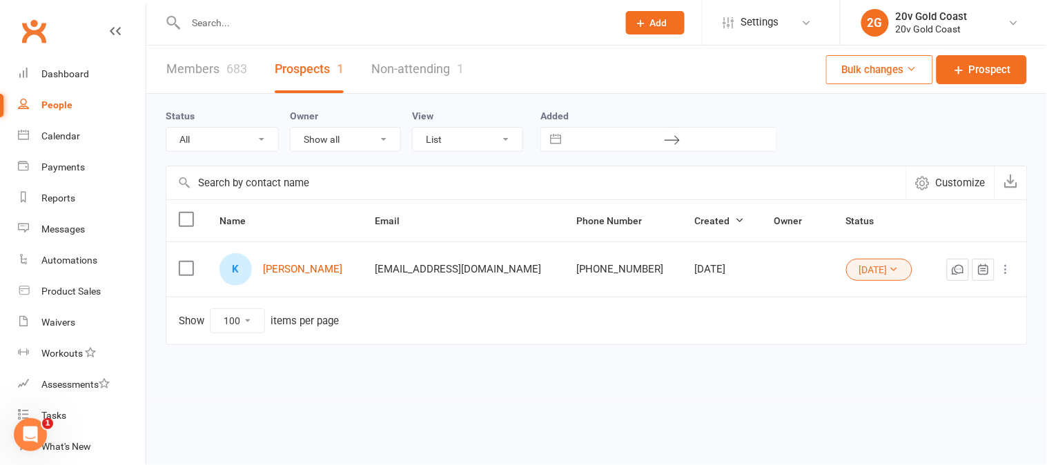
drag, startPoint x: 246, startPoint y: 140, endPoint x: 245, endPoint y: 149, distance: 9.1
click at [246, 140] on select "All (No status set) (Invalid status) Parachute Referrals In Communication Call …" at bounding box center [222, 139] width 112 height 23
click at [166, 128] on select "All (No status set) (Invalid status) Parachute Referrals In Communication Call …" at bounding box center [222, 139] width 112 height 23
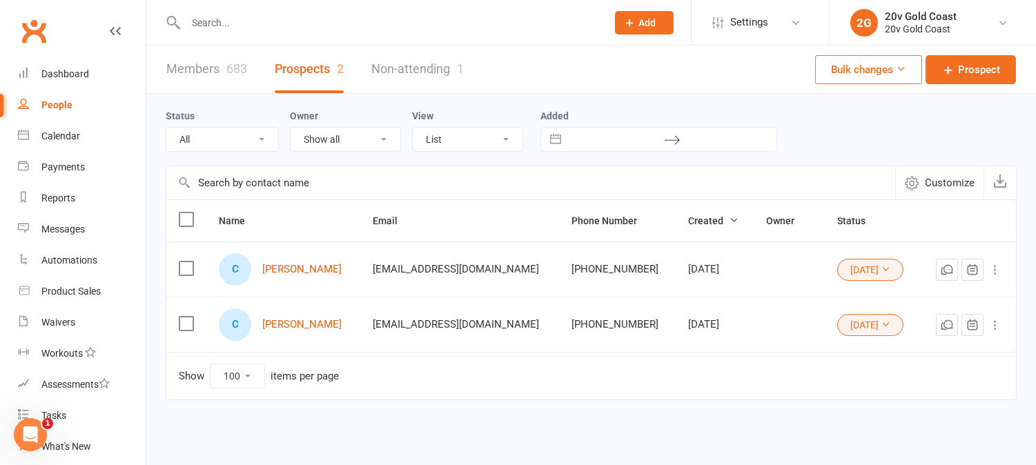
click at [260, 139] on select "All (No status set) (Invalid status) Parachute Referrals In Communication Call …" at bounding box center [222, 139] width 112 height 23
select select "[DATE]"
click at [166, 128] on select "All (No status set) (Invalid status) Parachute Referrals In Communication Call …" at bounding box center [222, 139] width 112 height 23
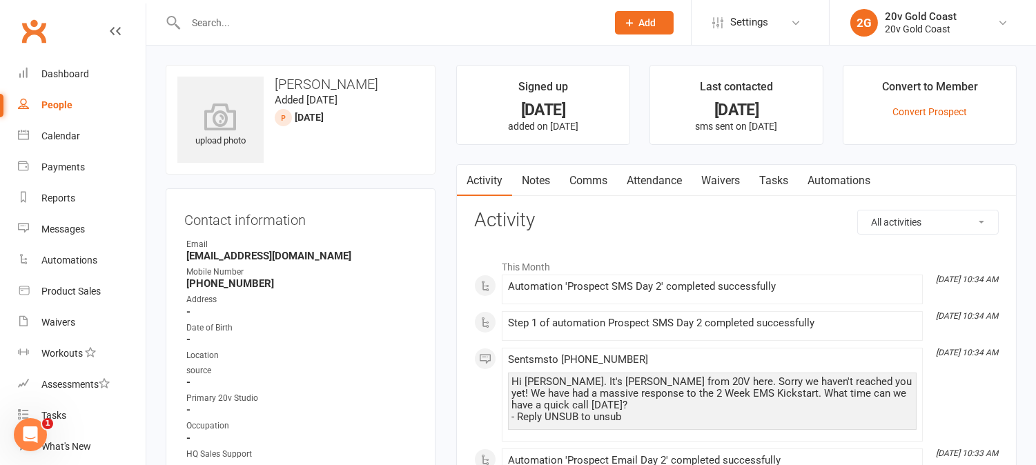
click at [777, 181] on link "Tasks" at bounding box center [774, 181] width 48 height 32
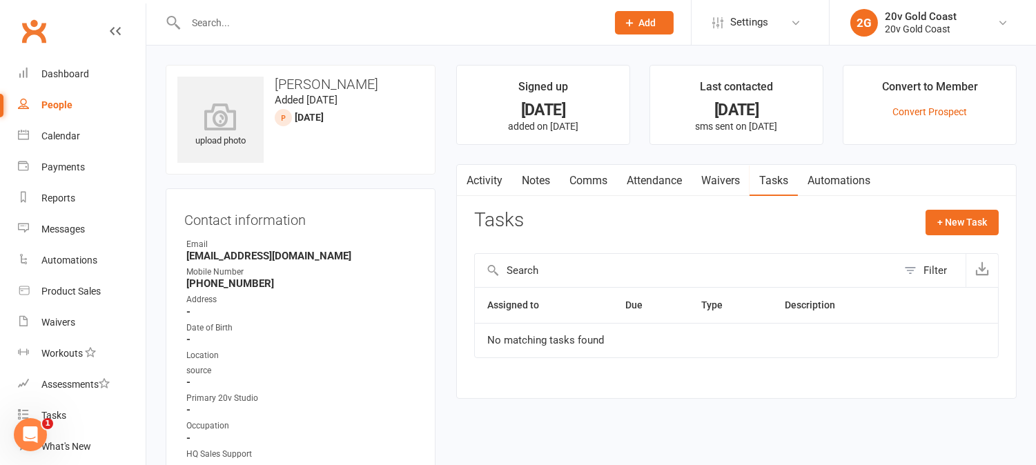
click at [549, 189] on link "Notes" at bounding box center [536, 181] width 48 height 32
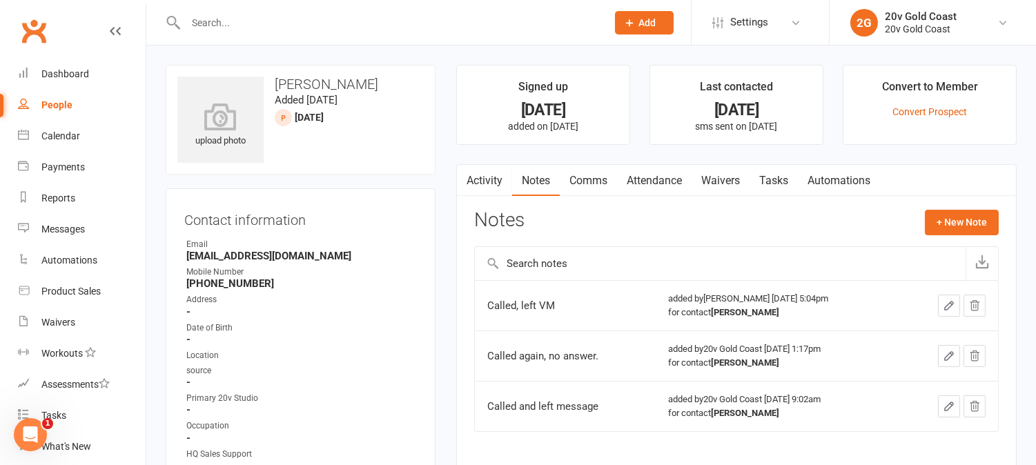
click at [512, 182] on link "Notes" at bounding box center [536, 181] width 48 height 32
click at [498, 177] on link "Activity" at bounding box center [484, 181] width 55 height 32
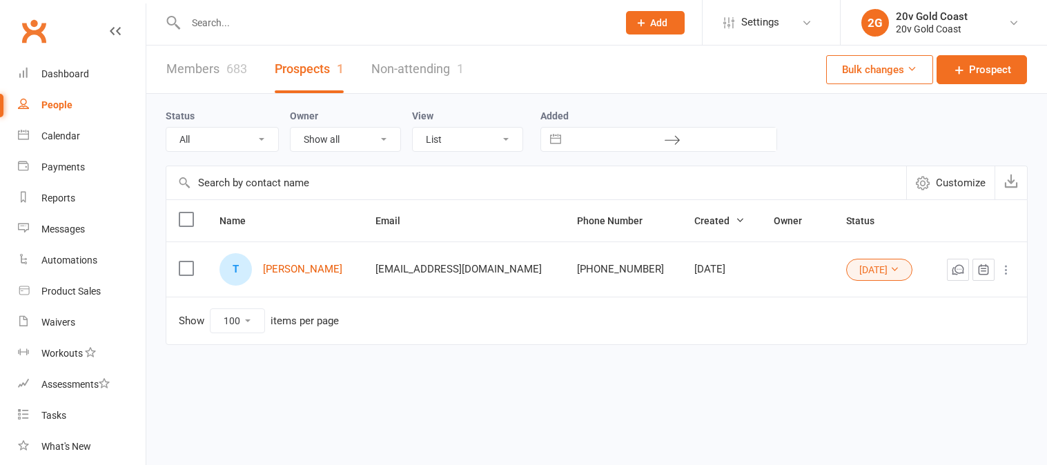
select select "[DATE]"
select select "100"
click at [382, 28] on input "text" at bounding box center [395, 22] width 427 height 19
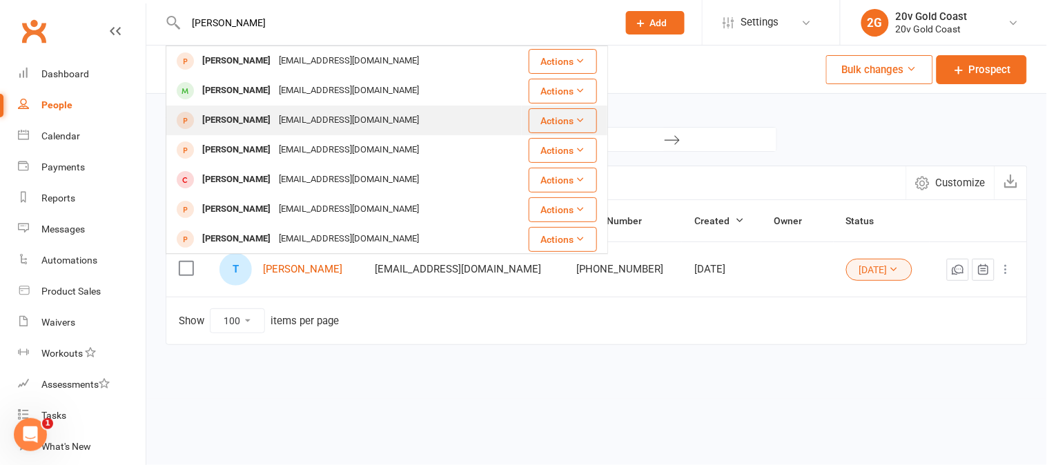
type input "steve"
click at [242, 119] on div "[PERSON_NAME]" at bounding box center [236, 120] width 77 height 20
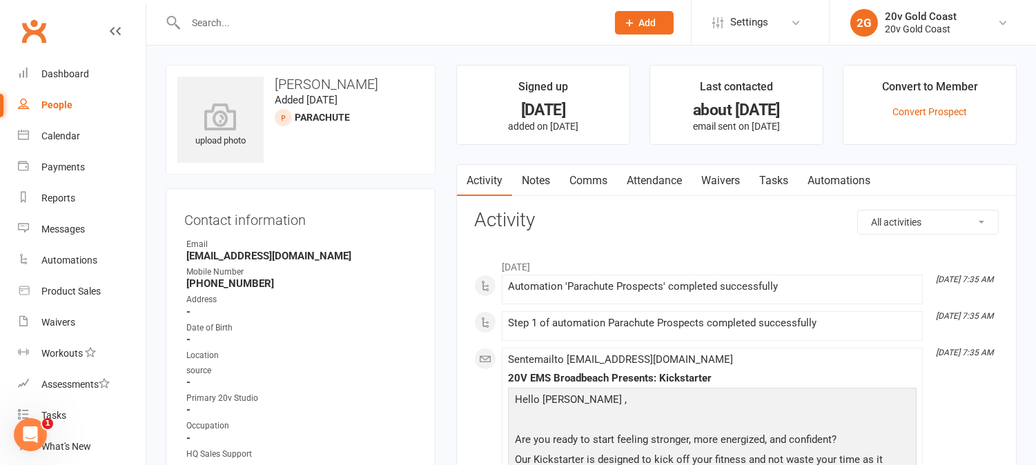
click at [391, 16] on input "text" at bounding box center [390, 22] width 416 height 19
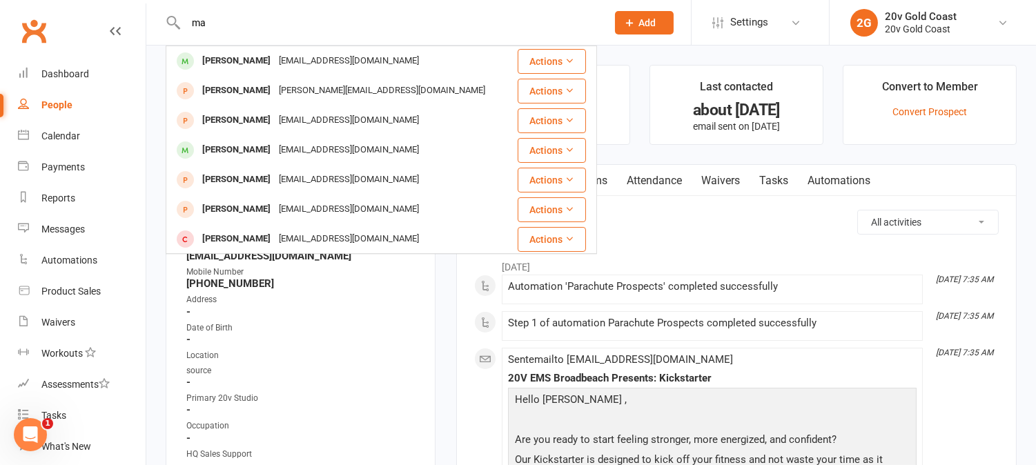
type input "m"
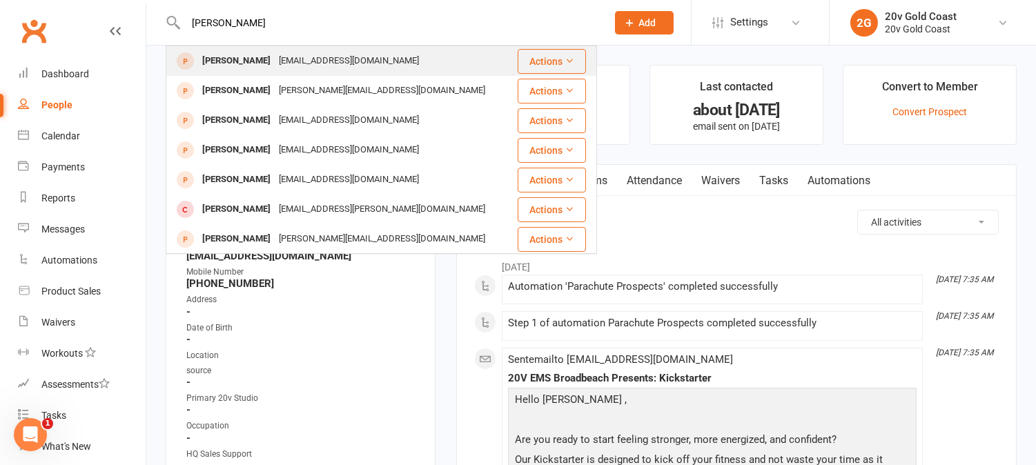
type input "muller"
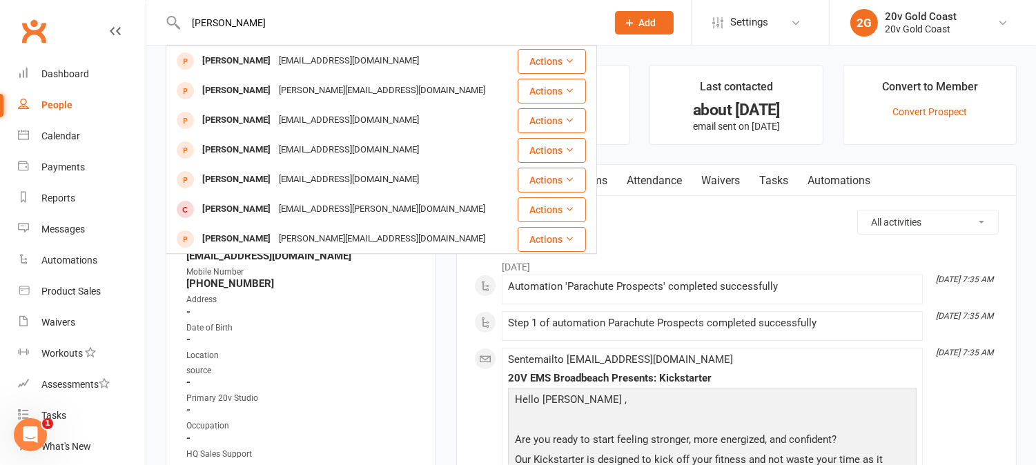
click at [242, 56] on div "Steve Muller" at bounding box center [236, 61] width 77 height 20
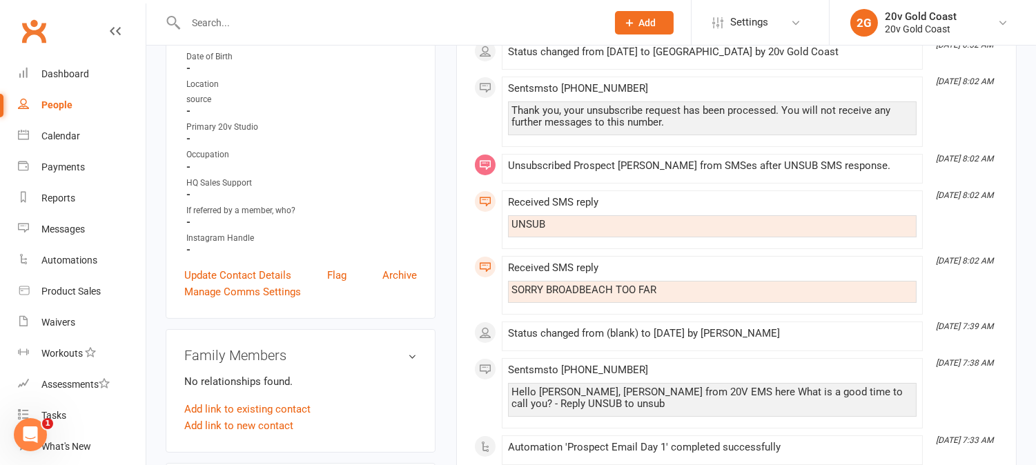
scroll to position [383, 0]
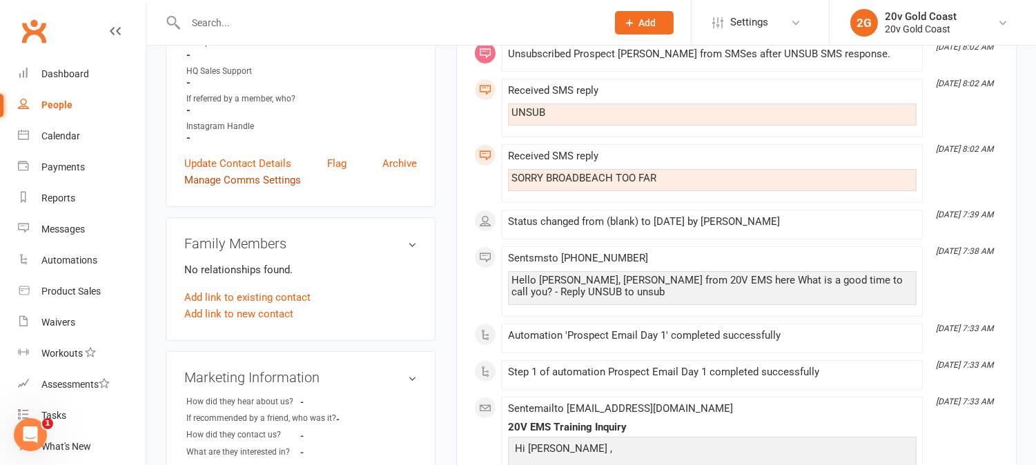
click at [244, 183] on link "Manage Comms Settings" at bounding box center [242, 180] width 117 height 17
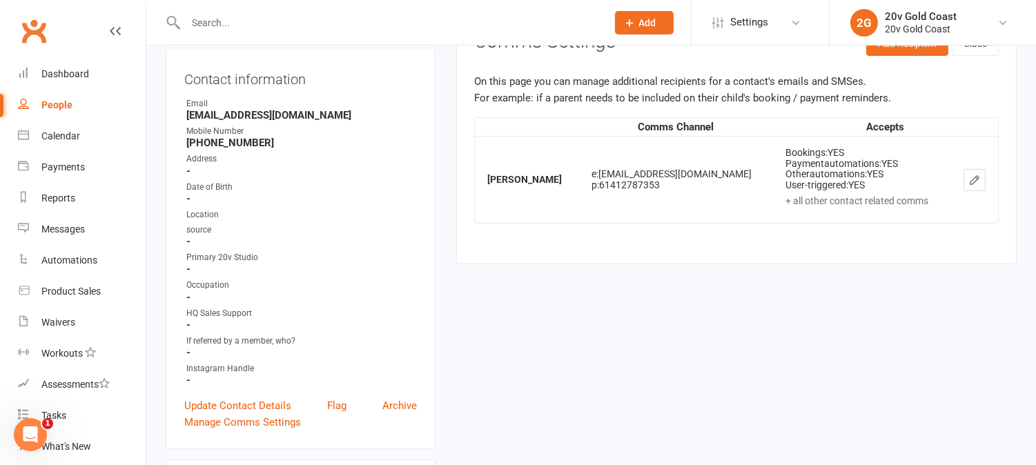
scroll to position [95, 0]
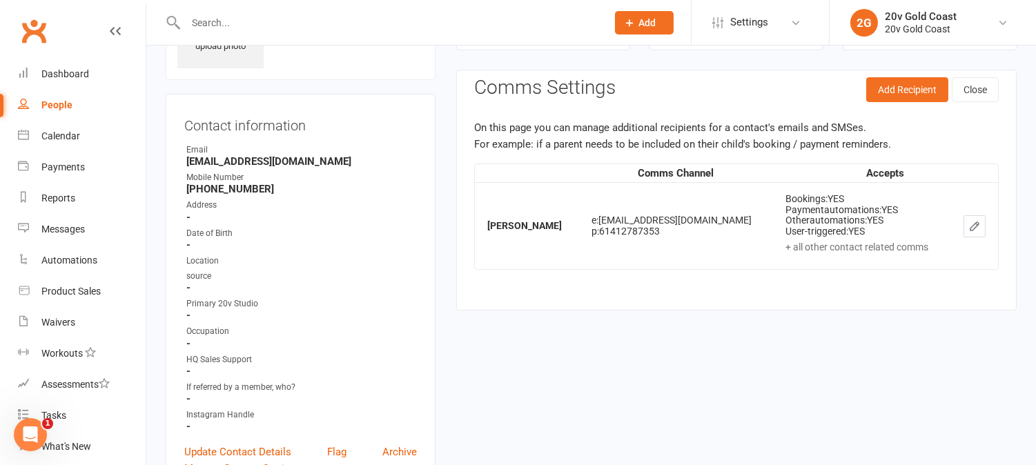
click at [979, 229] on icon "button" at bounding box center [975, 226] width 12 height 12
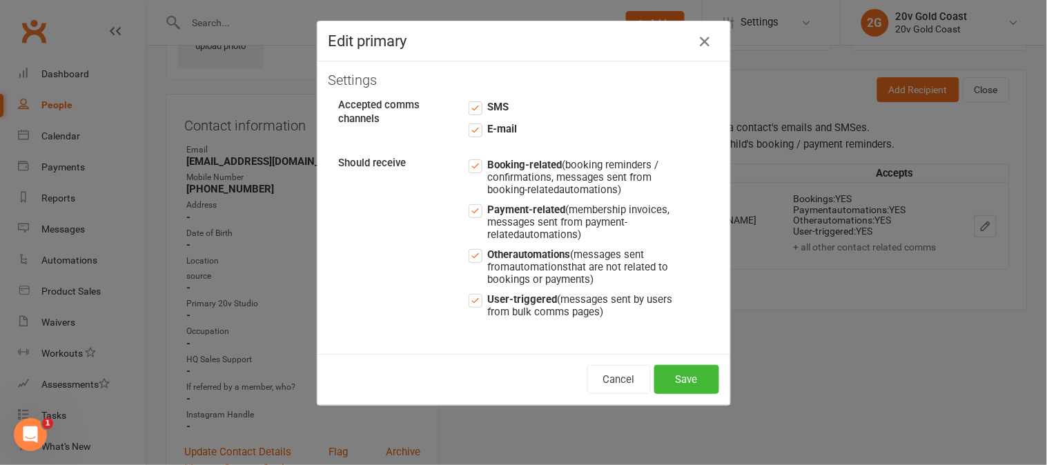
drag, startPoint x: 468, startPoint y: 300, endPoint x: 467, endPoint y: 284, distance: 16.6
click at [469, 300] on label "User-triggered (messages sent by users from bulk comms pages)" at bounding box center [572, 304] width 207 height 27
click at [469, 291] on input "User-triggered (messages sent by users from bulk comms pages)" at bounding box center [572, 291] width 207 height 0
click at [469, 255] on label "Other automations (messages sent from automations that are not related to booki…" at bounding box center [572, 265] width 207 height 39
click at [469, 246] on input "Other automations (messages sent from automations that are not related to booki…" at bounding box center [572, 246] width 207 height 0
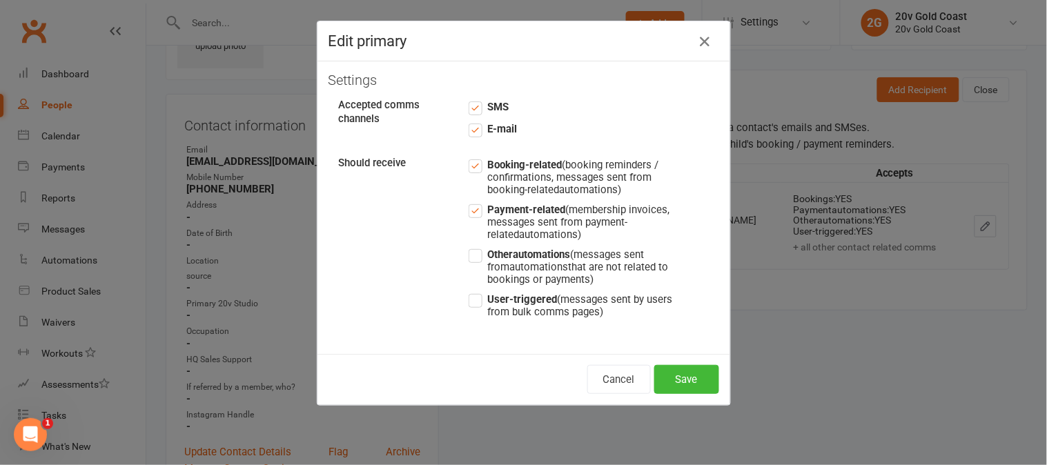
click at [475, 205] on label "Payment-related (membership invoices, messages sent from payment-related automa…" at bounding box center [572, 221] width 207 height 39
click at [475, 202] on input "Payment-related (membership invoices, messages sent from payment-related automa…" at bounding box center [572, 202] width 207 height 0
drag, startPoint x: 472, startPoint y: 171, endPoint x: 472, endPoint y: 142, distance: 29.0
click at [472, 170] on label "Booking-related (booking reminders / confirmations, messages sent from booking-…" at bounding box center [572, 176] width 207 height 39
click at [472, 157] on input "Booking-related (booking reminders / confirmations, messages sent from booking-…" at bounding box center [572, 157] width 207 height 0
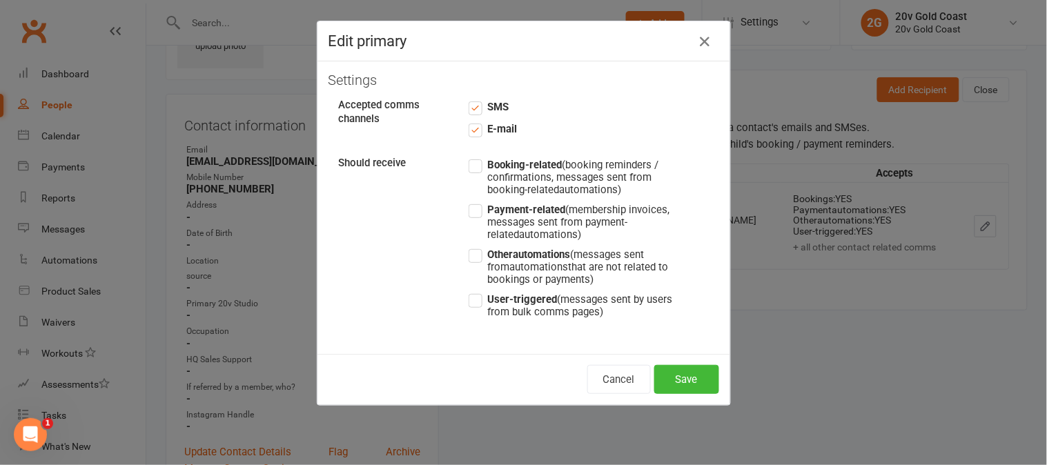
drag, startPoint x: 472, startPoint y: 133, endPoint x: 470, endPoint y: 122, distance: 11.1
click at [472, 131] on label "E-mail" at bounding box center [493, 129] width 48 height 17
click at [472, 121] on input "E-mail" at bounding box center [493, 121] width 48 height 0
click at [469, 99] on label "SMS" at bounding box center [489, 107] width 40 height 17
click at [469, 99] on input "SMS" at bounding box center [489, 99] width 40 height 0
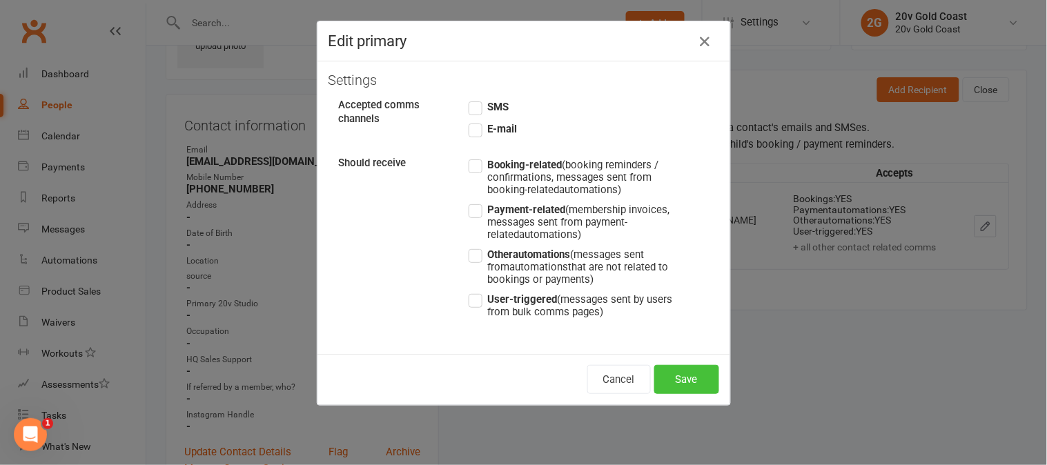
click at [686, 376] on button "Save" at bounding box center [687, 379] width 65 height 29
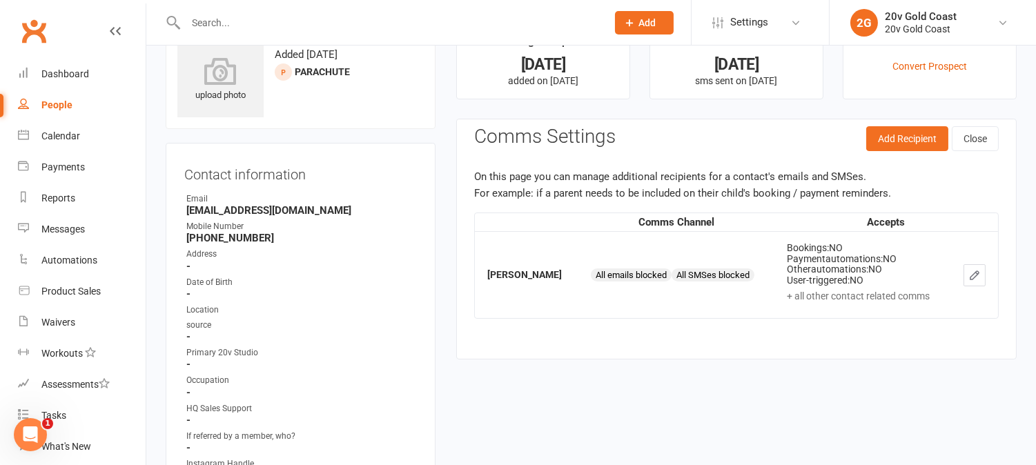
scroll to position [0, 0]
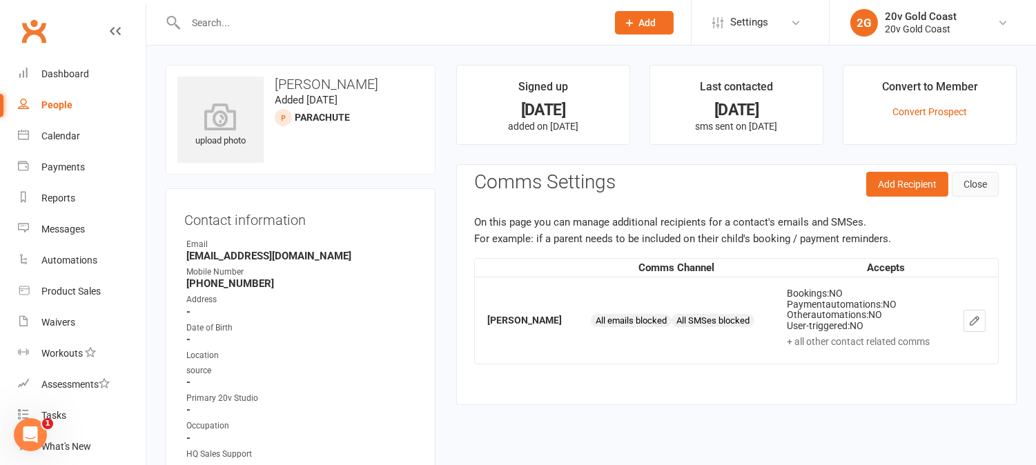
click at [977, 177] on button "Close" at bounding box center [975, 184] width 47 height 25
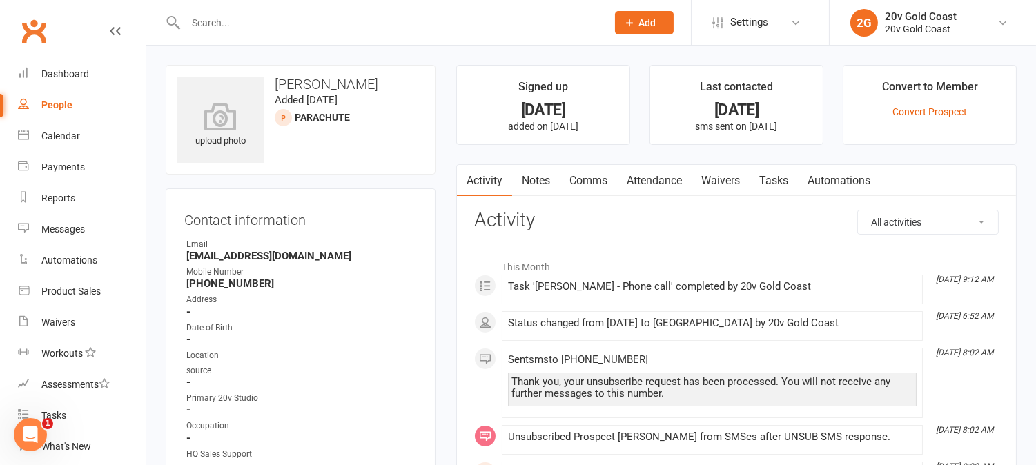
click at [550, 182] on link "Notes" at bounding box center [536, 181] width 48 height 32
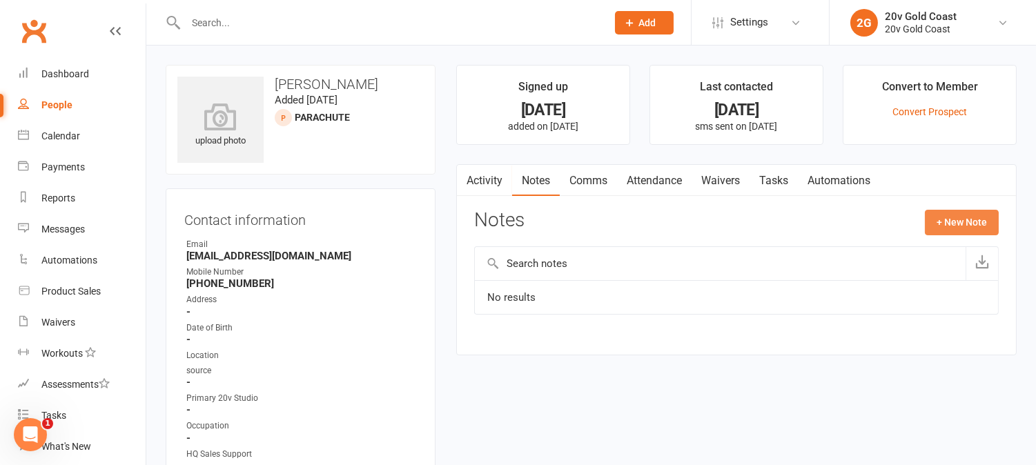
click at [971, 217] on button "+ New Note" at bounding box center [962, 222] width 74 height 25
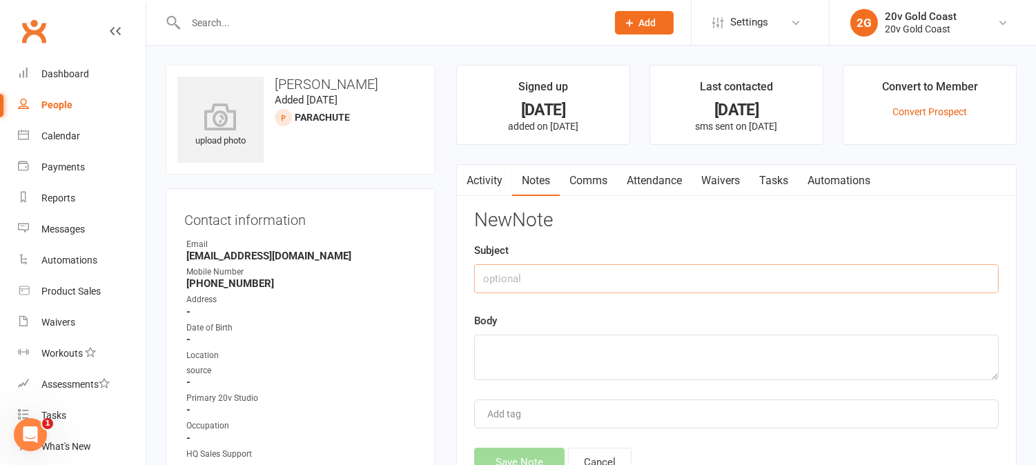
click at [570, 281] on input "text" at bounding box center [736, 278] width 525 height 29
type input "No Comms"
click at [552, 360] on textarea at bounding box center [736, 358] width 525 height 46
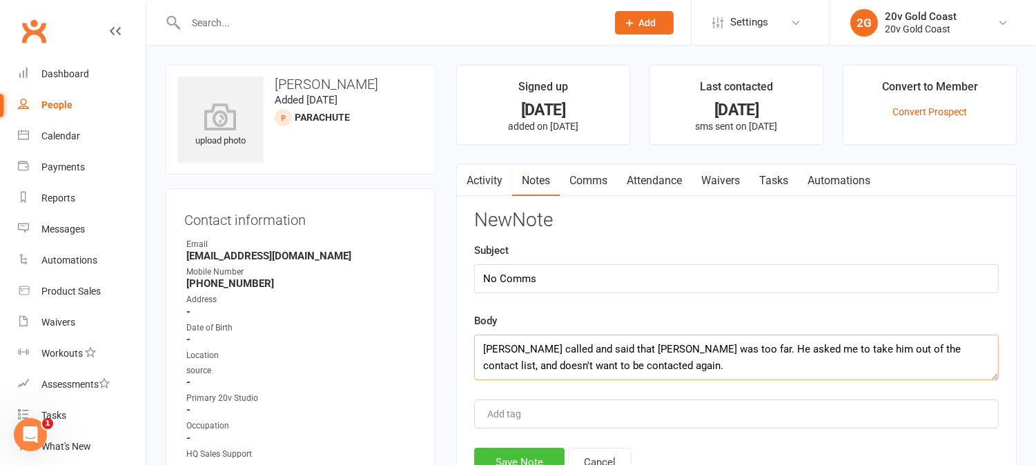
type textarea "Steve called and said that Broadbeach was too far. He asked me to take him out …"
click at [550, 458] on button "Save Note" at bounding box center [519, 462] width 90 height 29
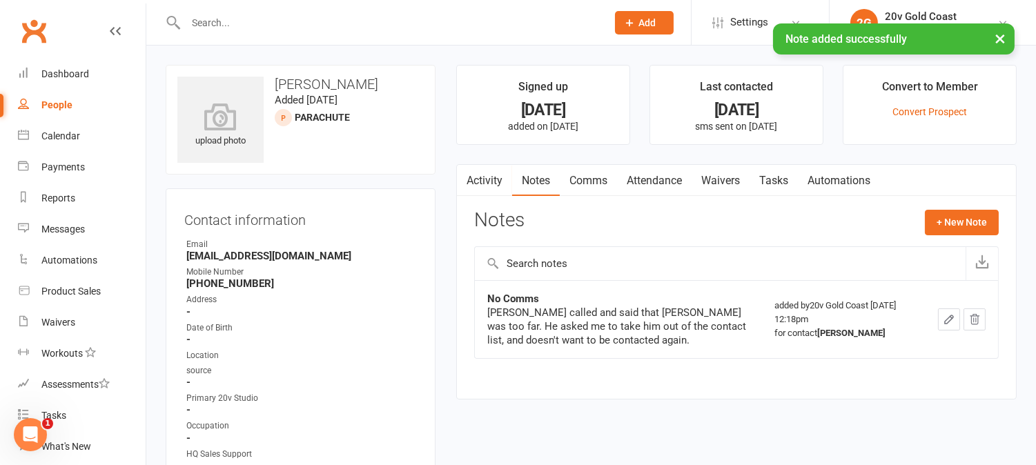
click at [496, 186] on link "Activity" at bounding box center [484, 181] width 55 height 32
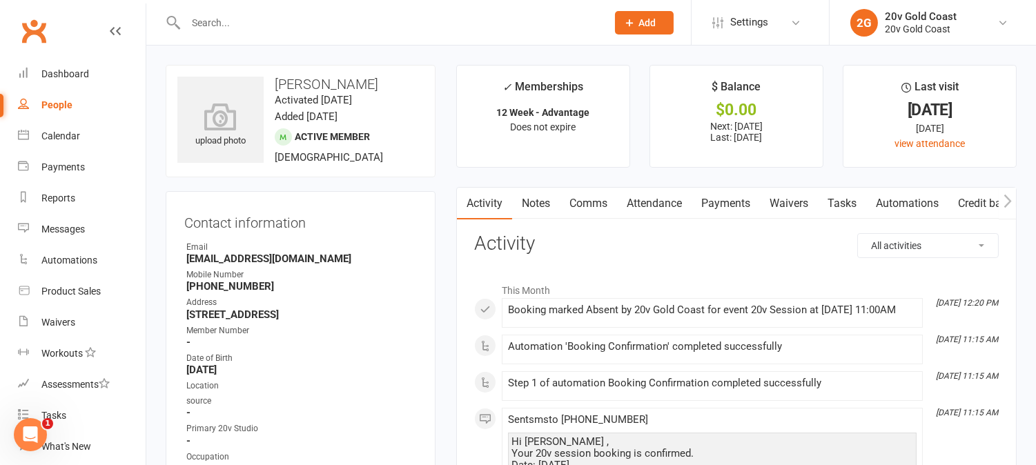
click at [546, 204] on link "Notes" at bounding box center [536, 204] width 48 height 32
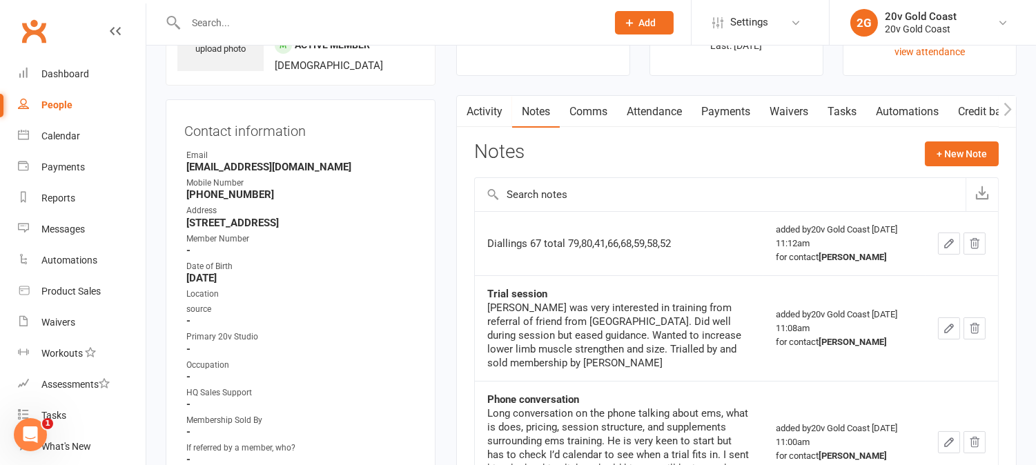
scroll to position [77, 0]
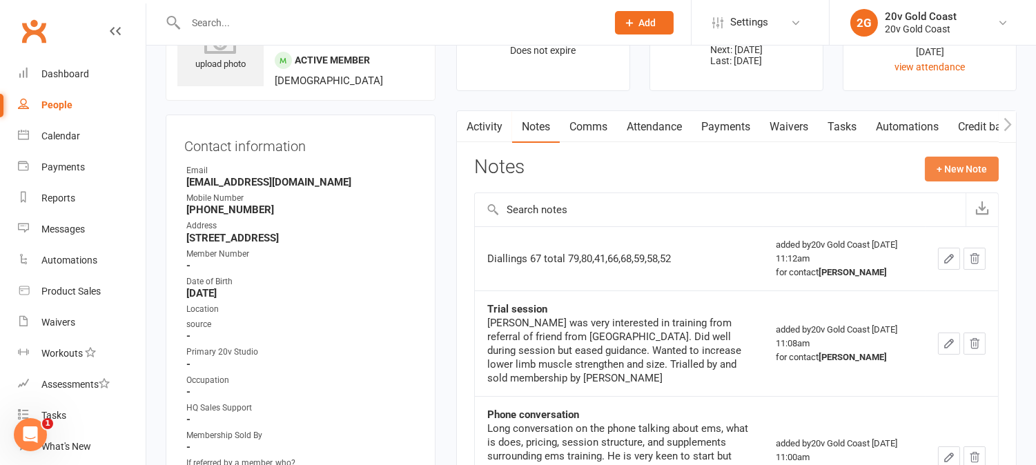
click at [964, 169] on button "+ New Note" at bounding box center [962, 169] width 74 height 25
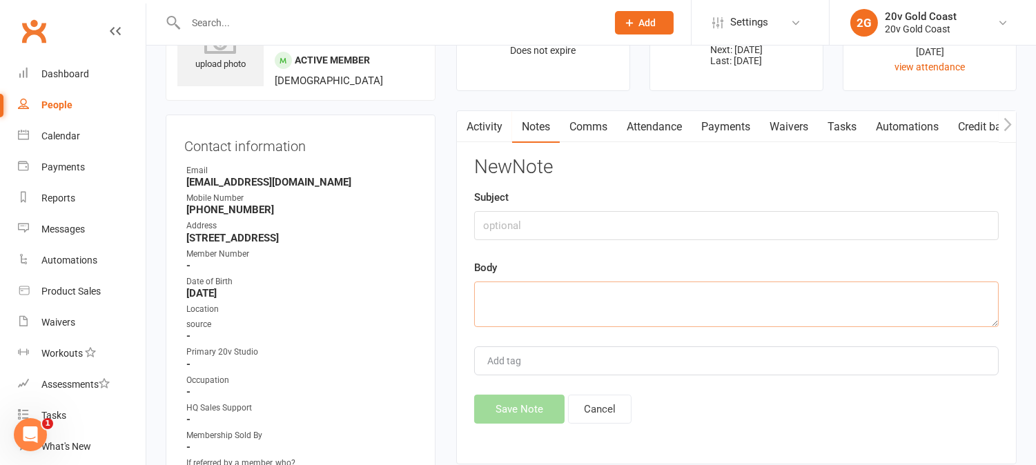
click at [701, 302] on textarea at bounding box center [736, 305] width 525 height 46
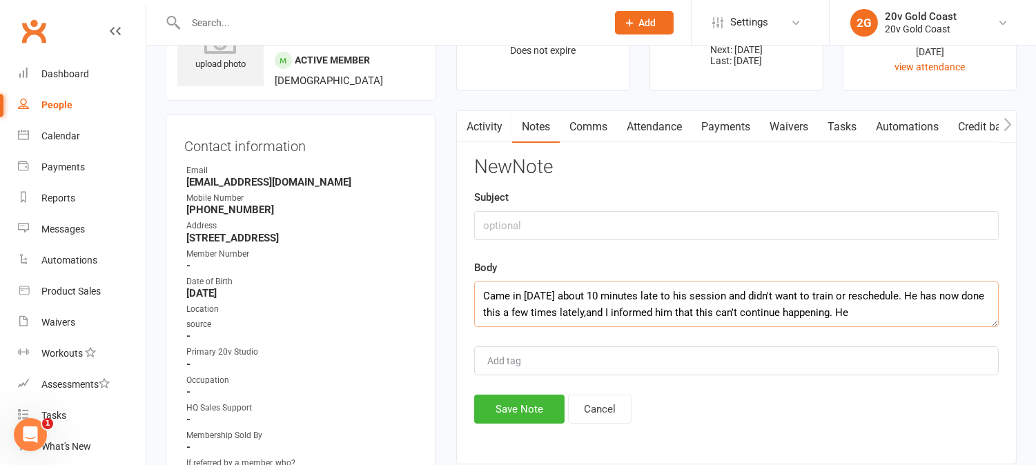
click at [585, 313] on textarea "Came in today about 10 minutes late to his session and didn't want to train or …" at bounding box center [736, 305] width 525 height 46
click at [898, 315] on textarea "Came in today about 10 minutes late to his session and didn't want to train or …" at bounding box center [736, 305] width 525 height 46
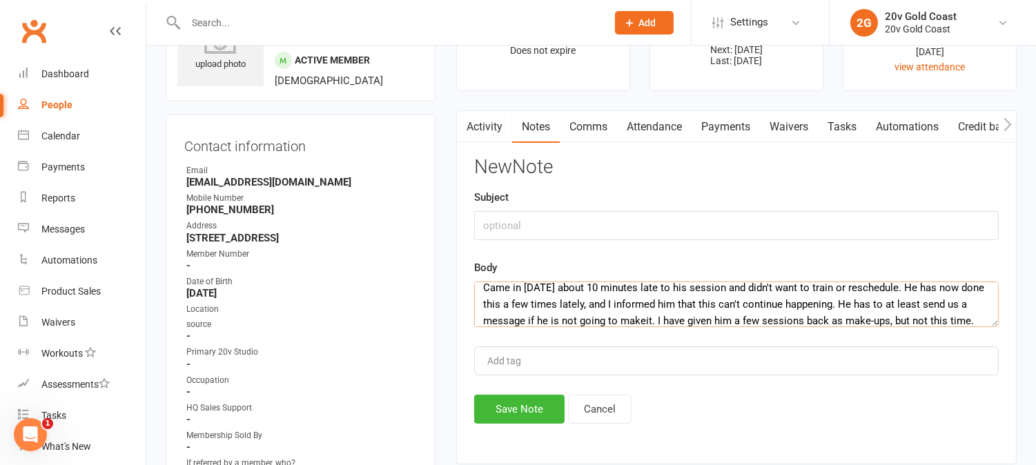
click at [643, 324] on textarea "Came in today about 10 minutes late to his session and didn't want to train or …" at bounding box center [736, 305] width 525 height 46
click at [973, 319] on textarea "Came in today about 10 minutes late to his session and didn't want to train or …" at bounding box center [736, 305] width 525 height 46
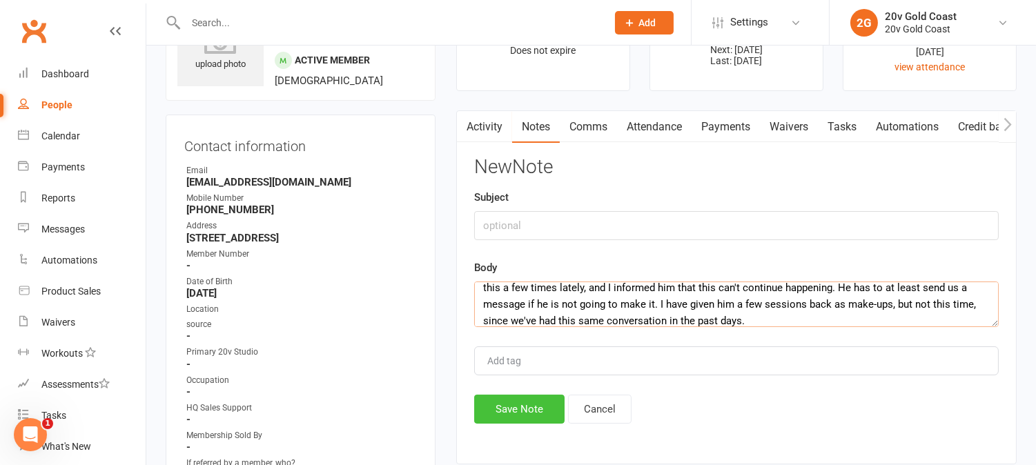
type textarea "Came in today about 10 minutes late to his session and didn't want to train or …"
click at [516, 408] on button "Save Note" at bounding box center [519, 409] width 90 height 29
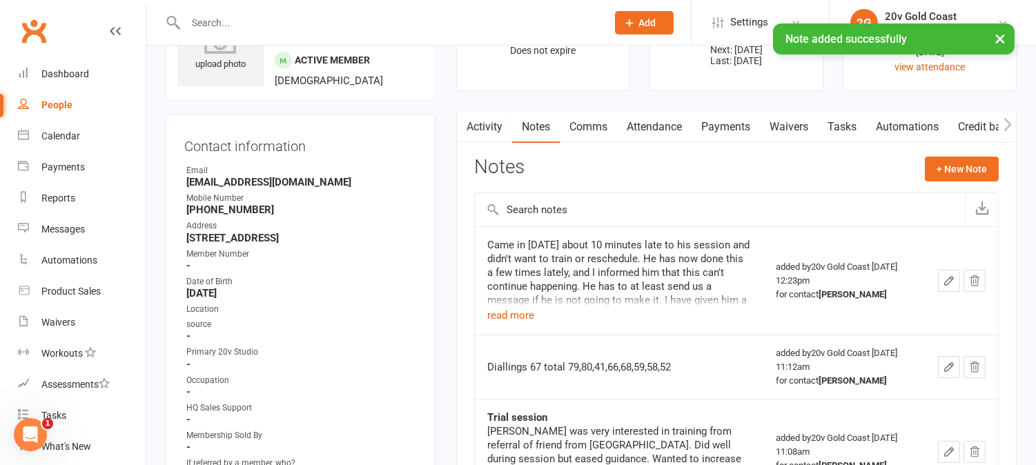
click at [947, 284] on icon "button" at bounding box center [949, 281] width 12 height 12
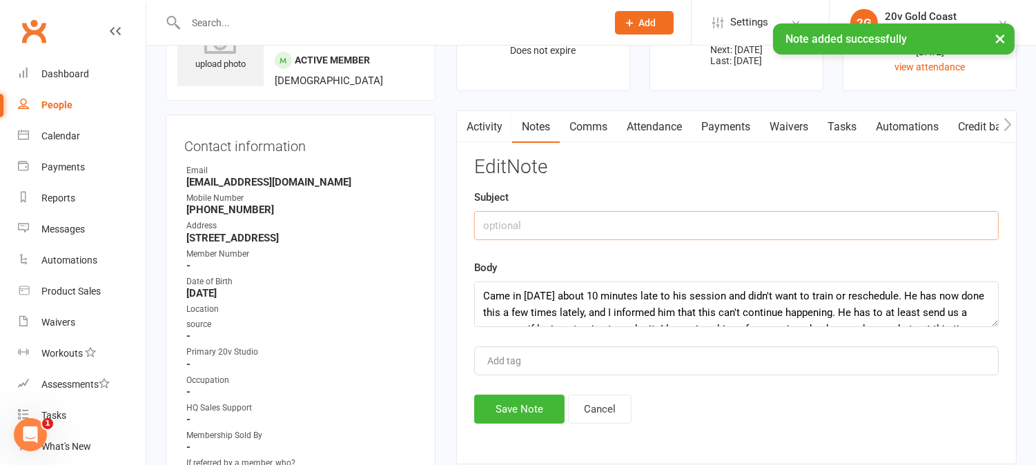
click at [606, 221] on input "text" at bounding box center [736, 225] width 525 height 29
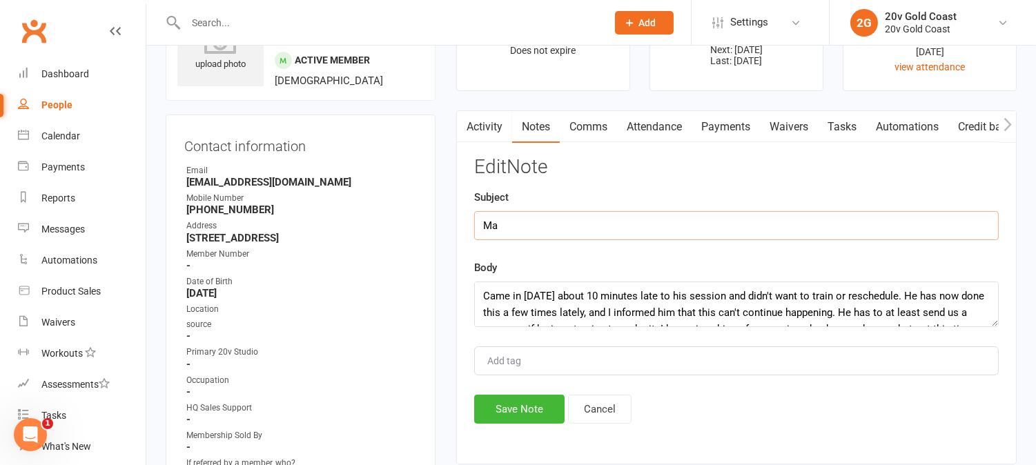
type input "M"
type input "Absent today"
click at [540, 430] on div "Activity Notes Comms Attendance Payments Waivers Tasks Automations Credit balan…" at bounding box center [736, 287] width 561 height 354
click at [539, 425] on div "Activity Notes Comms Attendance Payments Waivers Tasks Automations Credit balan…" at bounding box center [736, 287] width 561 height 354
click at [539, 418] on button "Save Note" at bounding box center [519, 409] width 90 height 29
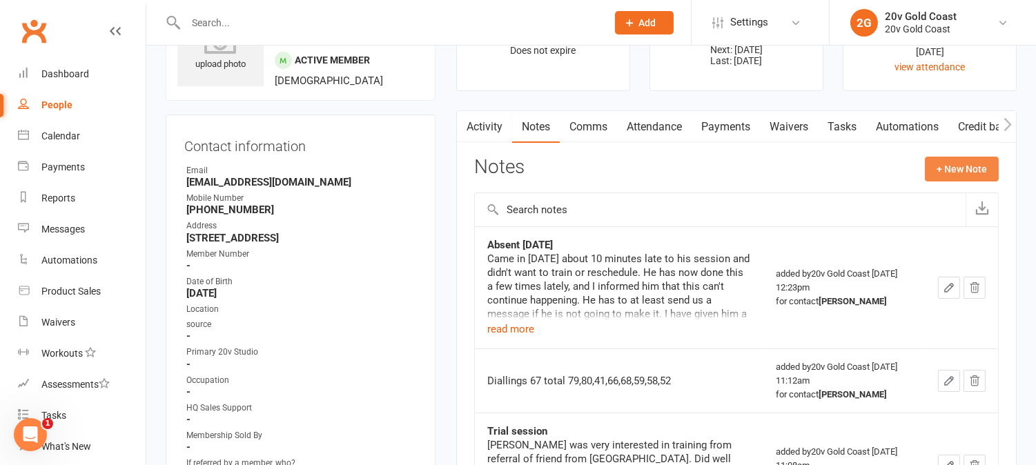
click at [944, 176] on button "+ New Note" at bounding box center [962, 169] width 74 height 25
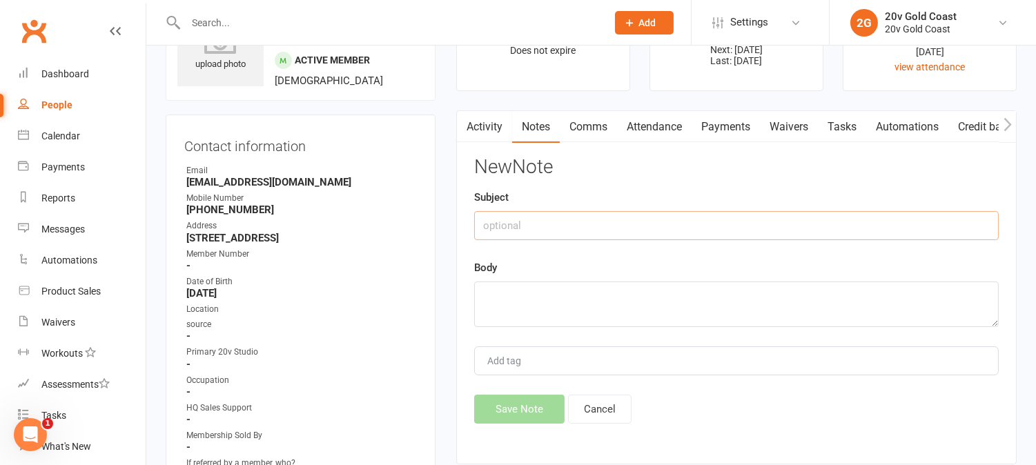
click at [629, 229] on input "text" at bounding box center [736, 225] width 525 height 29
type input "Chest Dials"
click at [623, 315] on textarea at bounding box center [736, 305] width 525 height 46
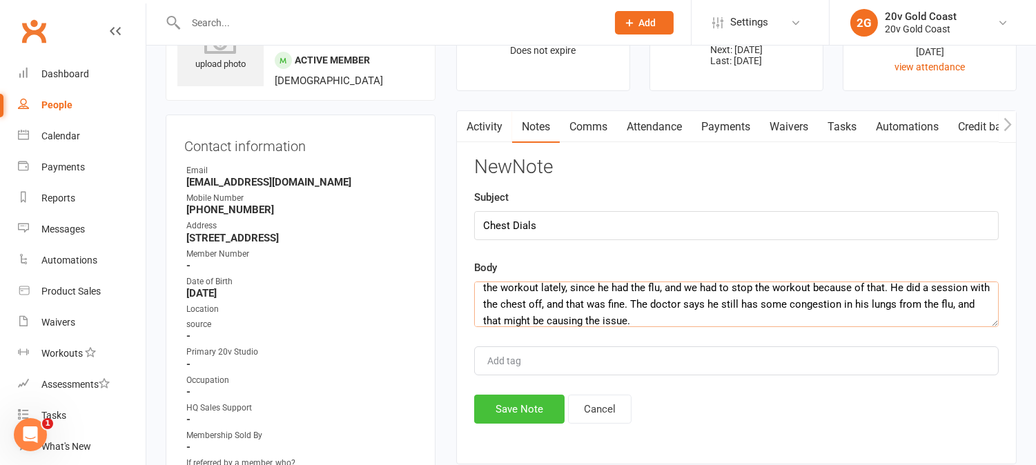
type textarea "The dials on his chest are to remain off until further notice. He has been gett…"
click at [532, 410] on button "Save Note" at bounding box center [519, 409] width 90 height 29
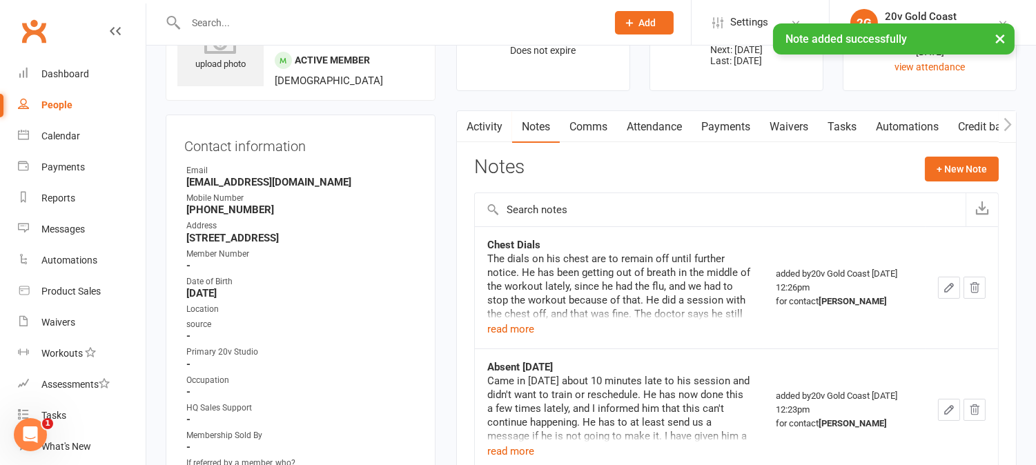
click at [481, 120] on link "Activity" at bounding box center [484, 127] width 55 height 32
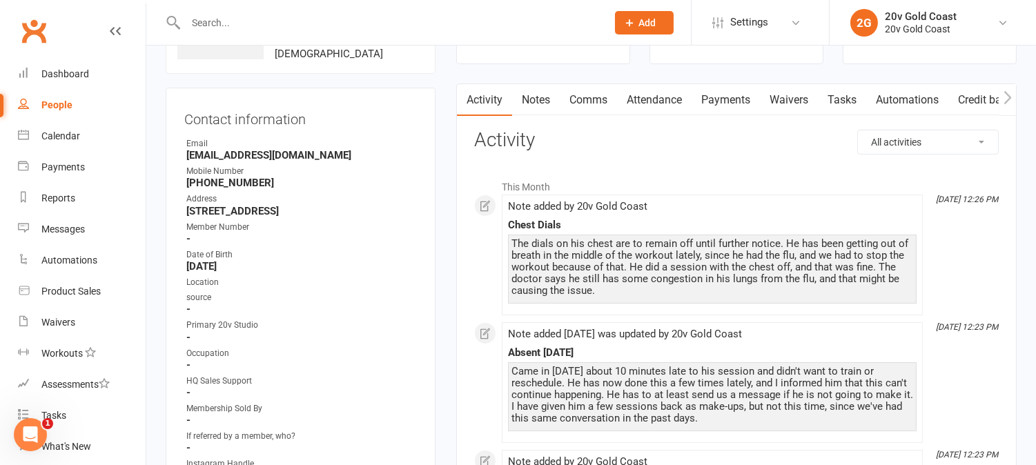
scroll to position [77, 0]
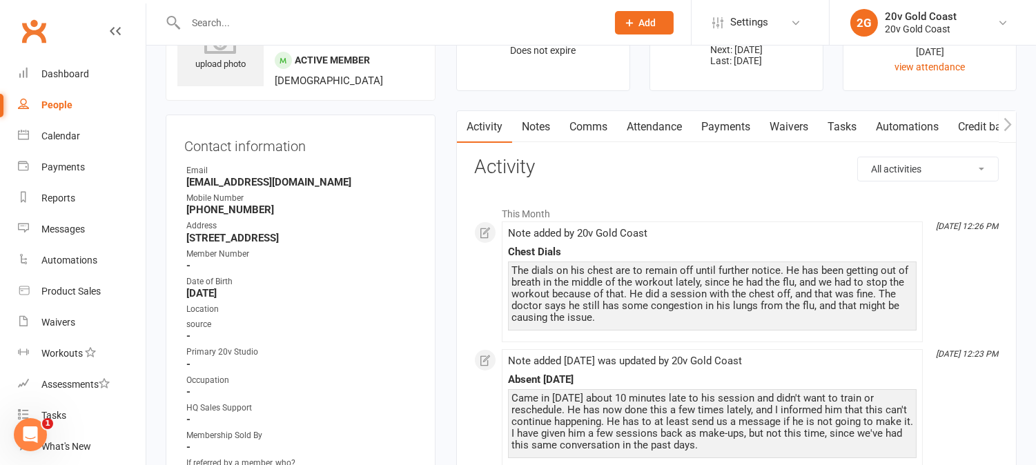
click at [525, 125] on link "Notes" at bounding box center [536, 127] width 48 height 32
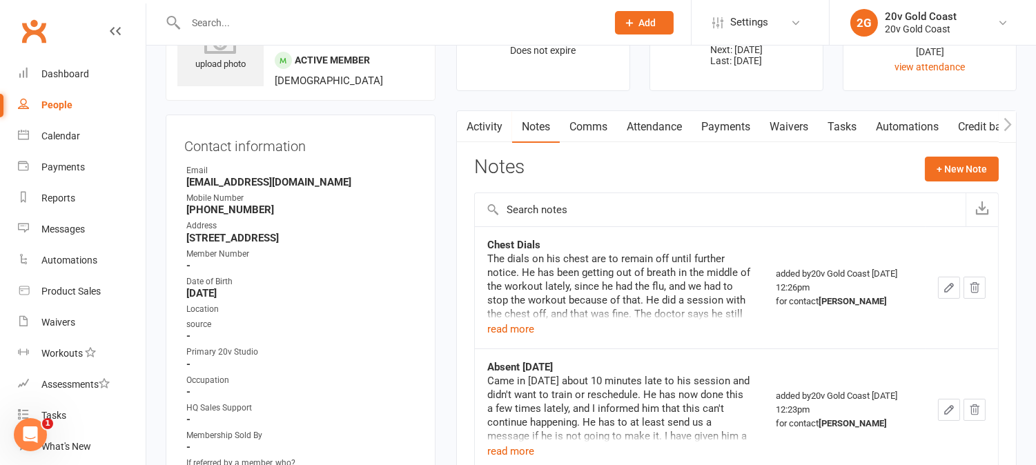
click at [953, 293] on icon "button" at bounding box center [949, 288] width 12 height 12
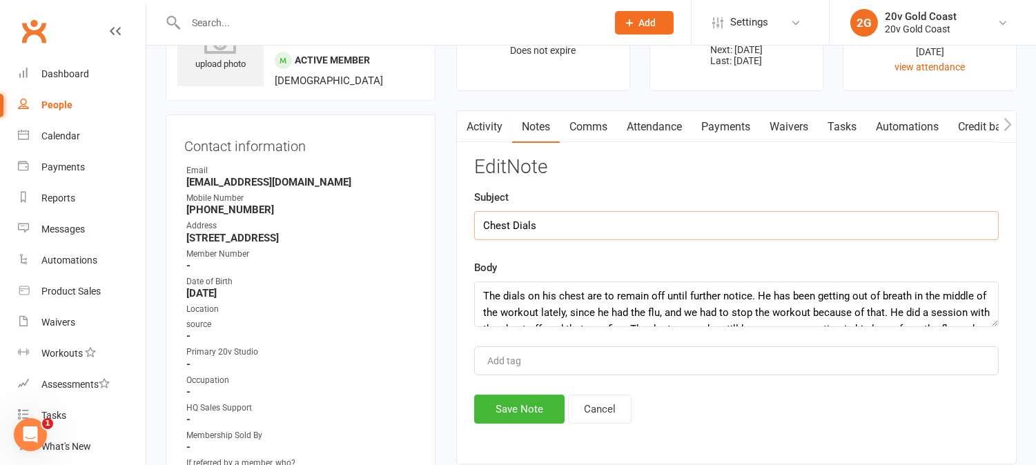
click at [561, 224] on input "Chest Dials" at bounding box center [736, 225] width 525 height 29
type input "Chest Dials and Overall"
click at [754, 293] on textarea "The dials on his chest are to remain off until further notice. He has been gett…" at bounding box center [736, 305] width 525 height 46
click at [833, 298] on textarea "The dials on his chest are to remain off until further notice, and I have redon…" at bounding box center [736, 305] width 525 height 46
click at [955, 298] on textarea "The dials on his chest are to remain off until further notice, and I have adjus…" at bounding box center [736, 305] width 525 height 46
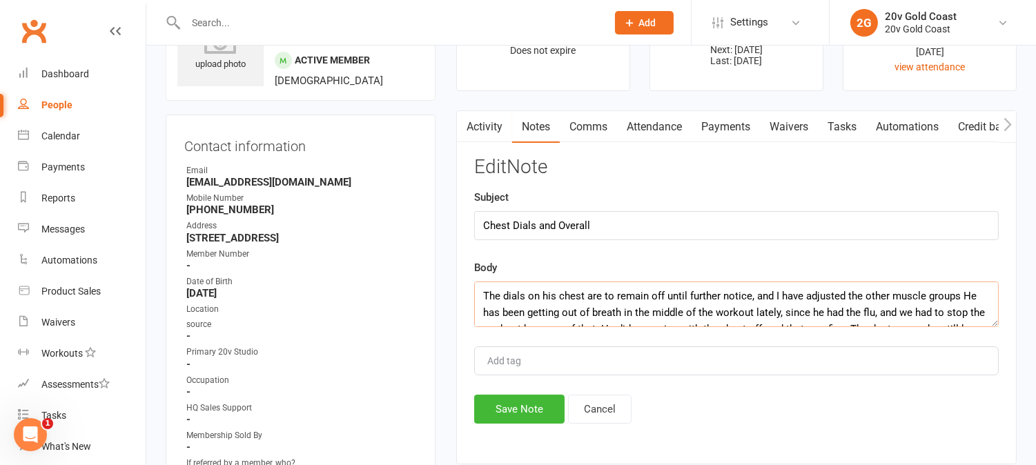
click at [960, 298] on textarea "The dials on his chest are to remain off until further notice, and I have adjus…" at bounding box center [736, 305] width 525 height 46
drag, startPoint x: 960, startPoint y: 295, endPoint x: 963, endPoint y: 311, distance: 15.6
click at [960, 297] on textarea "The dials on his chest are to remain off until further notice, and I have adjus…" at bounding box center [736, 305] width 525 height 46
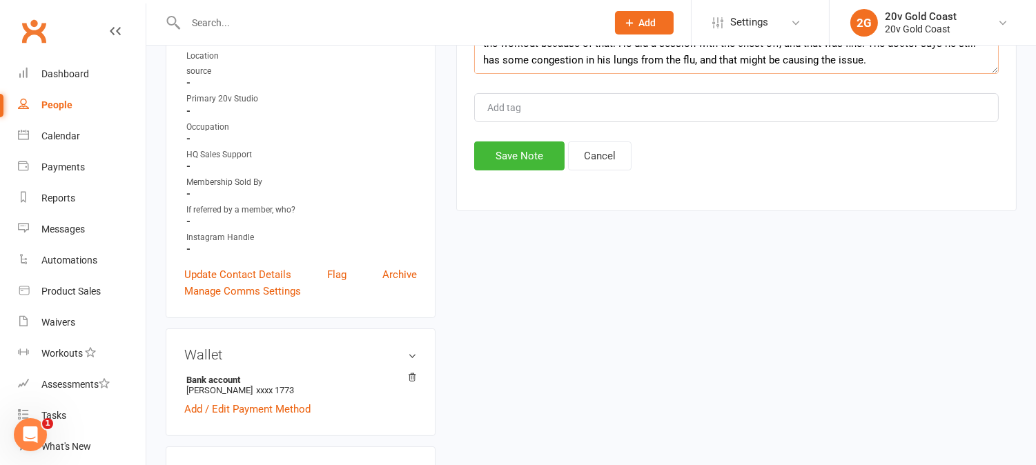
scroll to position [383, 0]
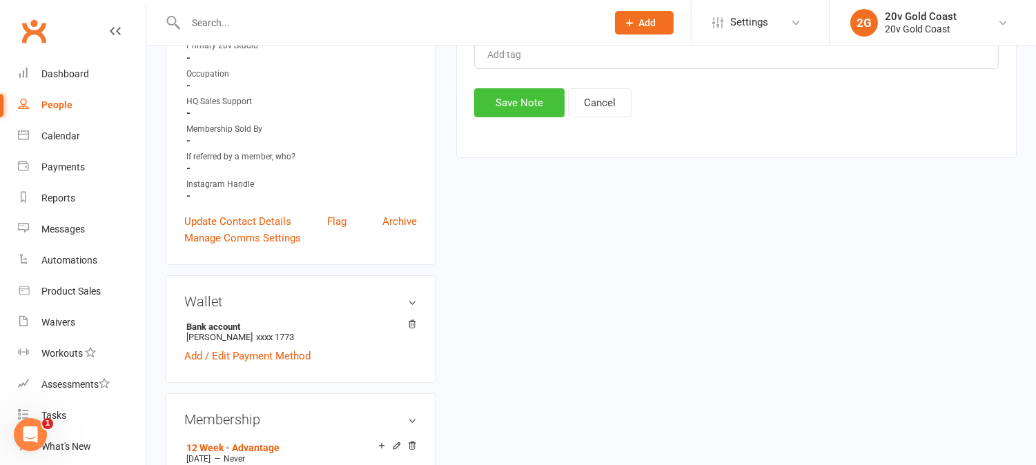
type textarea "The dials on his chest are to remain off until further notice, and I have adjus…"
click at [506, 99] on button "Save Note" at bounding box center [519, 102] width 90 height 29
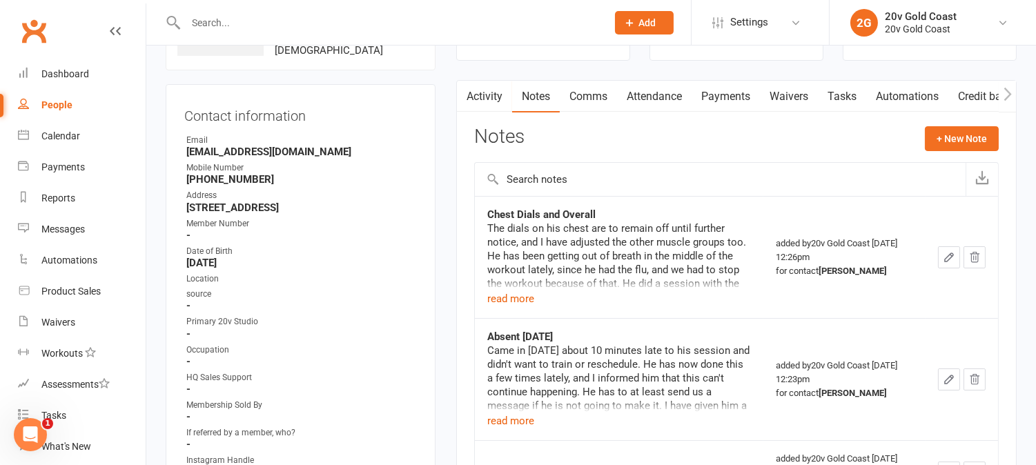
scroll to position [0, 0]
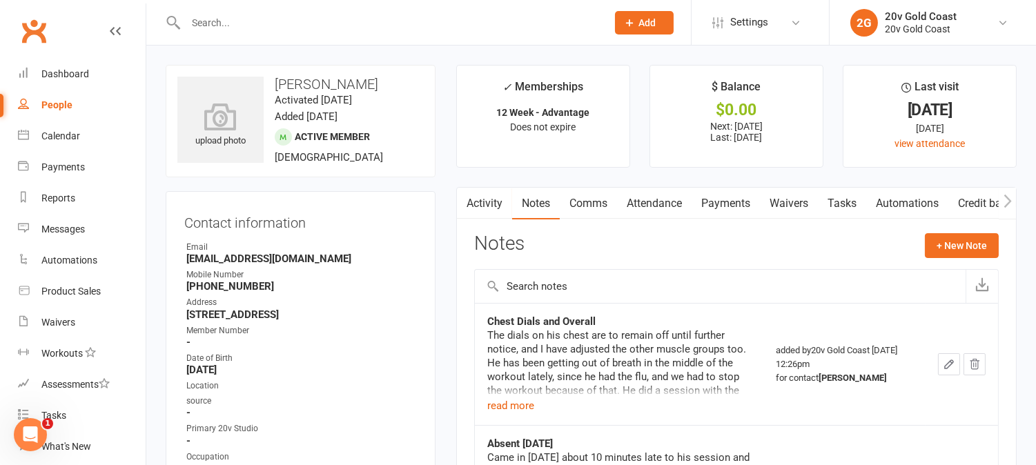
click at [497, 199] on link "Activity" at bounding box center [484, 204] width 55 height 32
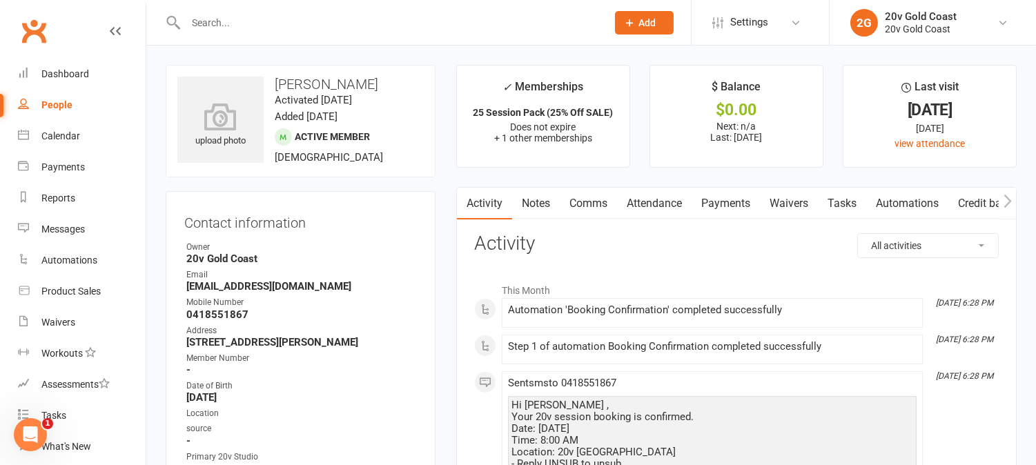
click at [601, 207] on link "Comms" at bounding box center [588, 204] width 57 height 32
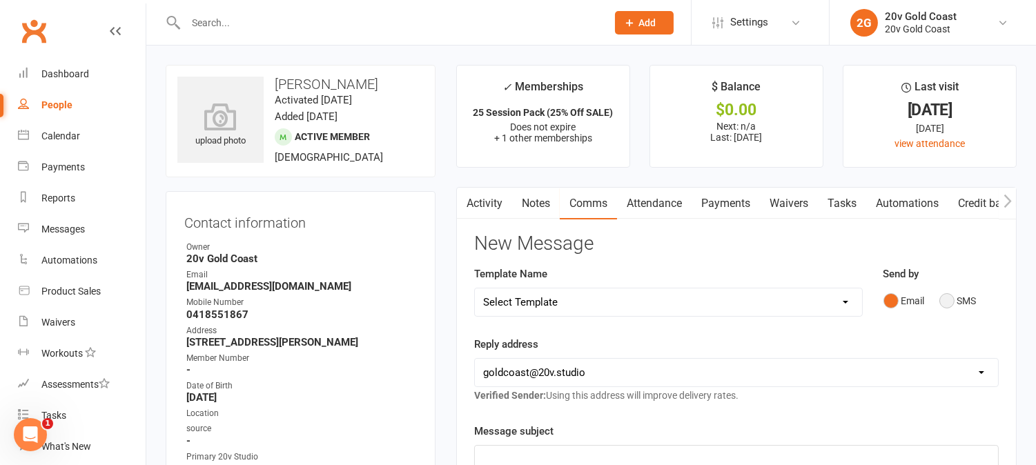
drag, startPoint x: 948, startPoint y: 299, endPoint x: 927, endPoint y: 345, distance: 50.7
click at [946, 295] on button "SMS" at bounding box center [958, 301] width 37 height 26
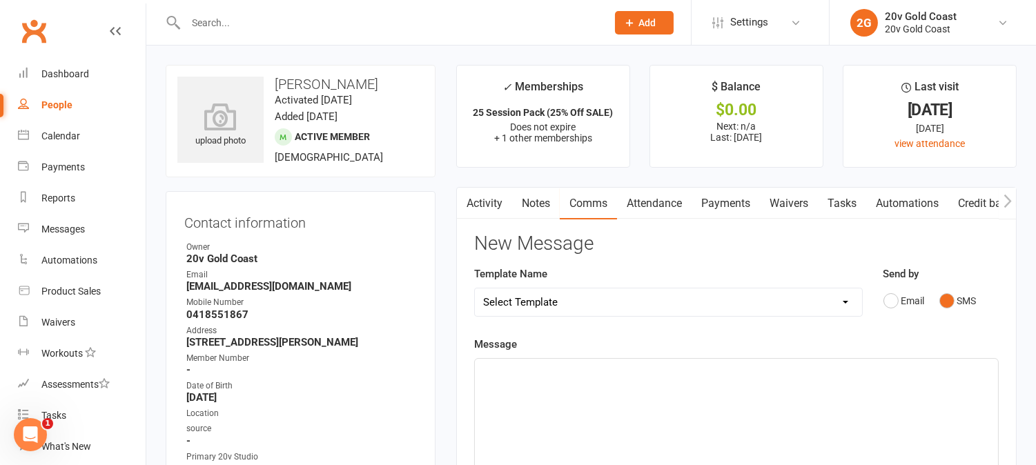
click at [913, 404] on div "﻿" at bounding box center [736, 462] width 523 height 207
click at [506, 371] on span "[PERSON_NAME],I just saw this messages" at bounding box center [581, 371] width 196 height 12
click at [666, 380] on p "[PERSON_NAME], I just saw this messages" at bounding box center [736, 371] width 507 height 17
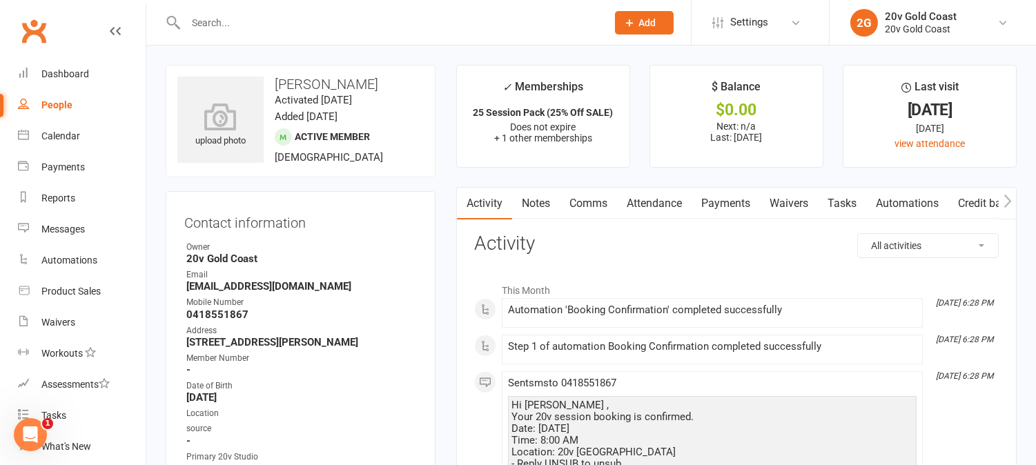
click at [657, 191] on link "Attendance" at bounding box center [654, 204] width 75 height 32
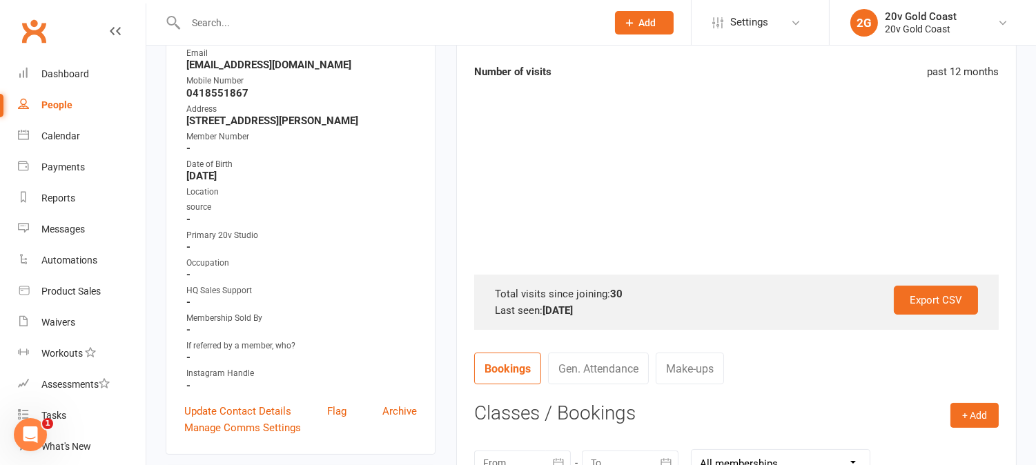
scroll to position [460, 0]
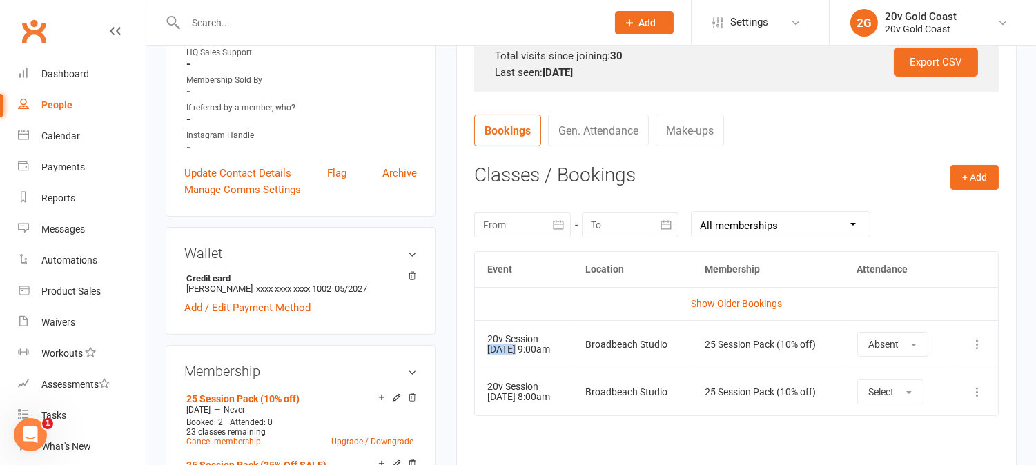
drag, startPoint x: 486, startPoint y: 347, endPoint x: 516, endPoint y: 357, distance: 31.4
click at [516, 357] on td "20v Session [DATE] 9:00am" at bounding box center [524, 344] width 98 height 48
click at [543, 354] on td "20v Session [DATE] 9:00am" at bounding box center [524, 344] width 98 height 48
drag, startPoint x: 489, startPoint y: 348, endPoint x: 539, endPoint y: 361, distance: 51.4
click at [537, 359] on td "20v Session [DATE] 9:00am" at bounding box center [524, 344] width 98 height 48
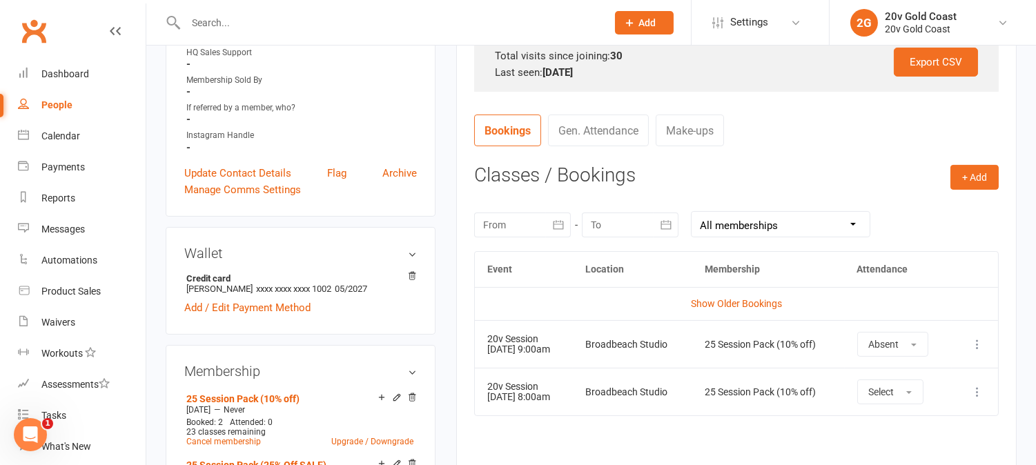
click at [539, 408] on td "20v Session [DATE] 8:00am" at bounding box center [524, 392] width 98 height 48
drag, startPoint x: 486, startPoint y: 396, endPoint x: 580, endPoint y: 405, distance: 94.3
click at [573, 405] on td "20v Session [DATE] 8:00am" at bounding box center [524, 392] width 98 height 48
copy td "[DATE] 8:00am"
click at [579, 311] on td "Show Older Bookings" at bounding box center [736, 303] width 523 height 33
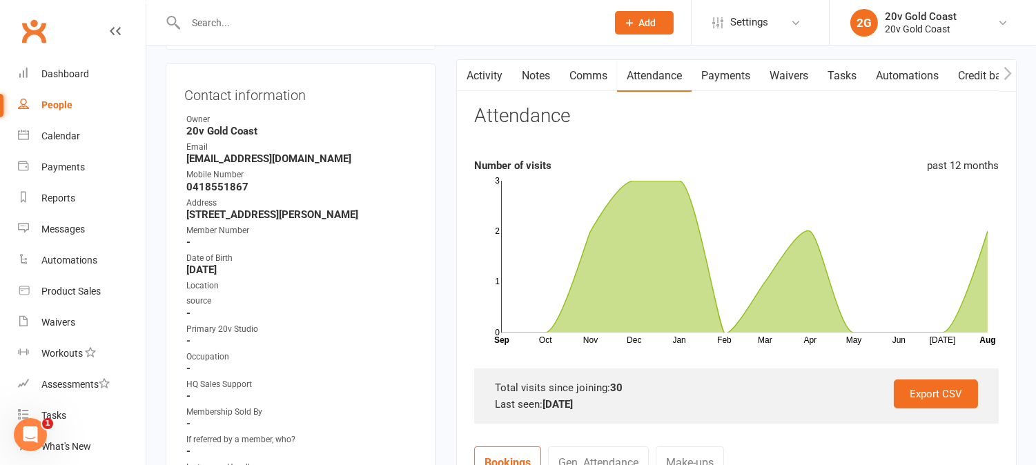
scroll to position [0, 0]
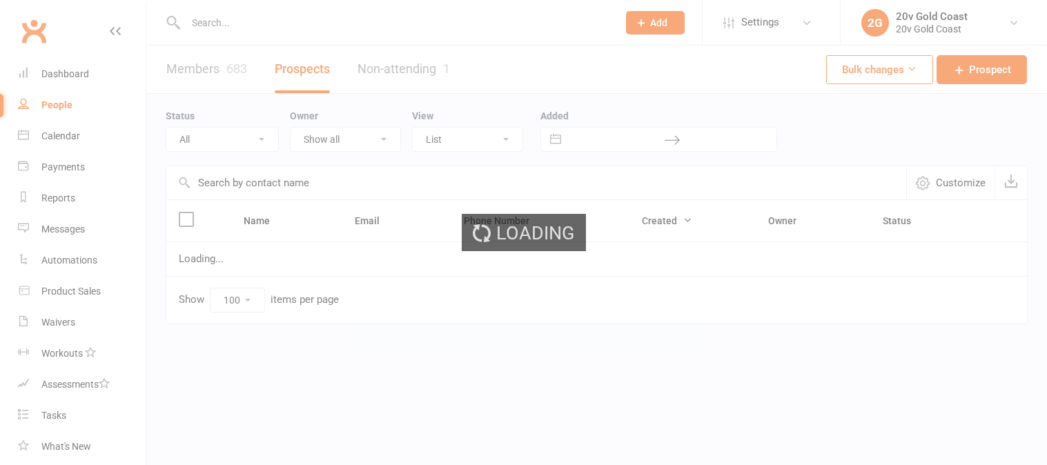
select select "[DATE]"
select select "100"
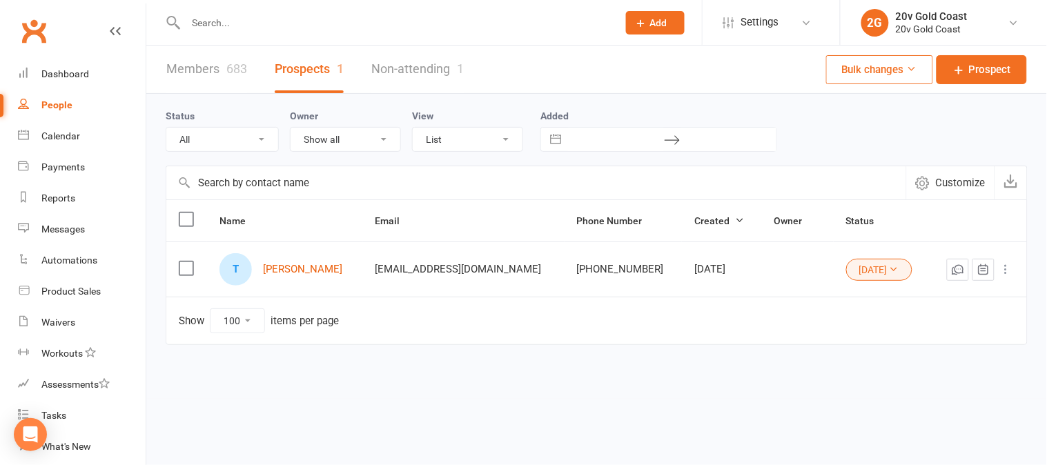
drag, startPoint x: 0, startPoint y: 0, endPoint x: 330, endPoint y: 17, distance: 330.4
click at [332, 17] on input "text" at bounding box center [395, 22] width 427 height 19
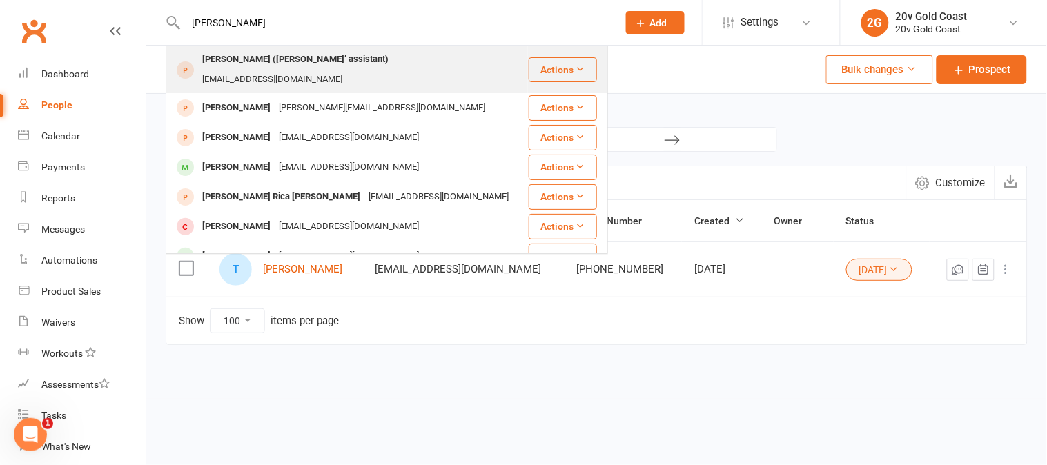
type input "[PERSON_NAME]"
click at [278, 58] on div "[PERSON_NAME] ([PERSON_NAME]’ assistant)" at bounding box center [295, 60] width 195 height 20
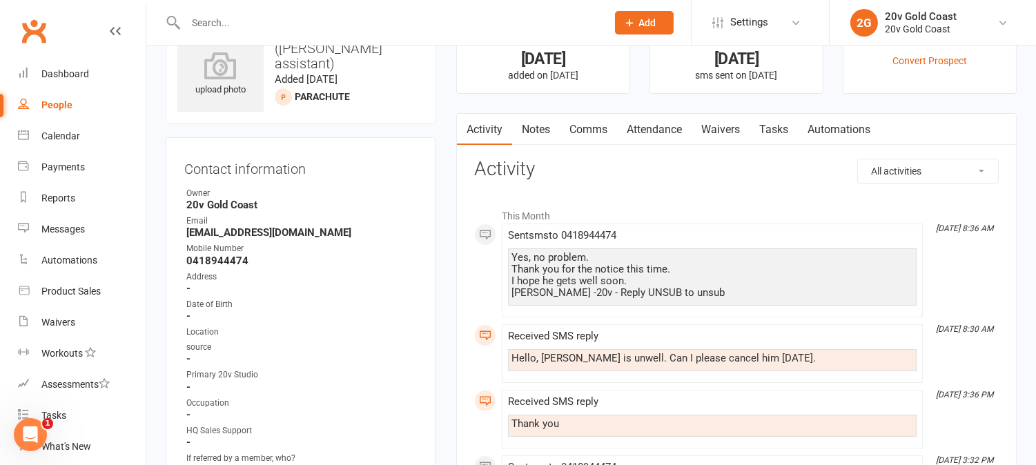
scroll to position [77, 0]
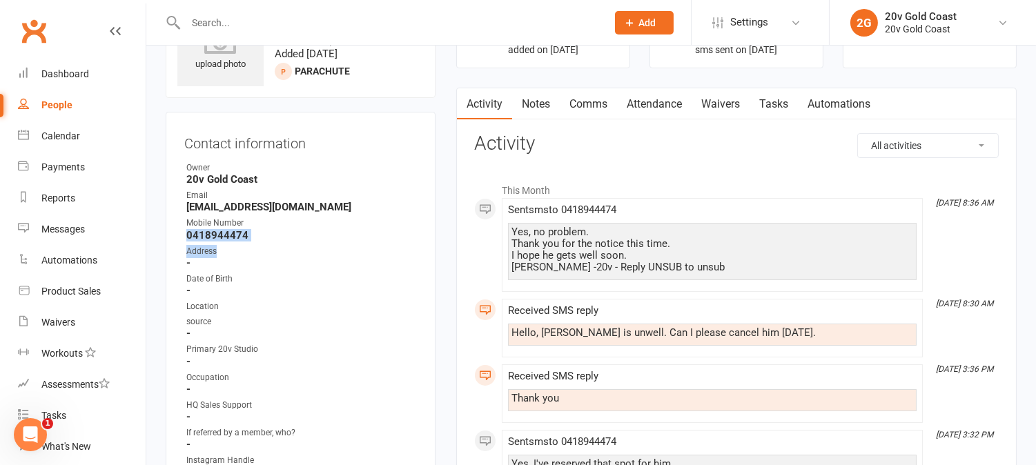
drag, startPoint x: 184, startPoint y: 235, endPoint x: 279, endPoint y: 249, distance: 95.5
click at [243, 242] on ul "Owner 20v Gold Coast Email [EMAIL_ADDRESS][DOMAIN_NAME] Mobile Number [PHONE_NU…" at bounding box center [300, 320] width 233 height 317
click at [706, 189] on li "This Month" at bounding box center [736, 187] width 525 height 22
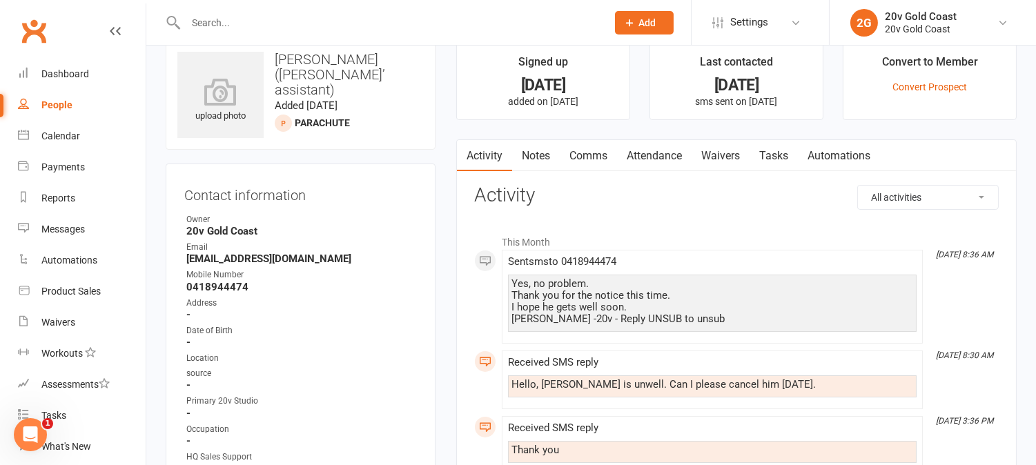
scroll to position [0, 0]
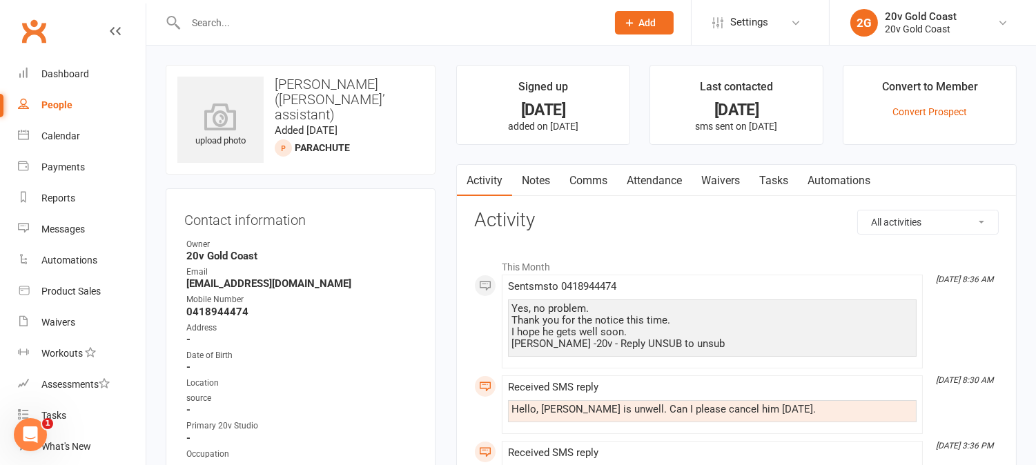
click at [596, 183] on link "Comms" at bounding box center [588, 181] width 57 height 32
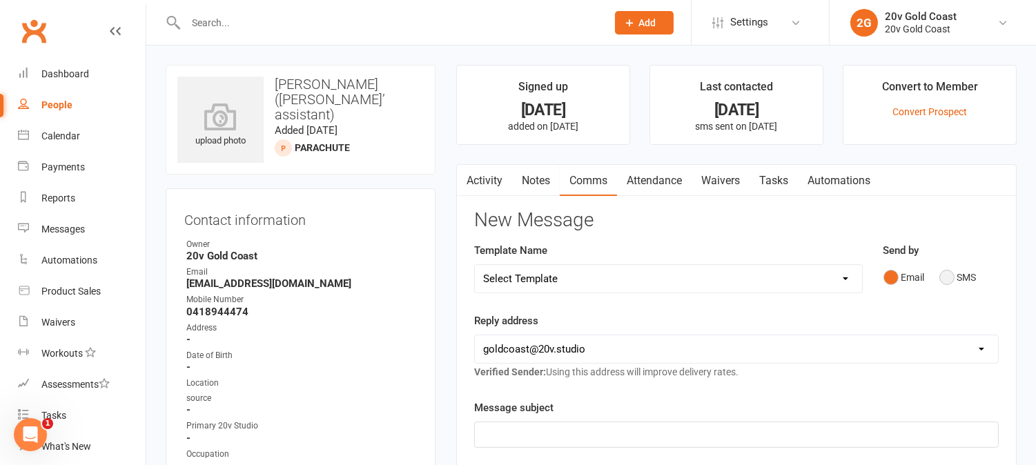
drag, startPoint x: 951, startPoint y: 283, endPoint x: 931, endPoint y: 314, distance: 37.0
click at [951, 282] on button "SMS" at bounding box center [958, 277] width 37 height 26
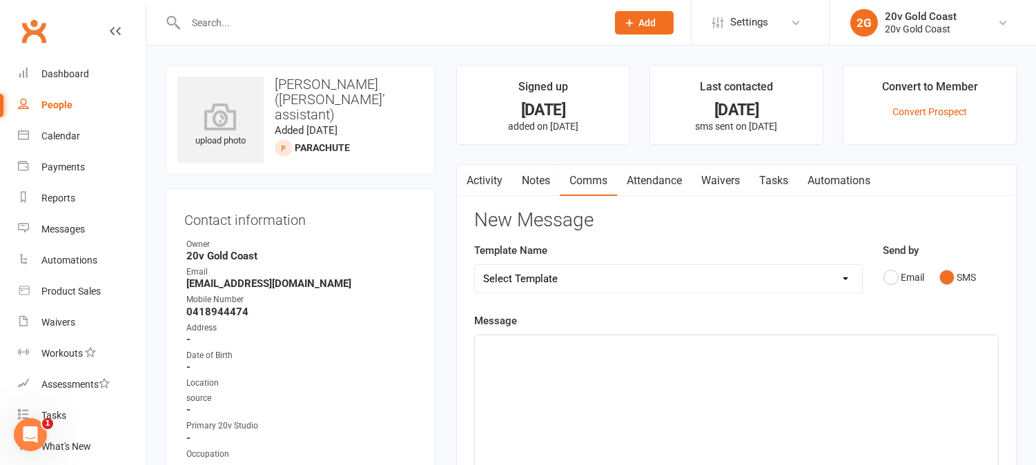
click at [902, 391] on div "﻿" at bounding box center [736, 439] width 523 height 207
drag, startPoint x: 582, startPoint y: 366, endPoint x: 590, endPoint y: 378, distance: 14.6
click at [582, 365] on span "Please contact us for booking enquiries on this number" at bounding box center [611, 364] width 256 height 12
click at [780, 362] on p "Please contact us for future booking enquiries on this number" at bounding box center [736, 364] width 507 height 17
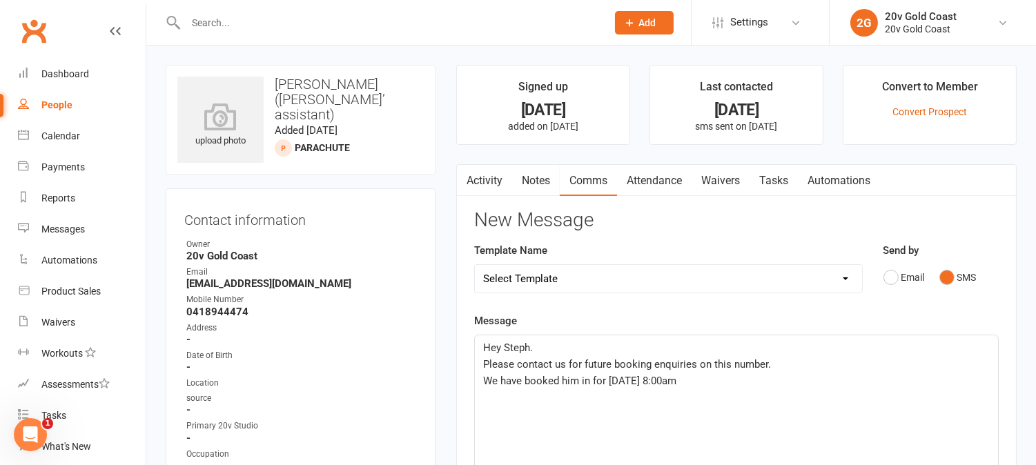
click at [677, 378] on span "We have booked him in for [DATE] 8:00am" at bounding box center [579, 381] width 193 height 12
click at [719, 385] on p "We have booked him in for Tuesday 19 Aug 8:00am" at bounding box center [736, 381] width 507 height 17
click at [655, 424] on div "Hey Steph. Please contact us for future booking enquiries on this number. We ha…" at bounding box center [736, 439] width 523 height 207
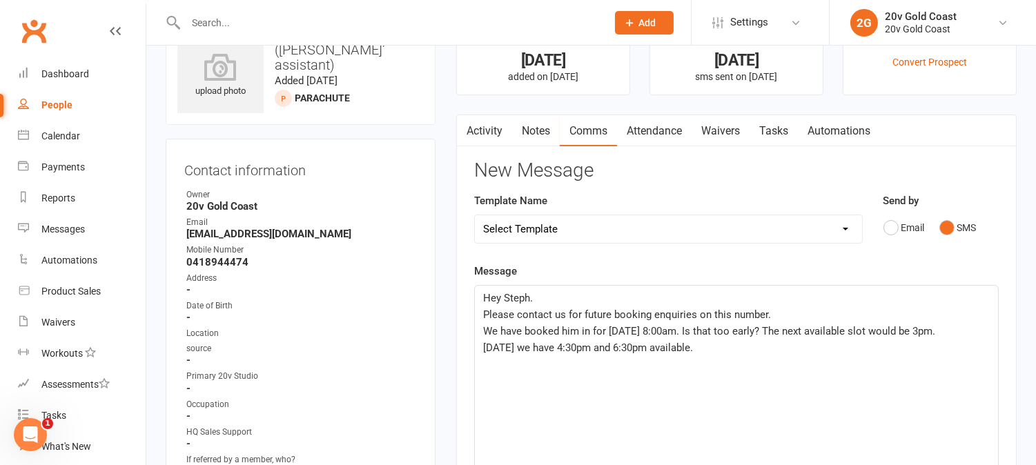
scroll to position [77, 0]
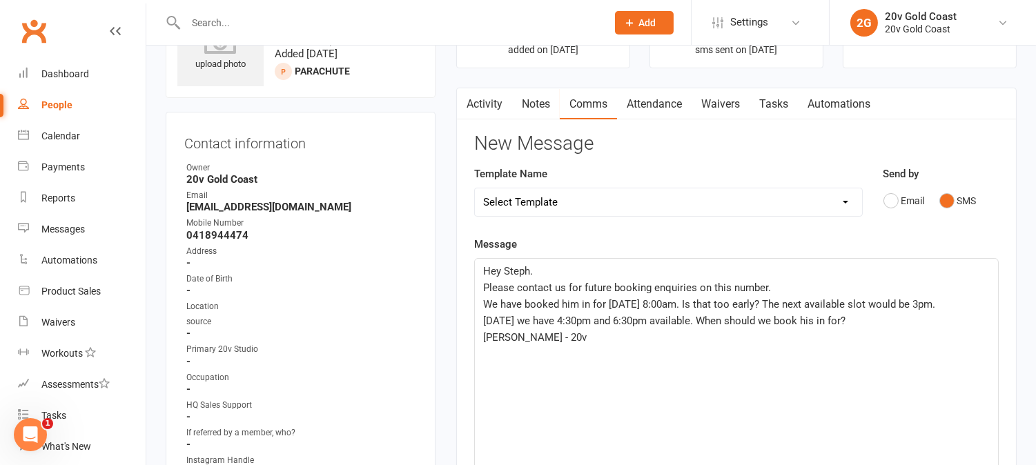
click at [846, 320] on span "On Thursday the 21st we have 4:30pm and 6:30pm available. When should we book h…" at bounding box center [664, 321] width 362 height 12
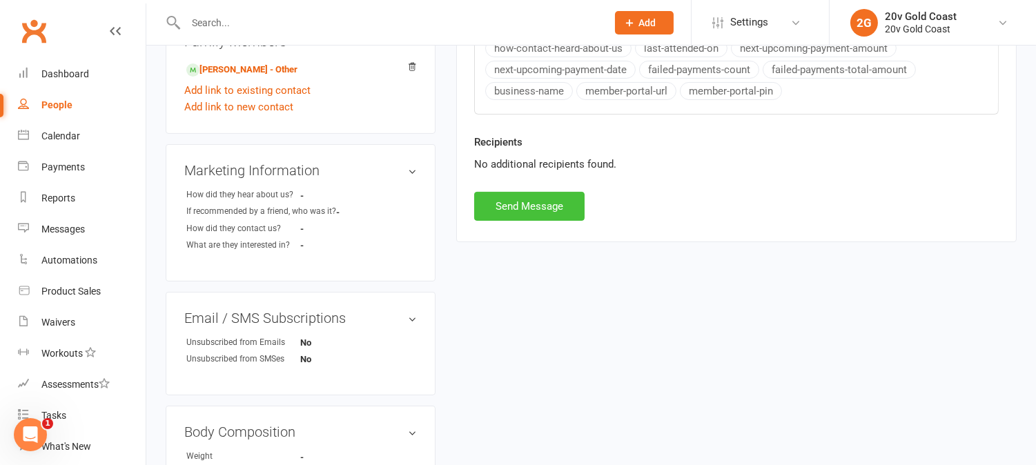
click at [549, 204] on button "Send Message" at bounding box center [529, 206] width 110 height 29
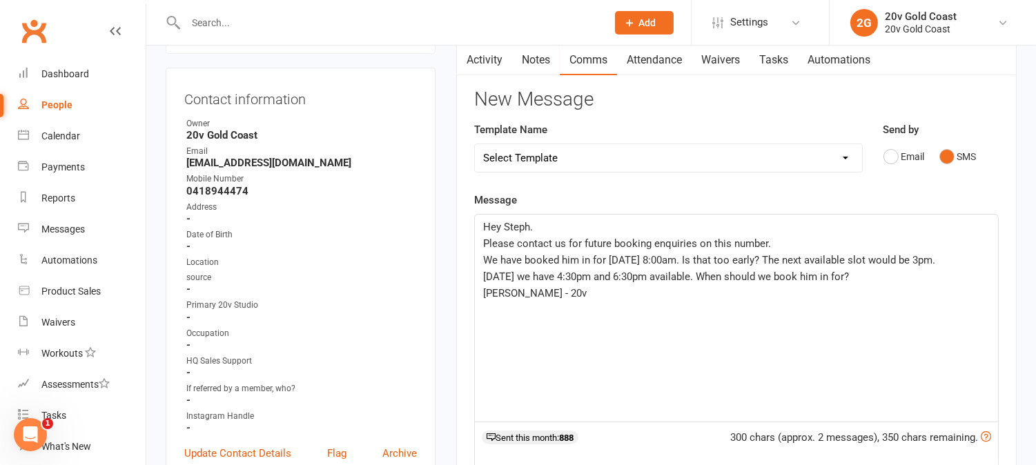
scroll to position [0, 0]
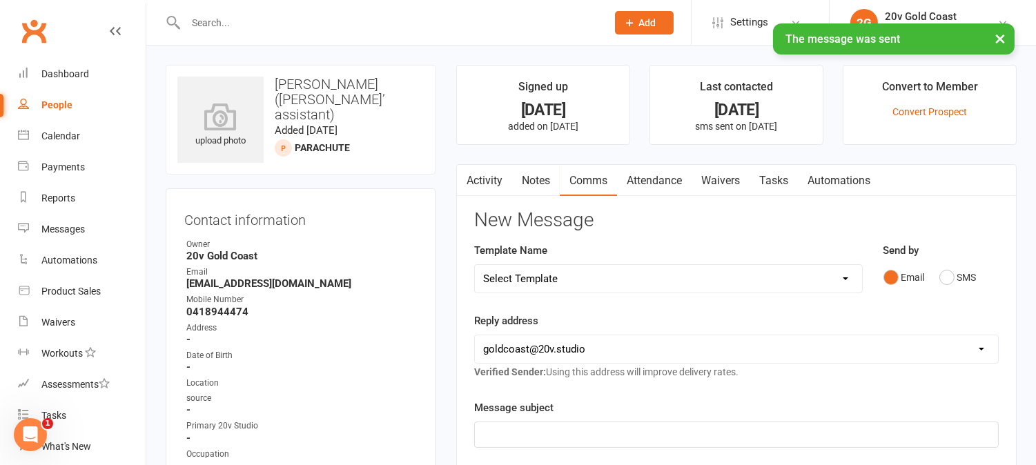
click at [499, 178] on link "Activity" at bounding box center [484, 181] width 55 height 32
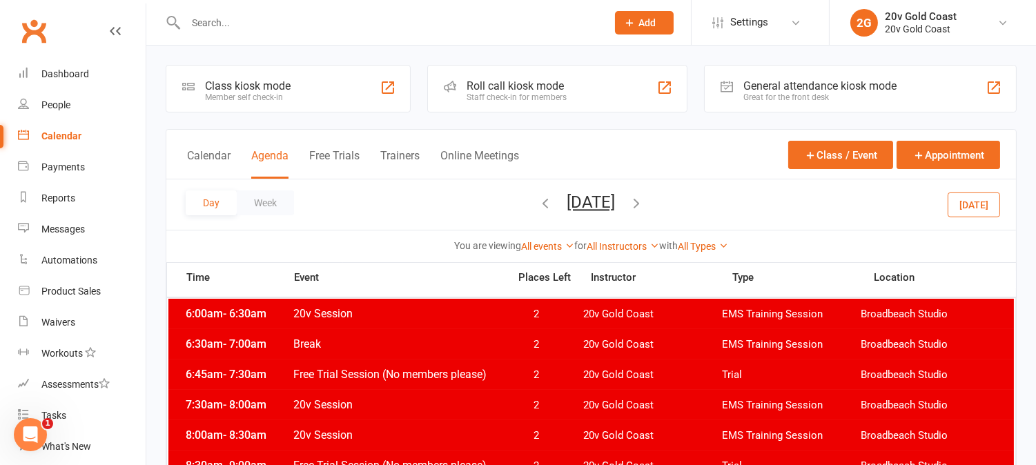
click at [300, 19] on input "text" at bounding box center [390, 22] width 416 height 19
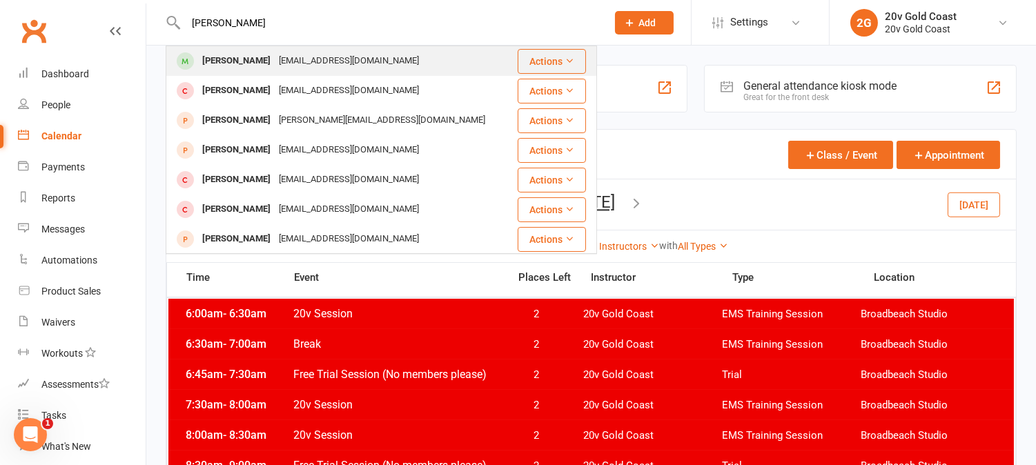
type input "[PERSON_NAME]"
click at [265, 62] on div "[PERSON_NAME]" at bounding box center [236, 61] width 77 height 20
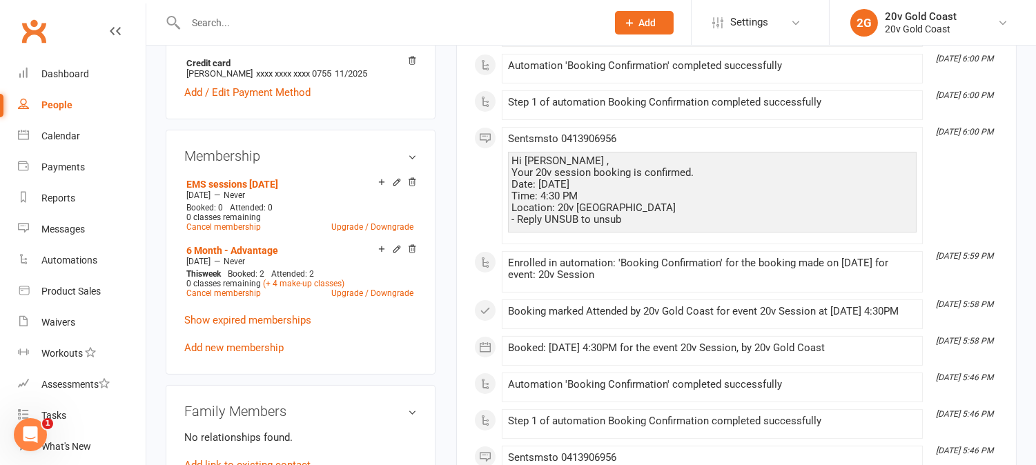
scroll to position [690, 0]
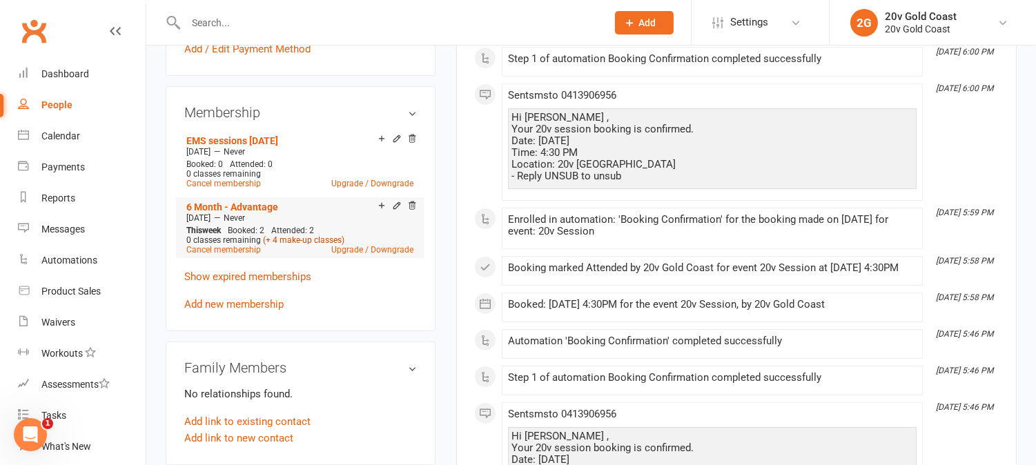
click at [308, 245] on link "(+ 4 make-up classes)" at bounding box center [303, 240] width 81 height 10
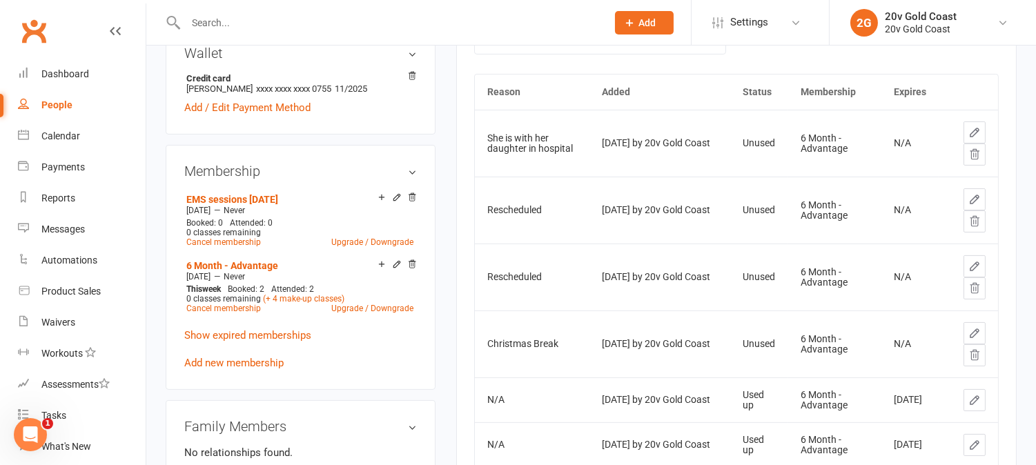
scroll to position [690, 0]
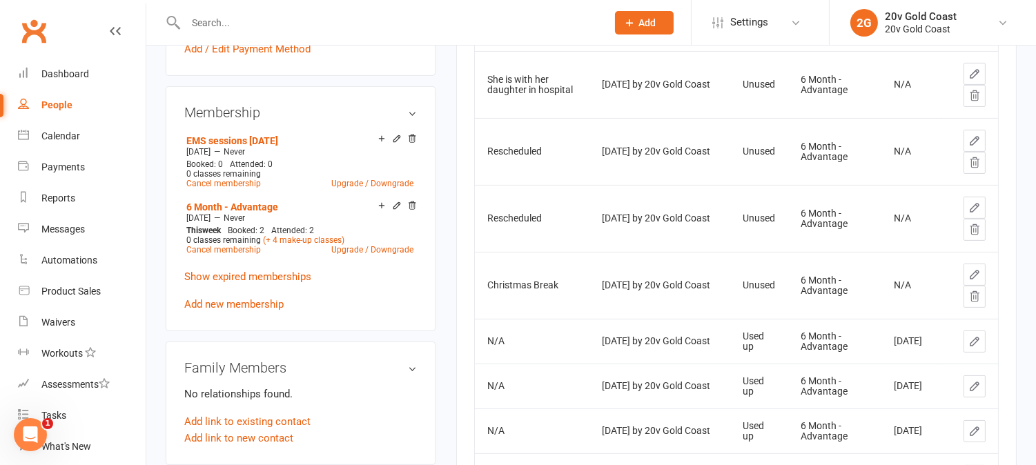
click at [451, 222] on main "✓ Memberships 6 Month - Advantage Does not expire + 1 other memberships $ Balan…" at bounding box center [736, 8] width 581 height 1269
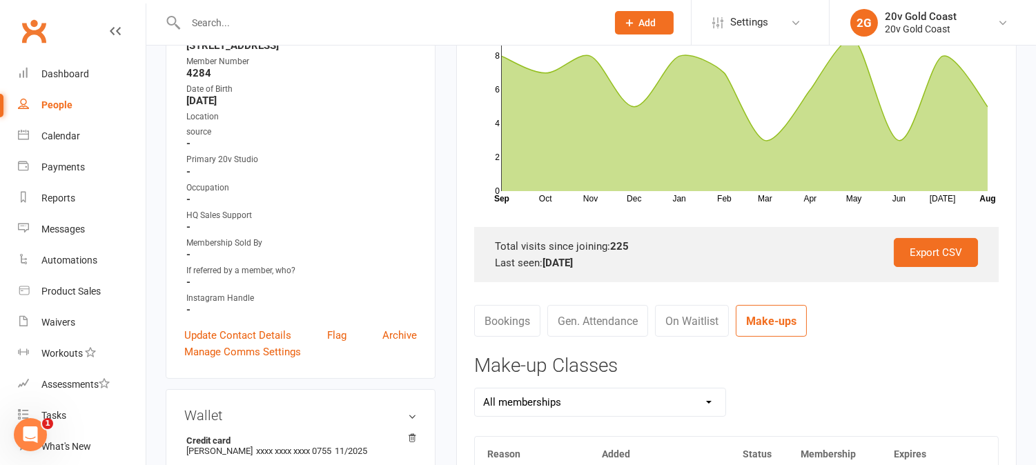
scroll to position [77, 0]
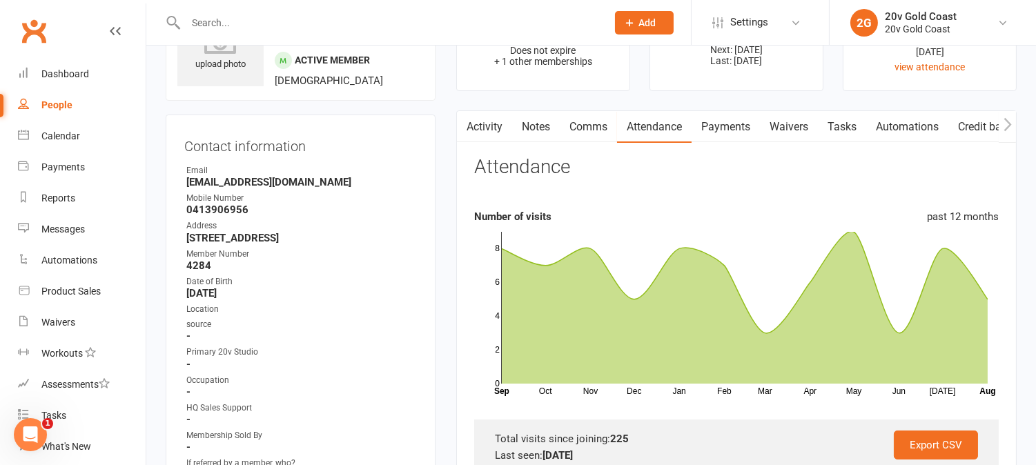
click at [735, 124] on link "Payments" at bounding box center [726, 127] width 68 height 32
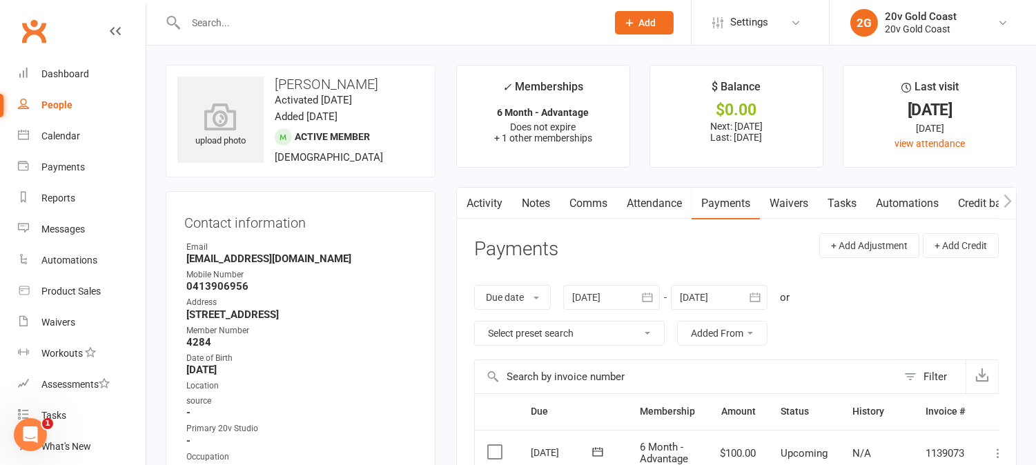
click at [661, 210] on link "Attendance" at bounding box center [654, 204] width 75 height 32
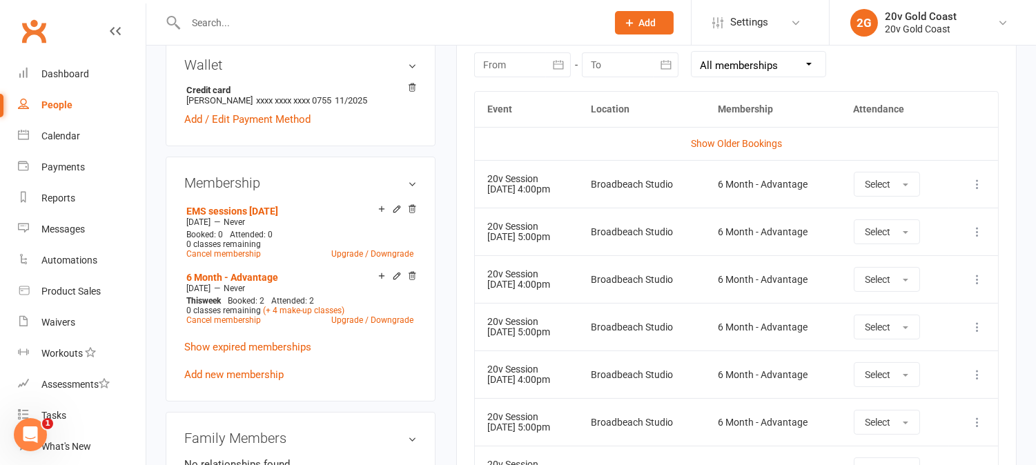
scroll to position [613, 0]
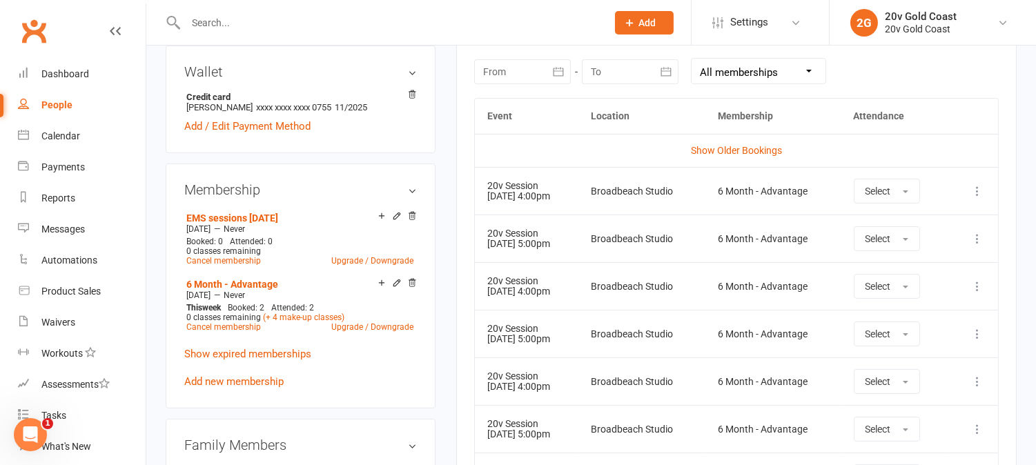
click at [505, 57] on div "[DATE] Sun Mon Tue Wed Thu Fri Sat 31 27 28 29 30 31 01 02 32 03 04 05 06 07 08…" at bounding box center [736, 71] width 525 height 54
click at [513, 67] on div at bounding box center [522, 71] width 97 height 25
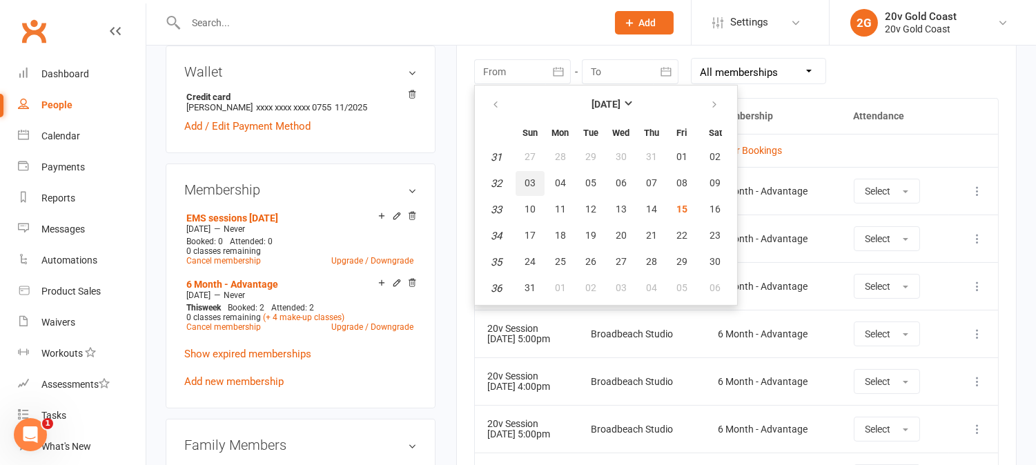
click at [535, 178] on button "03" at bounding box center [530, 183] width 29 height 25
type input "[DATE]"
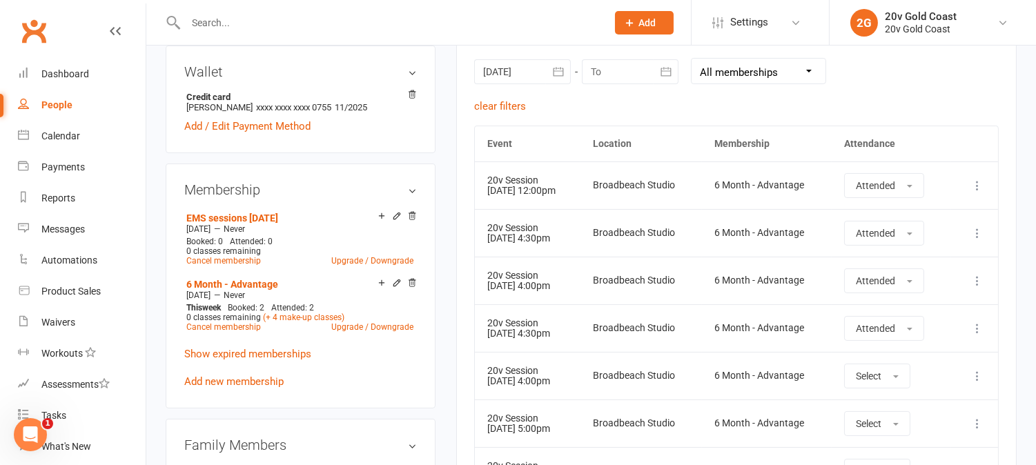
click at [741, 307] on td "6 Month - Advantage" at bounding box center [767, 328] width 130 height 48
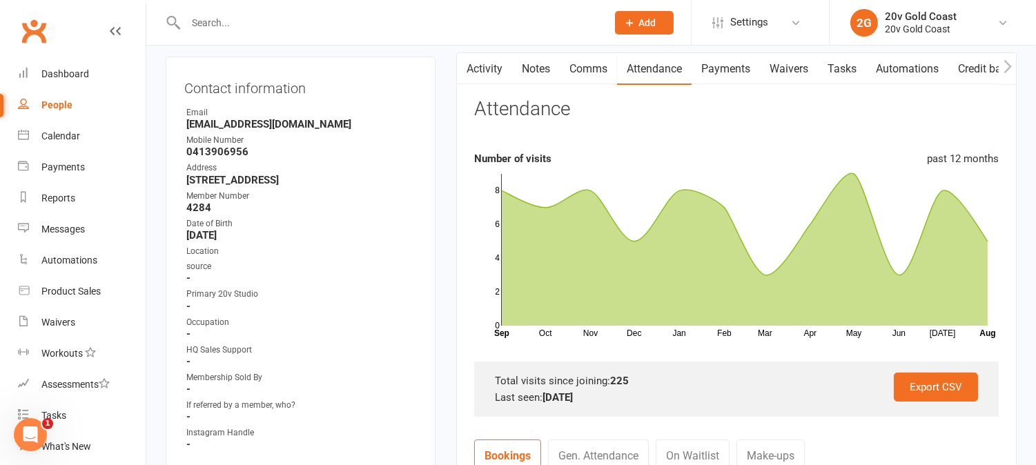
scroll to position [0, 0]
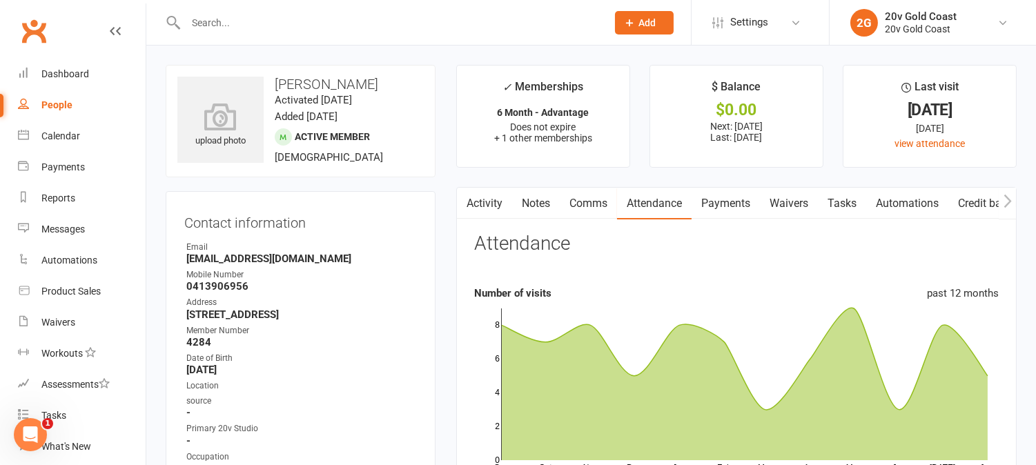
click at [727, 205] on link "Payments" at bounding box center [726, 204] width 68 height 32
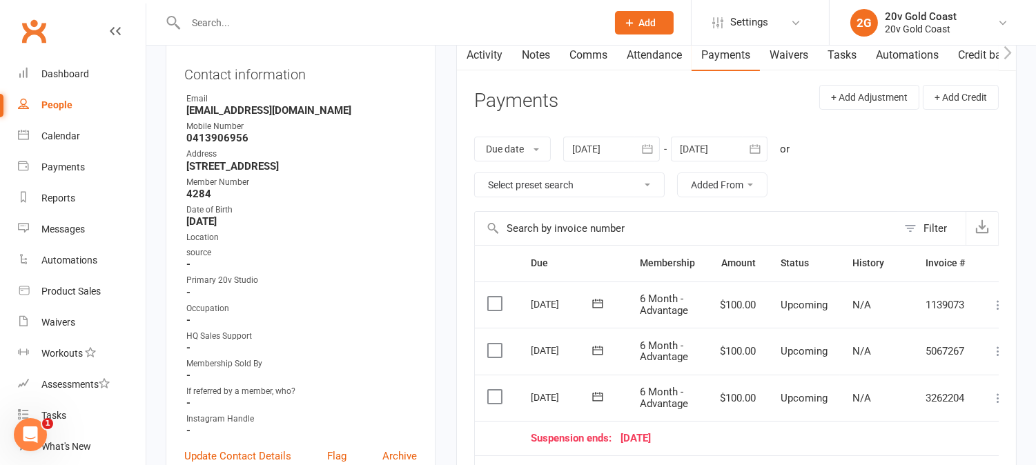
scroll to position [460, 0]
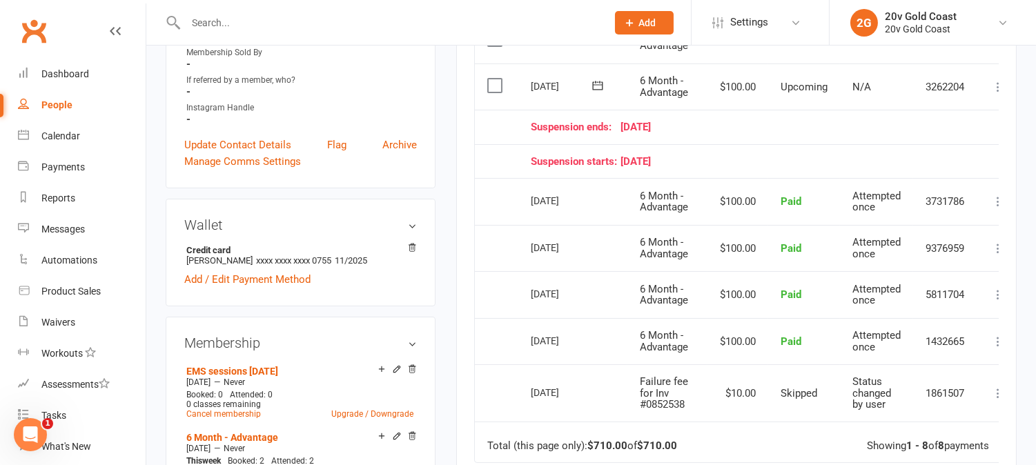
click at [501, 257] on td "Select this" at bounding box center [496, 248] width 43 height 47
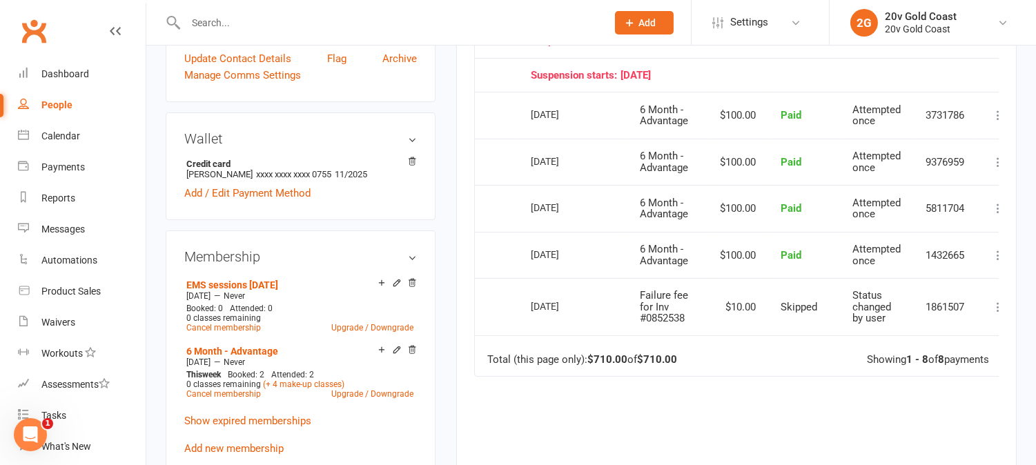
scroll to position [536, 0]
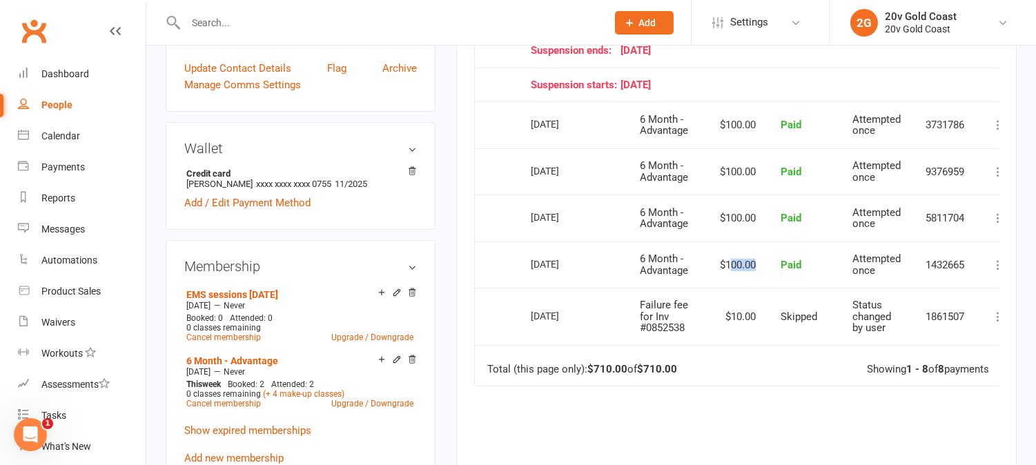
drag, startPoint x: 756, startPoint y: 263, endPoint x: 728, endPoint y: 263, distance: 27.6
click at [728, 263] on td "$100.00" at bounding box center [738, 265] width 61 height 47
click at [725, 263] on td "$100.00" at bounding box center [738, 265] width 61 height 47
drag, startPoint x: 717, startPoint y: 262, endPoint x: 759, endPoint y: 271, distance: 43.7
click at [762, 273] on td "$100.00" at bounding box center [738, 265] width 61 height 47
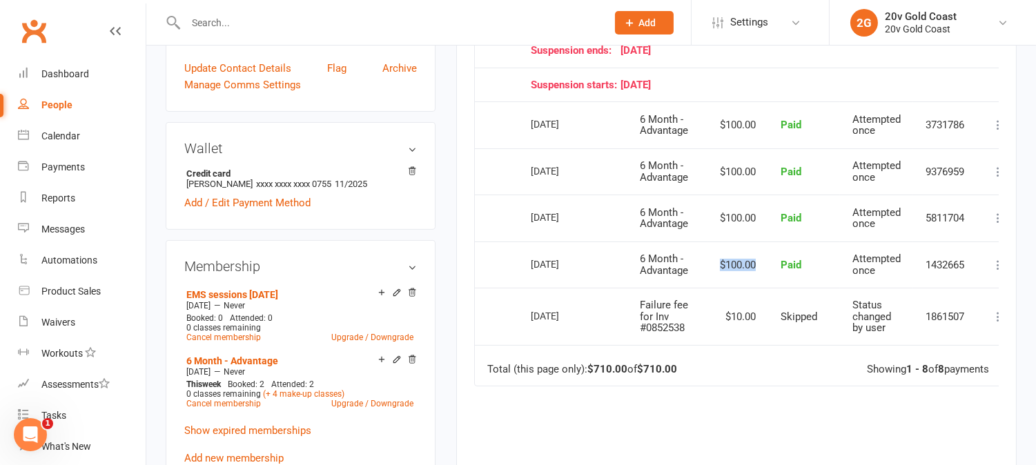
click at [757, 271] on td "$100.00" at bounding box center [738, 265] width 61 height 47
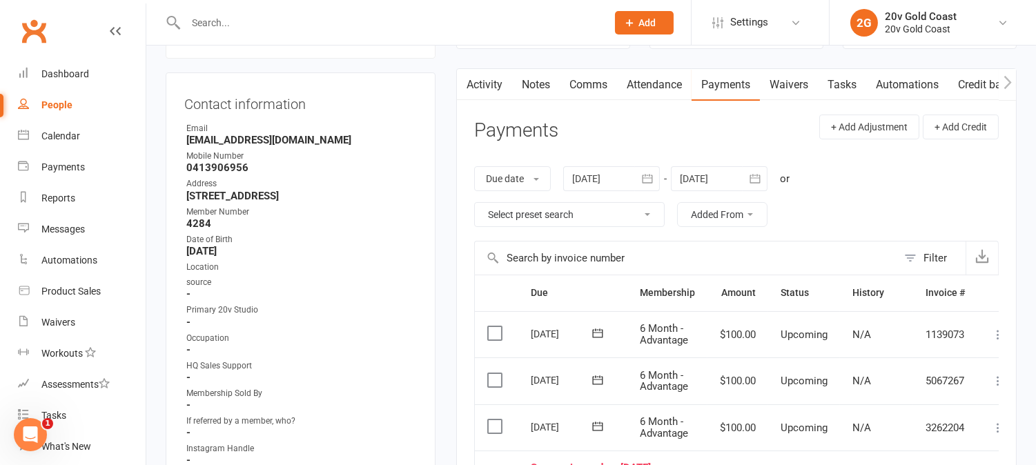
scroll to position [0, 0]
